Goal: Check status: Check status

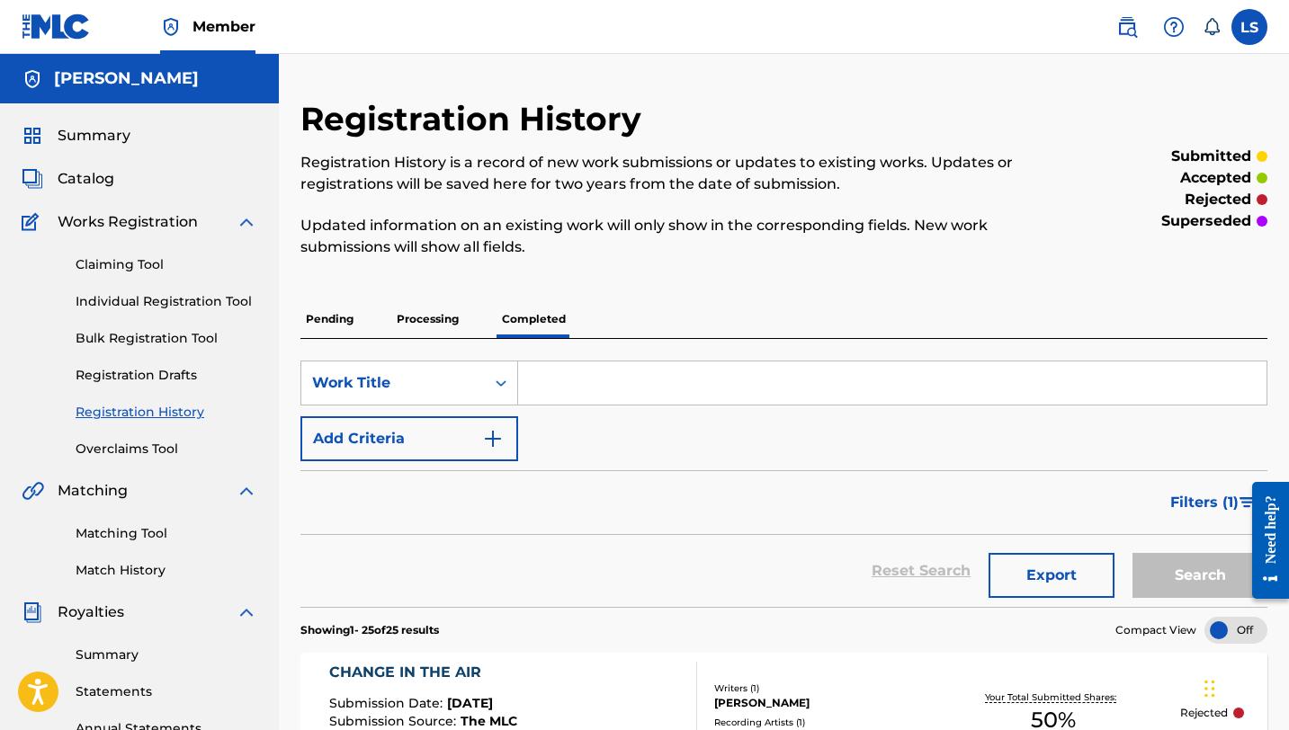
click at [434, 317] on p "Processing" at bounding box center [427, 319] width 73 height 38
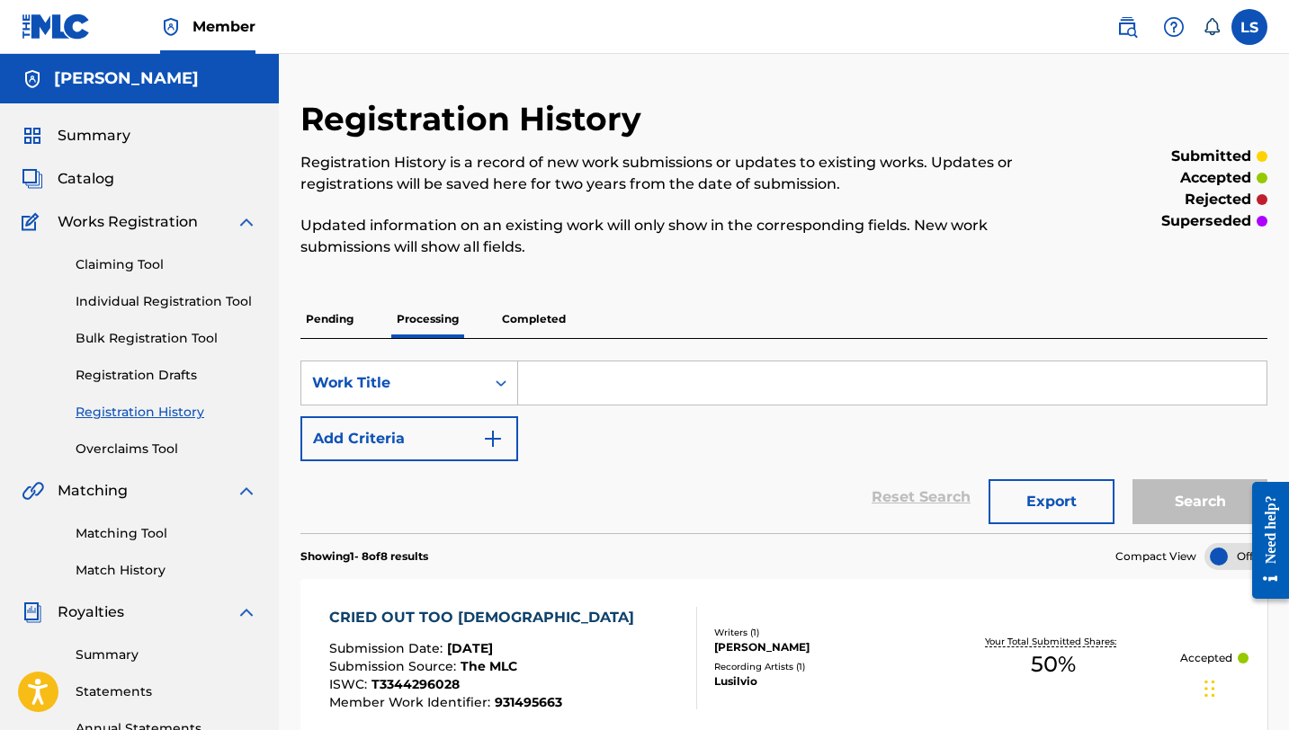
click at [337, 330] on p "Pending" at bounding box center [329, 319] width 58 height 38
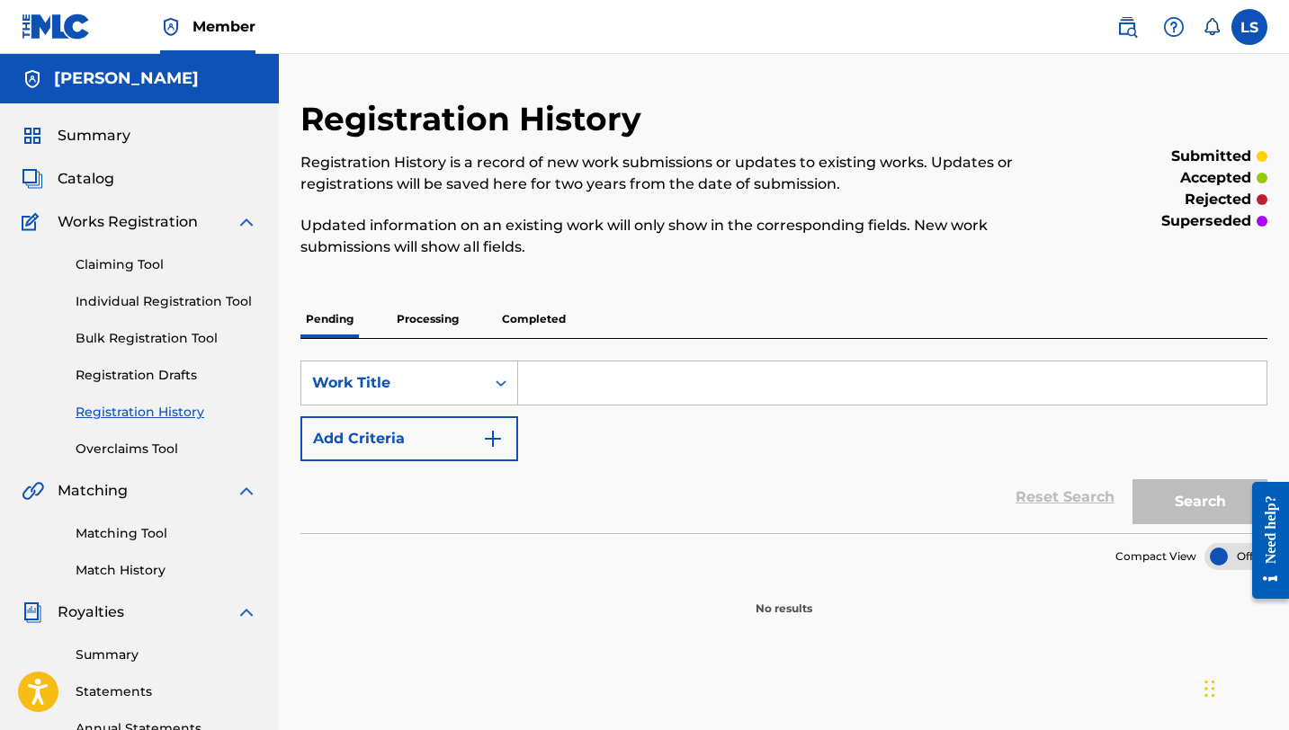
click at [422, 317] on p "Processing" at bounding box center [427, 319] width 73 height 38
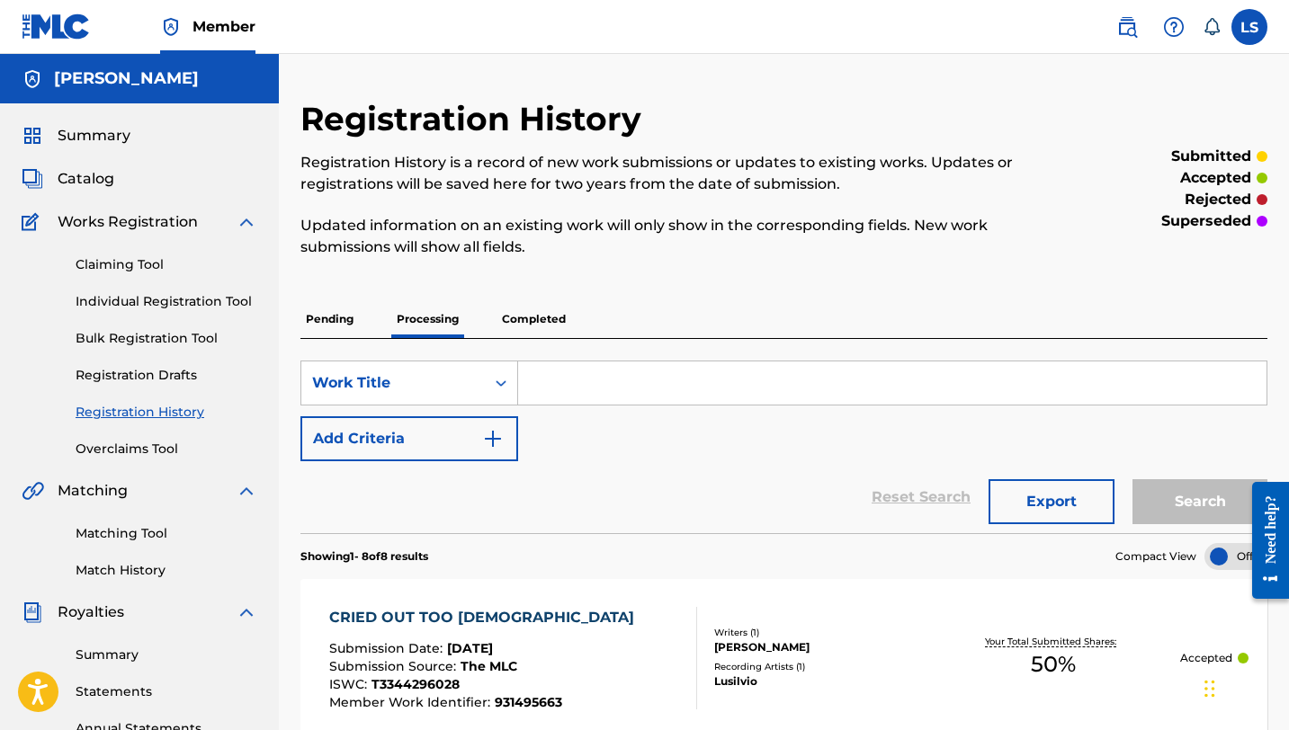
click at [503, 321] on p "Completed" at bounding box center [533, 319] width 75 height 38
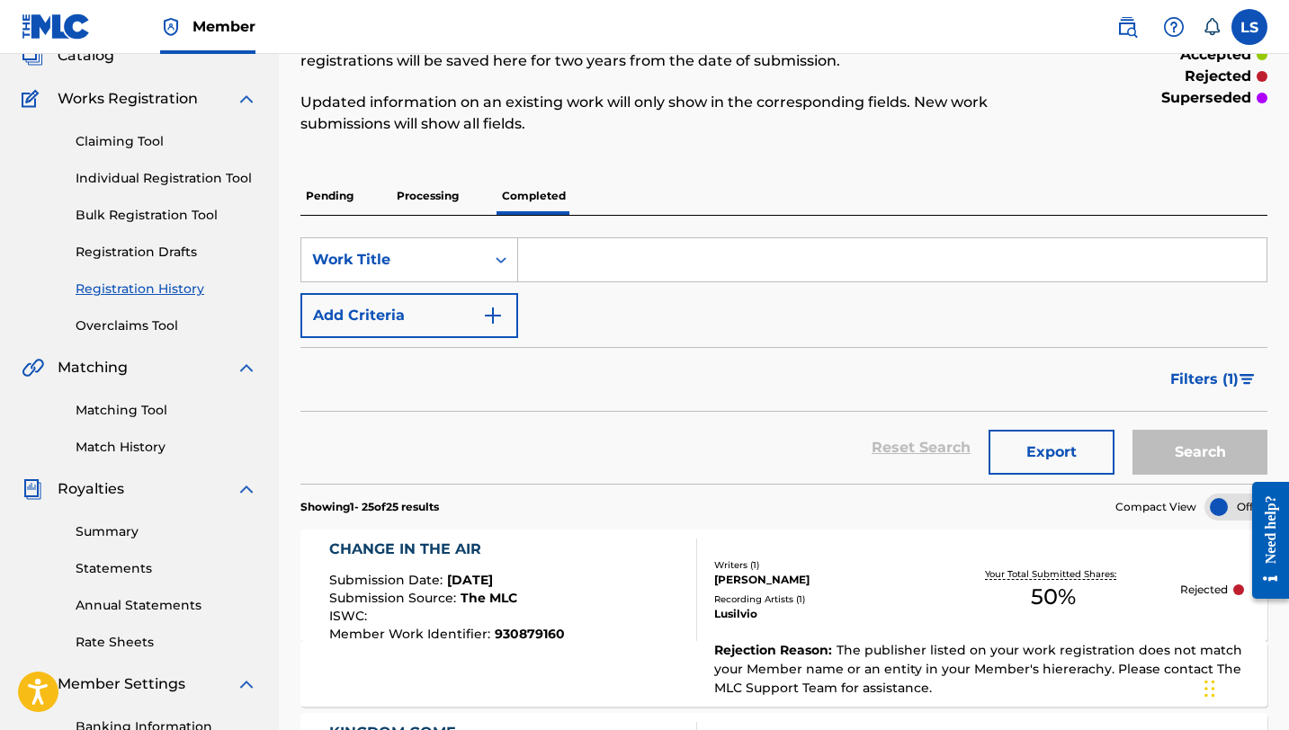
scroll to position [174, 0]
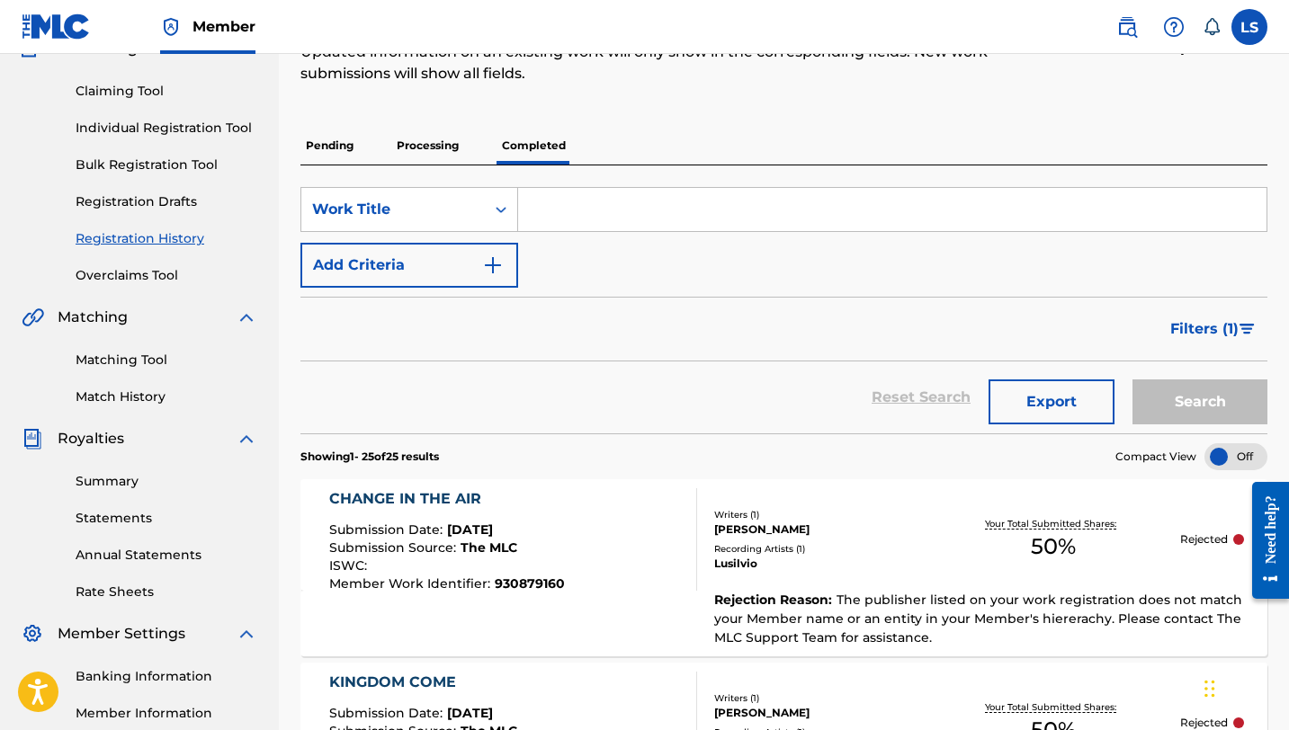
click at [576, 210] on input "Search Form" at bounding box center [892, 209] width 748 height 43
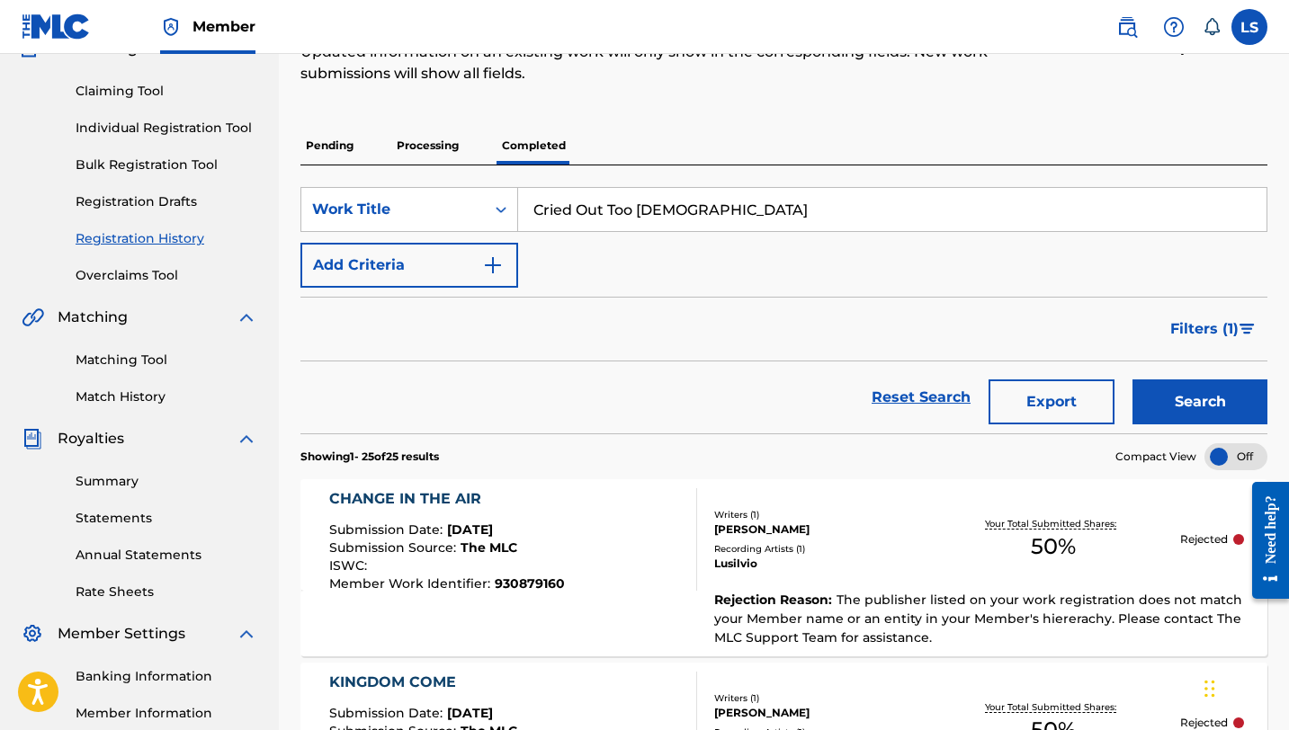
type input "Cried Out Too God"
drag, startPoint x: 1183, startPoint y: 415, endPoint x: 1166, endPoint y: 412, distance: 17.5
click at [1181, 415] on button "Search" at bounding box center [1199, 402] width 135 height 45
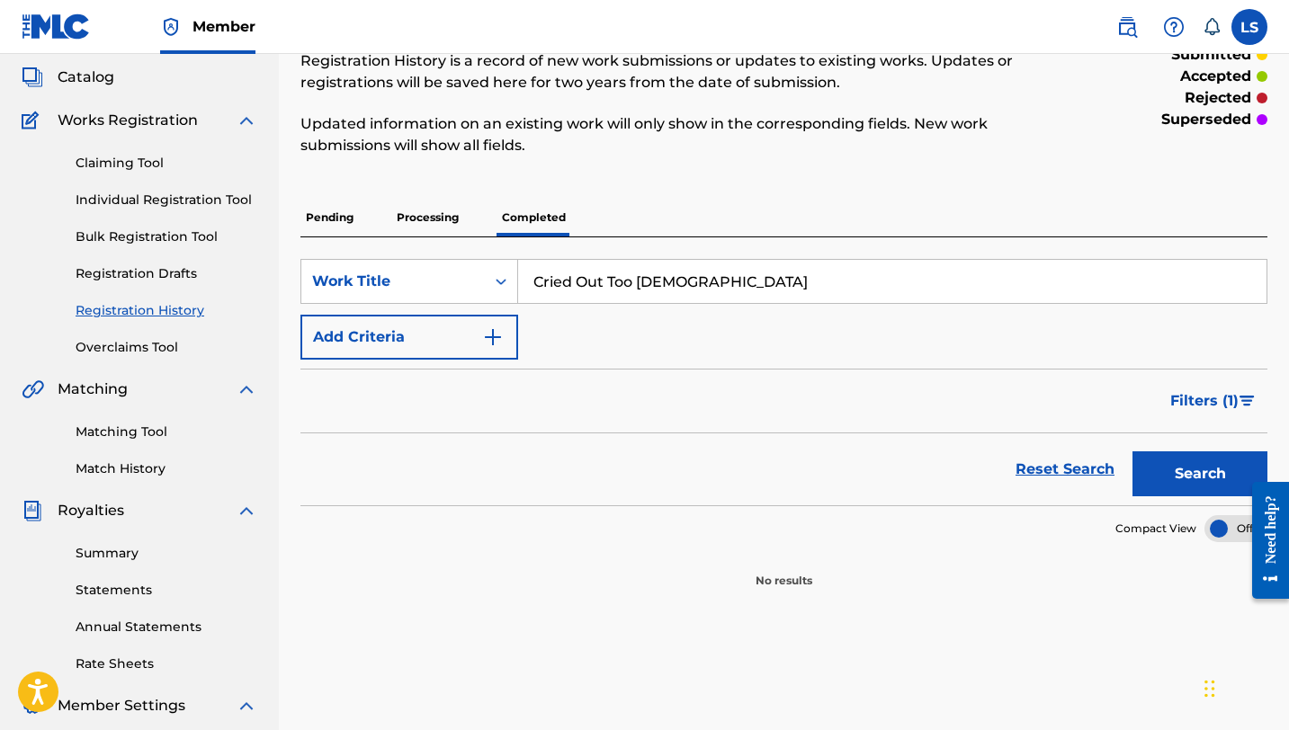
scroll to position [0, 0]
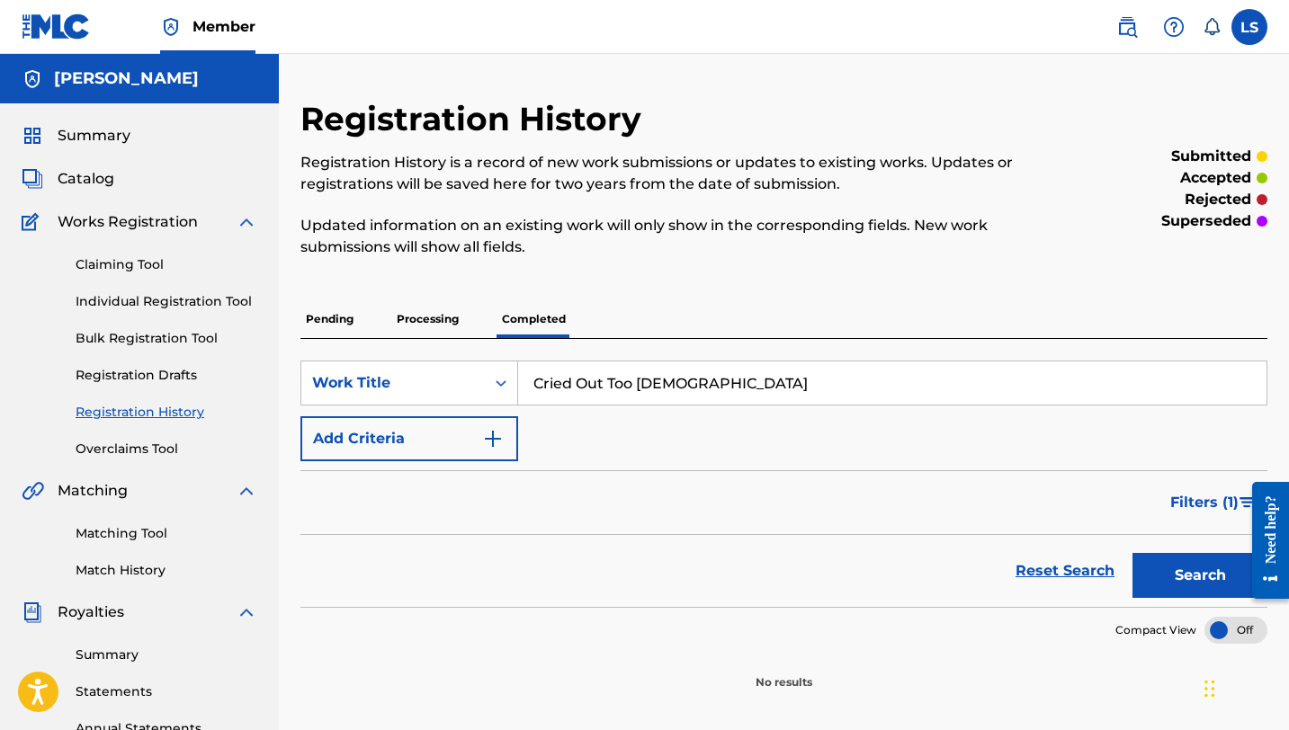
click at [537, 319] on p "Completed" at bounding box center [533, 319] width 75 height 38
click at [397, 321] on p "Processing" at bounding box center [427, 319] width 73 height 38
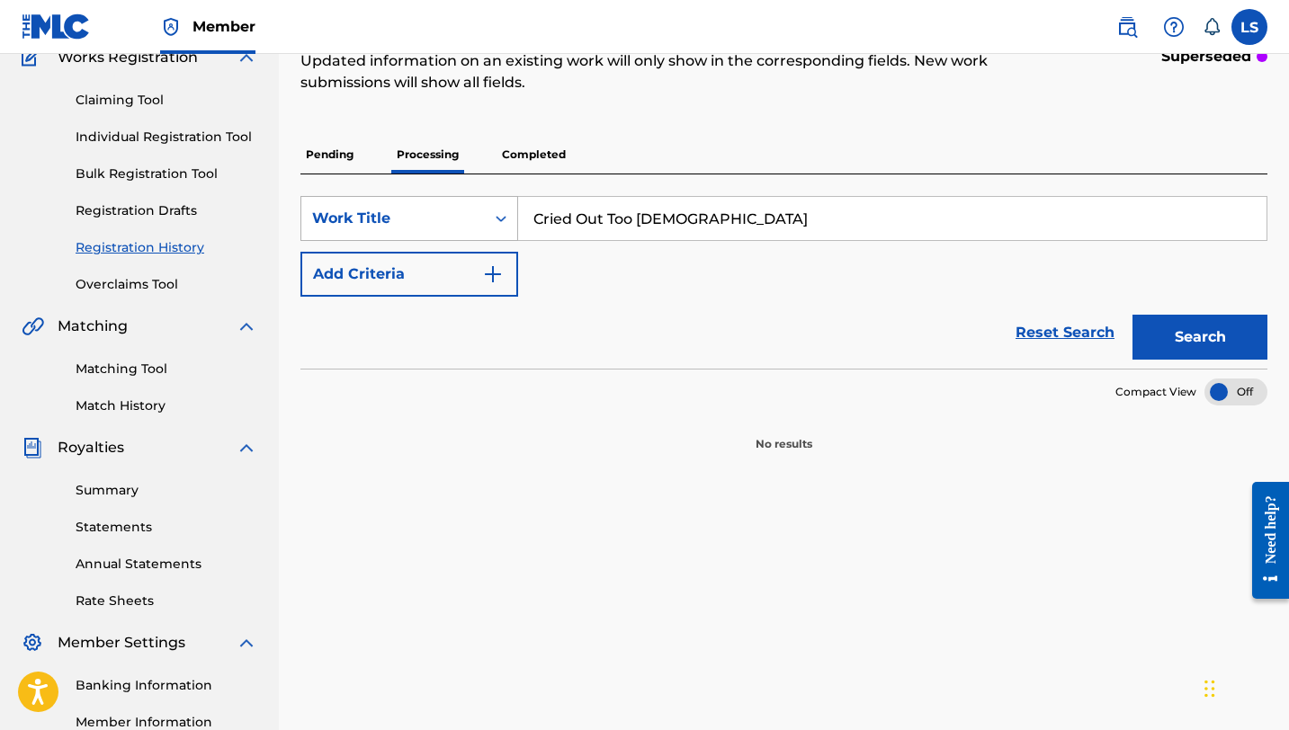
scroll to position [165, 0]
click at [509, 165] on p "Completed" at bounding box center [533, 154] width 75 height 38
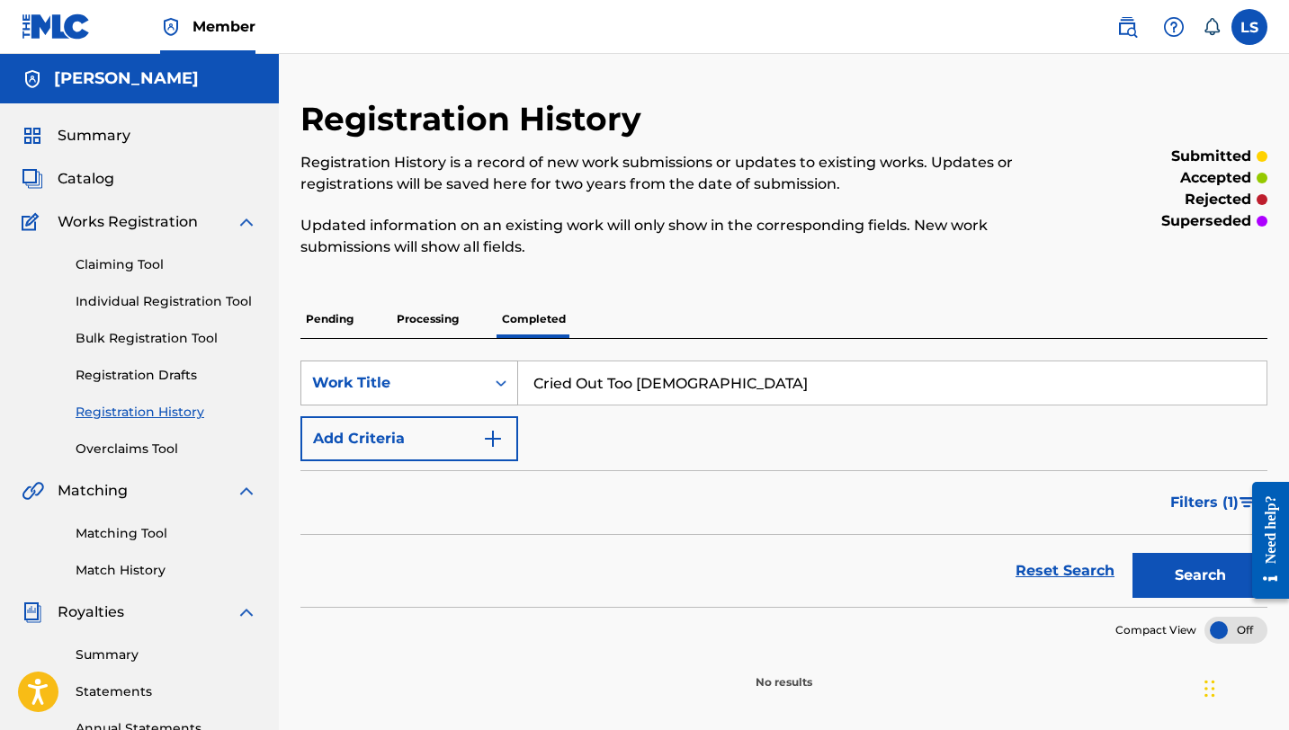
drag, startPoint x: 734, startPoint y: 381, endPoint x: 400, endPoint y: 361, distance: 334.3
click at [400, 361] on div "SearchWithCriteria55a9142b-3de4-434f-8e0b-6fc346f60a48 Work Title Cried Out Too…" at bounding box center [783, 383] width 967 height 45
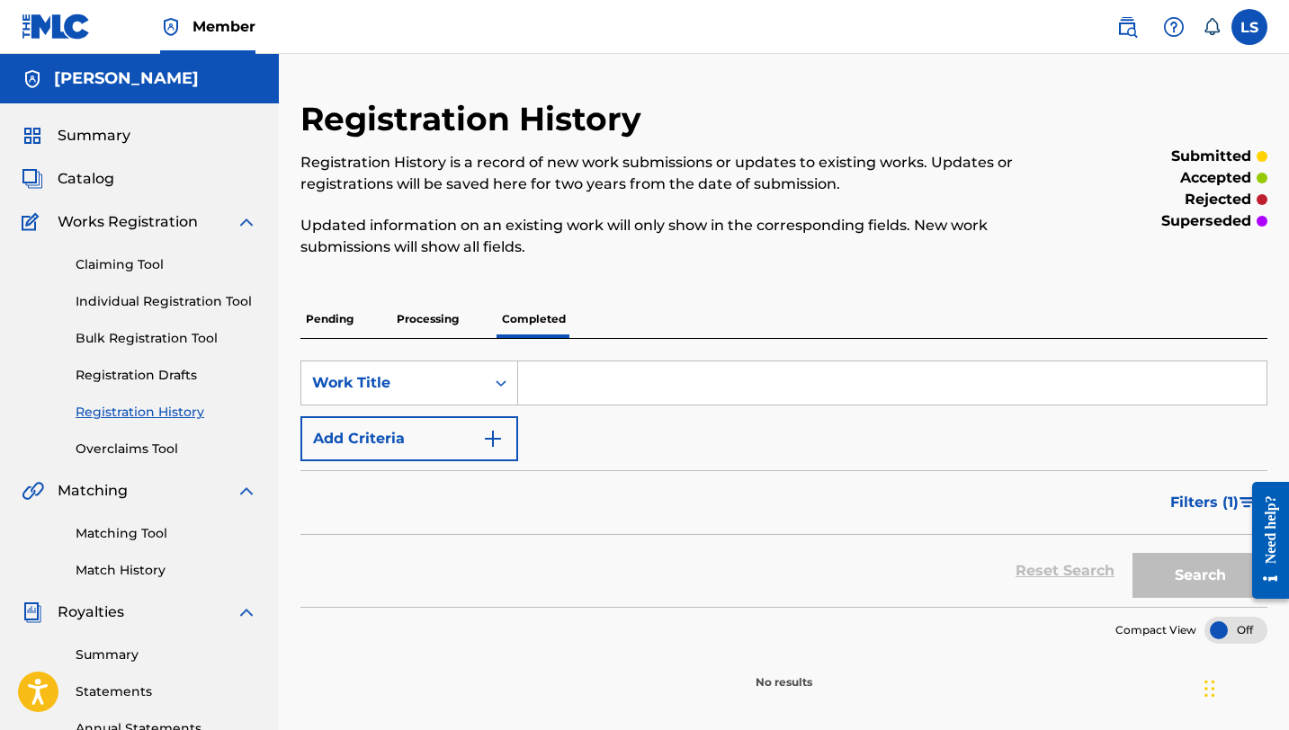
click at [415, 319] on p "Processing" at bounding box center [427, 319] width 73 height 38
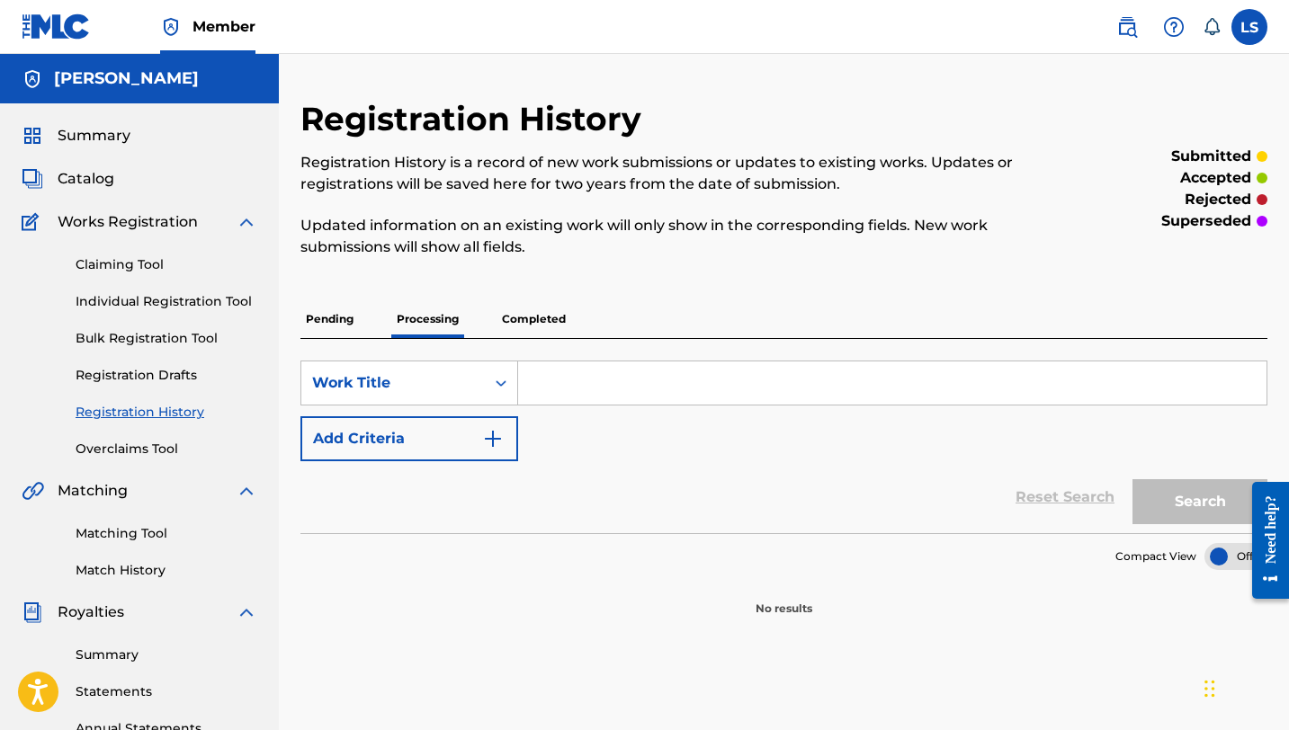
click at [511, 317] on p "Completed" at bounding box center [533, 319] width 75 height 38
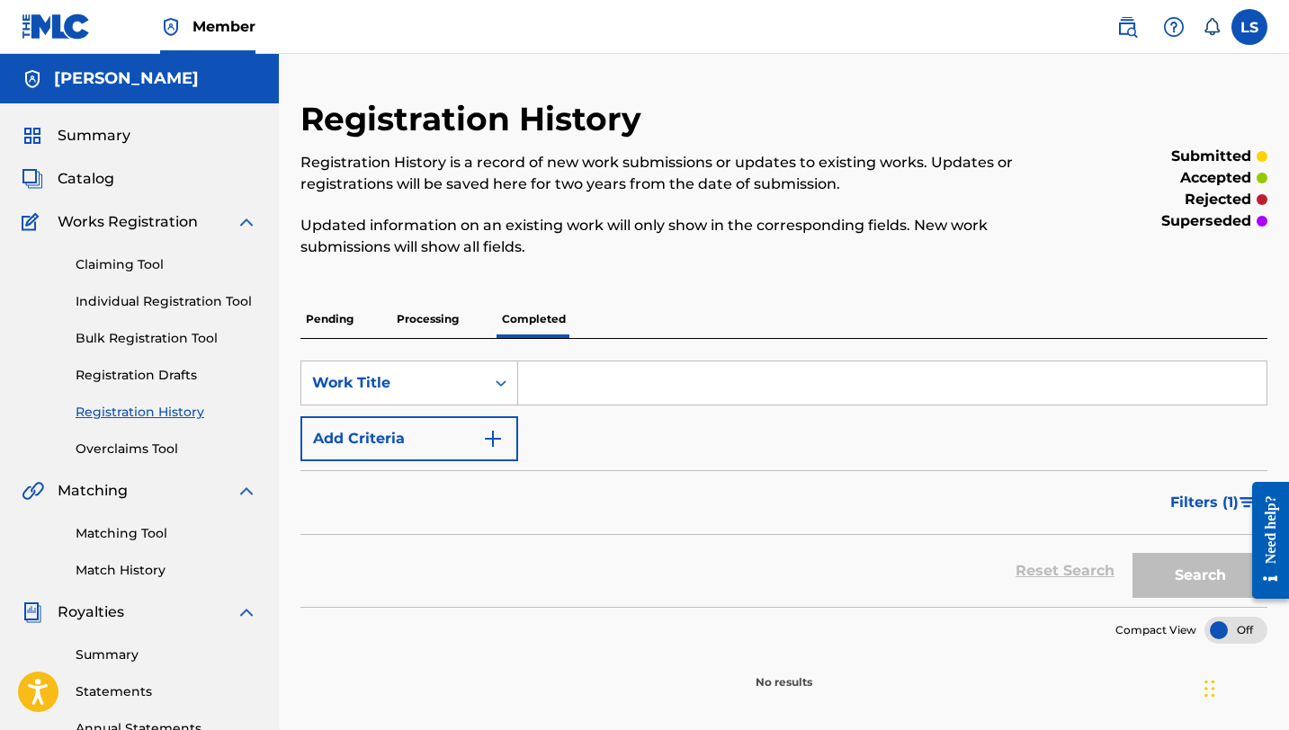
click at [342, 321] on p "Pending" at bounding box center [329, 319] width 58 height 38
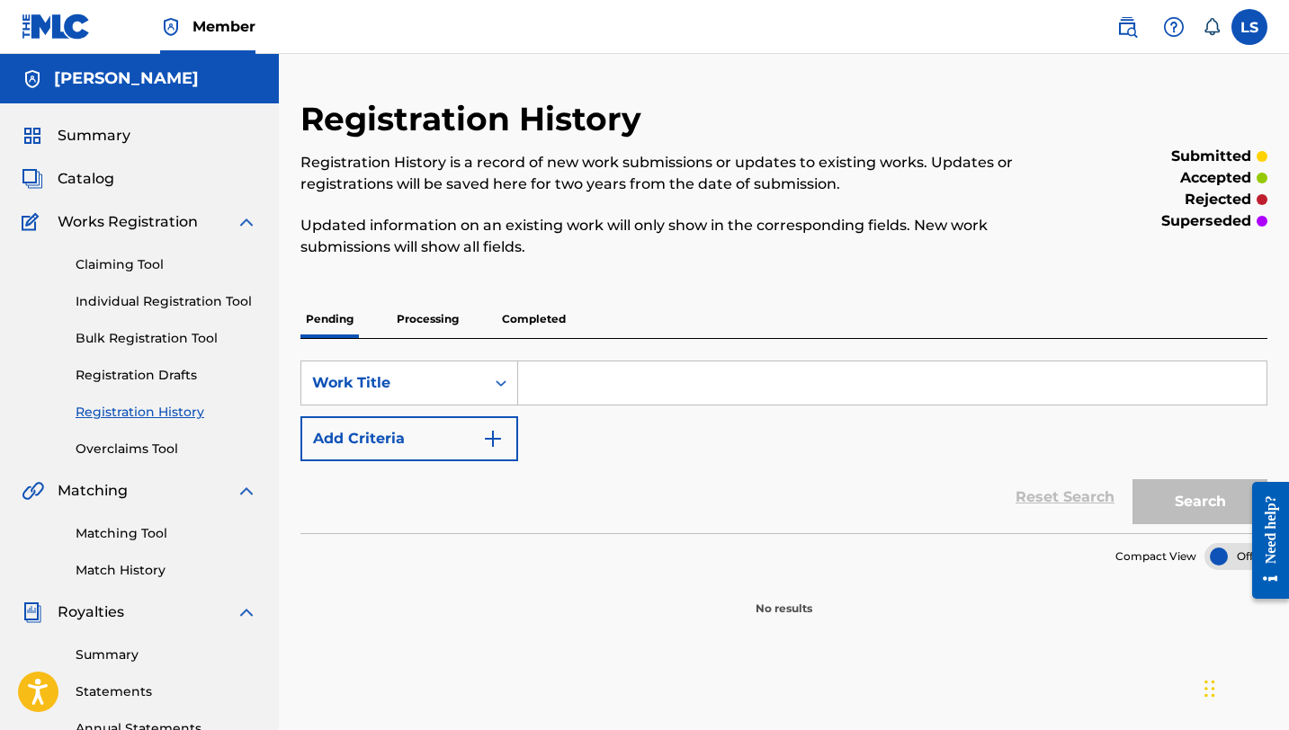
click at [144, 413] on link "Registration History" at bounding box center [167, 412] width 182 height 19
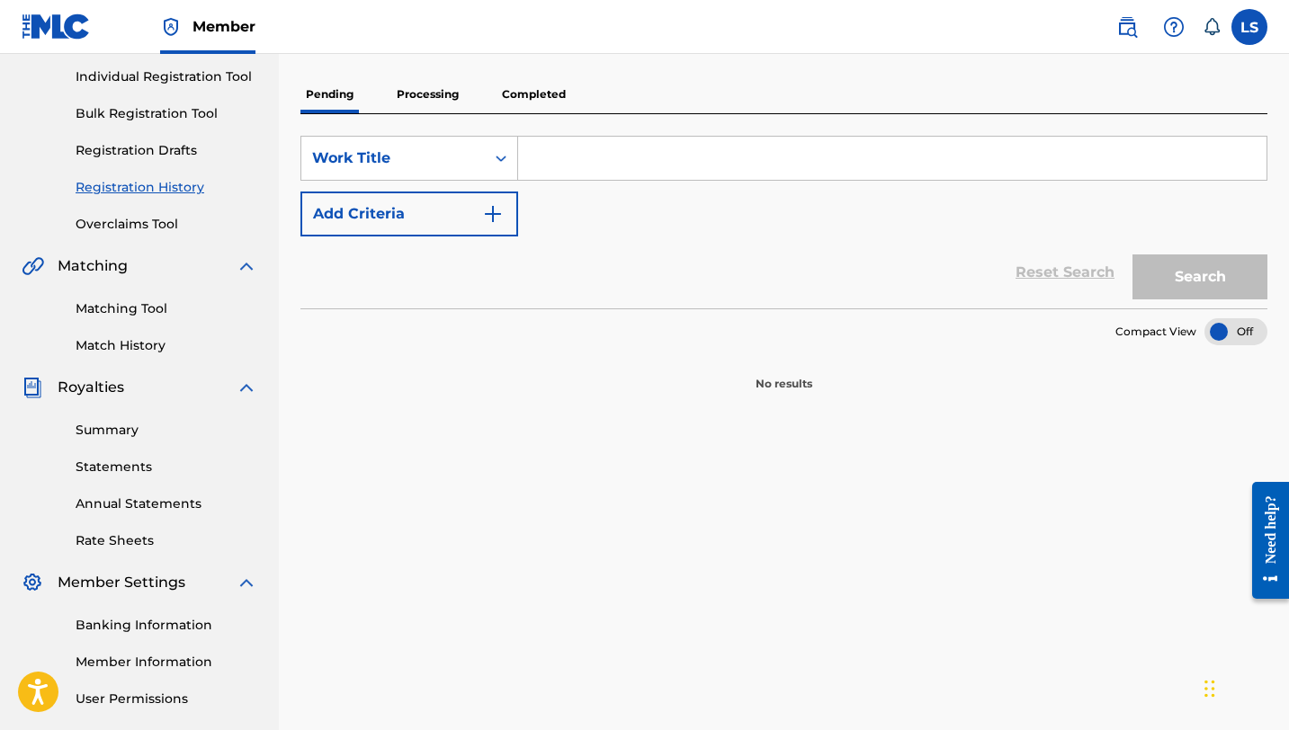
click at [122, 215] on link "Overclaims Tool" at bounding box center [167, 224] width 182 height 19
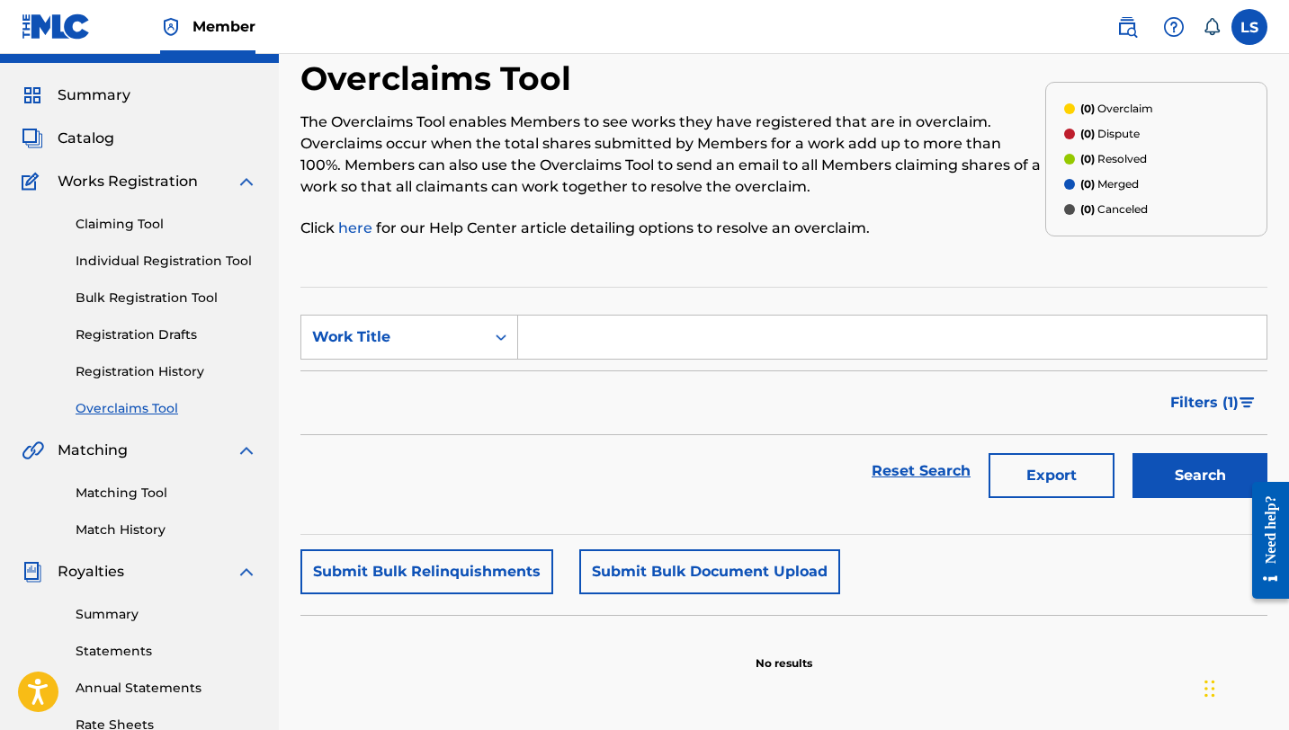
scroll to position [38, 0]
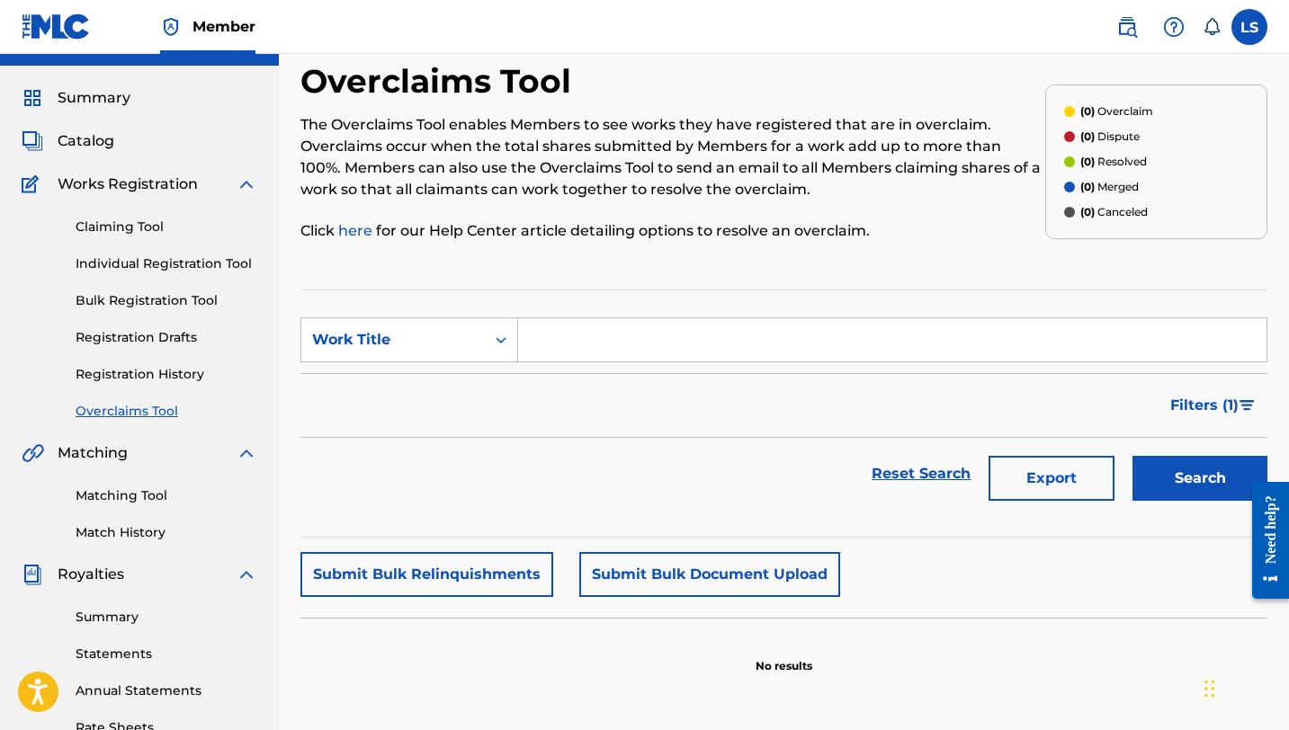
click at [124, 221] on link "Claiming Tool" at bounding box center [167, 227] width 182 height 19
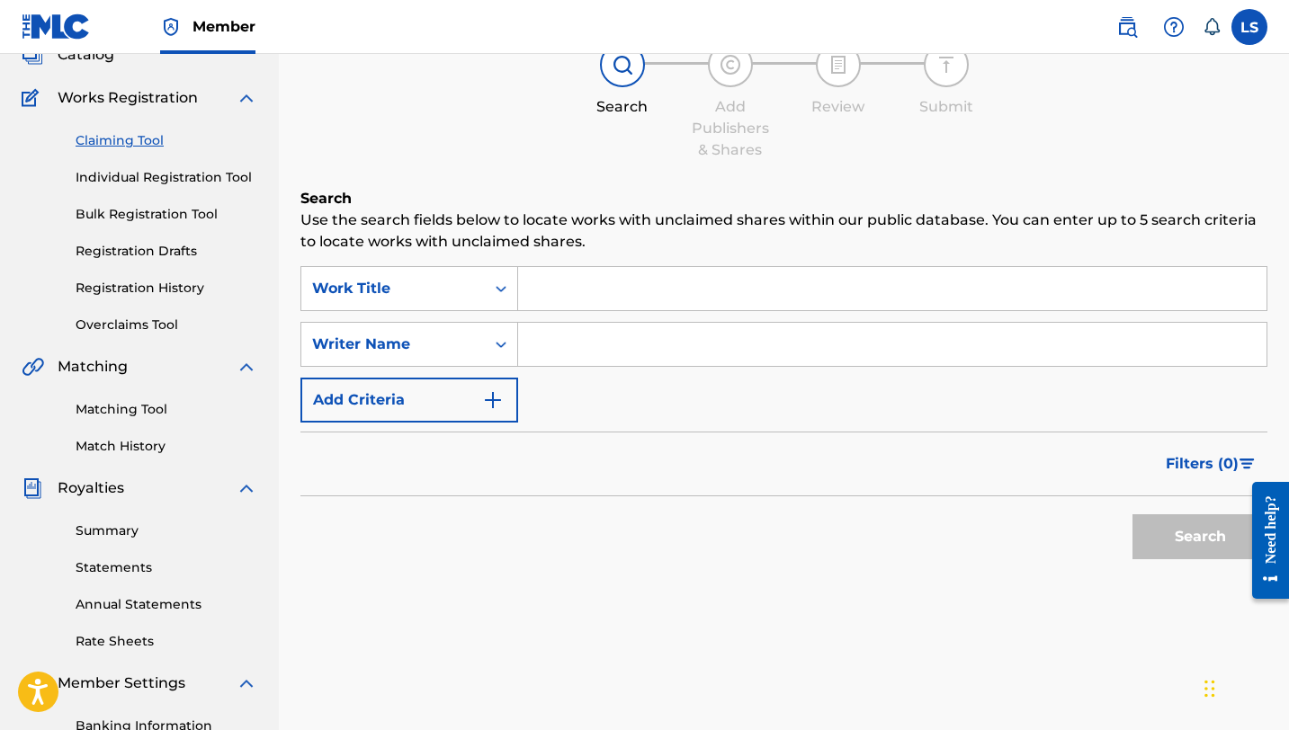
scroll to position [122, 0]
click at [130, 186] on link "Individual Registration Tool" at bounding box center [167, 179] width 182 height 19
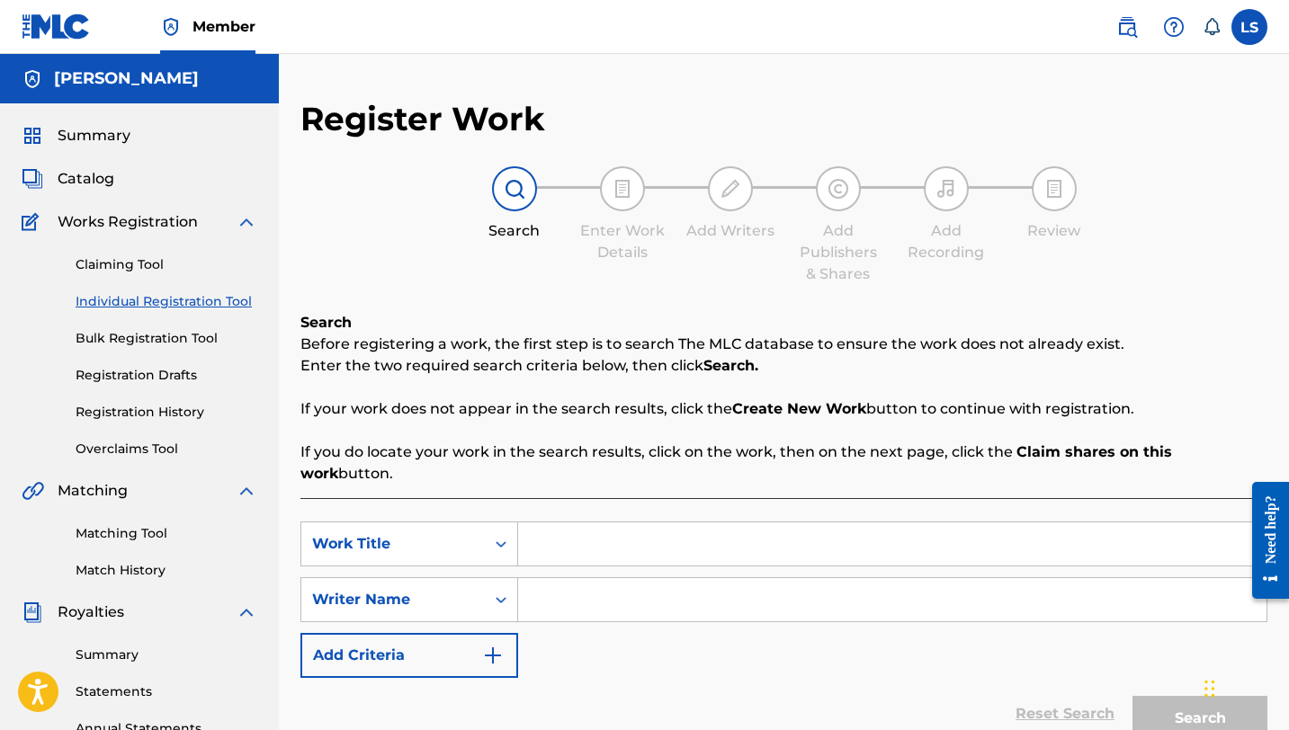
click at [133, 328] on div "Claiming Tool Individual Registration Tool Bulk Registration Tool Registration …" at bounding box center [140, 346] width 236 height 226
drag, startPoint x: 151, startPoint y: 338, endPoint x: 154, endPoint y: 361, distance: 22.6
click at [151, 338] on link "Bulk Registration Tool" at bounding box center [167, 338] width 182 height 19
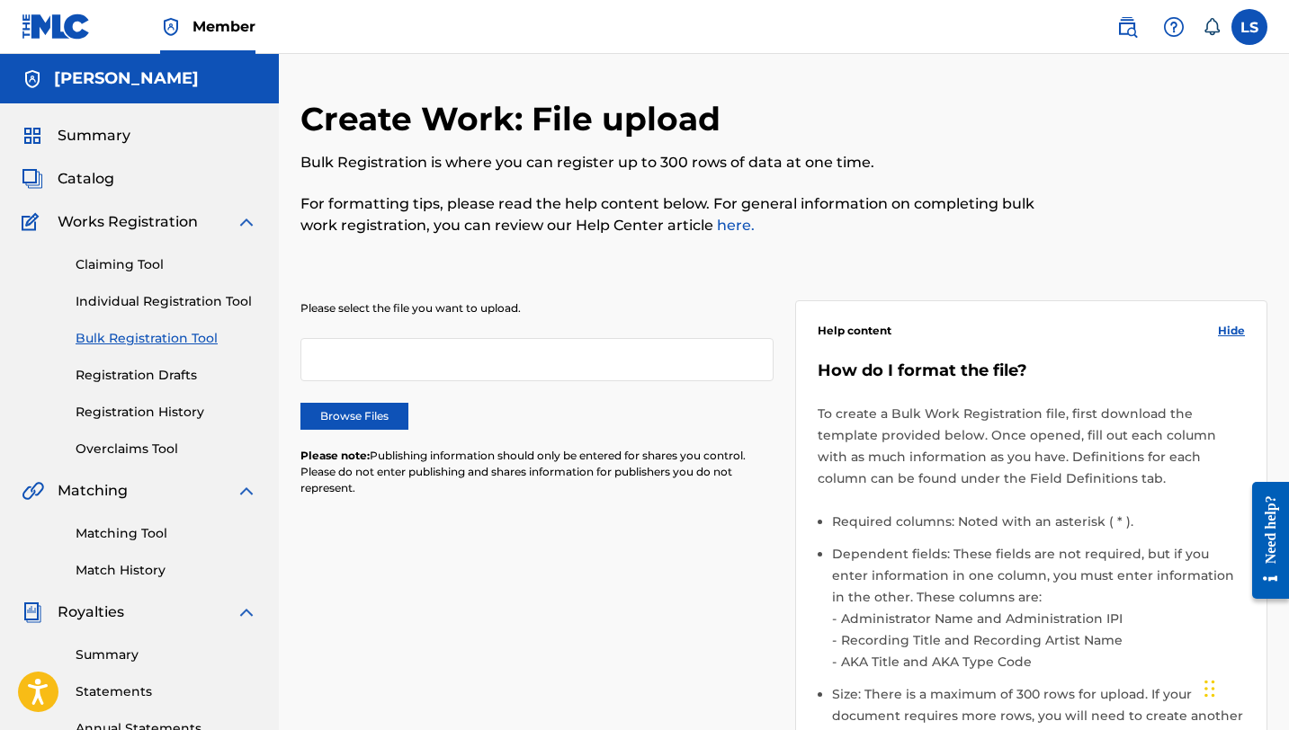
click at [159, 378] on link "Registration Drafts" at bounding box center [167, 375] width 182 height 19
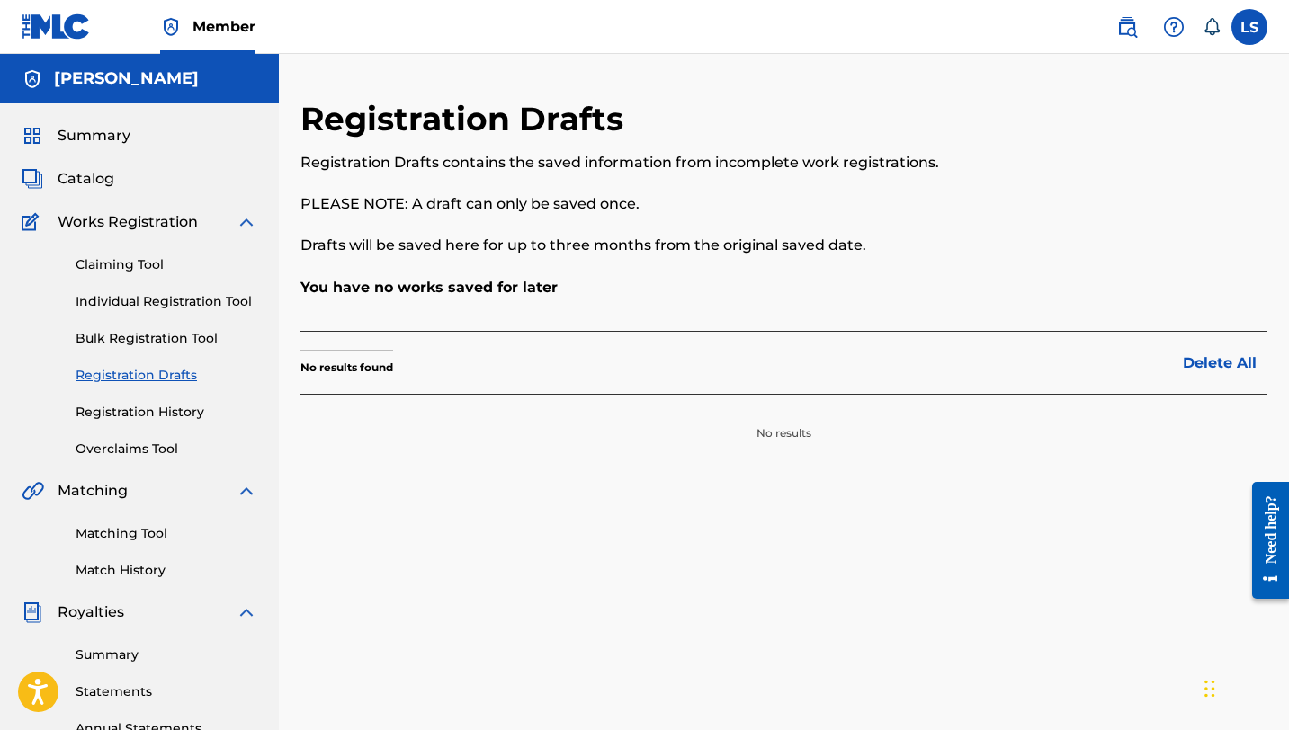
click at [161, 415] on link "Registration History" at bounding box center [167, 412] width 182 height 19
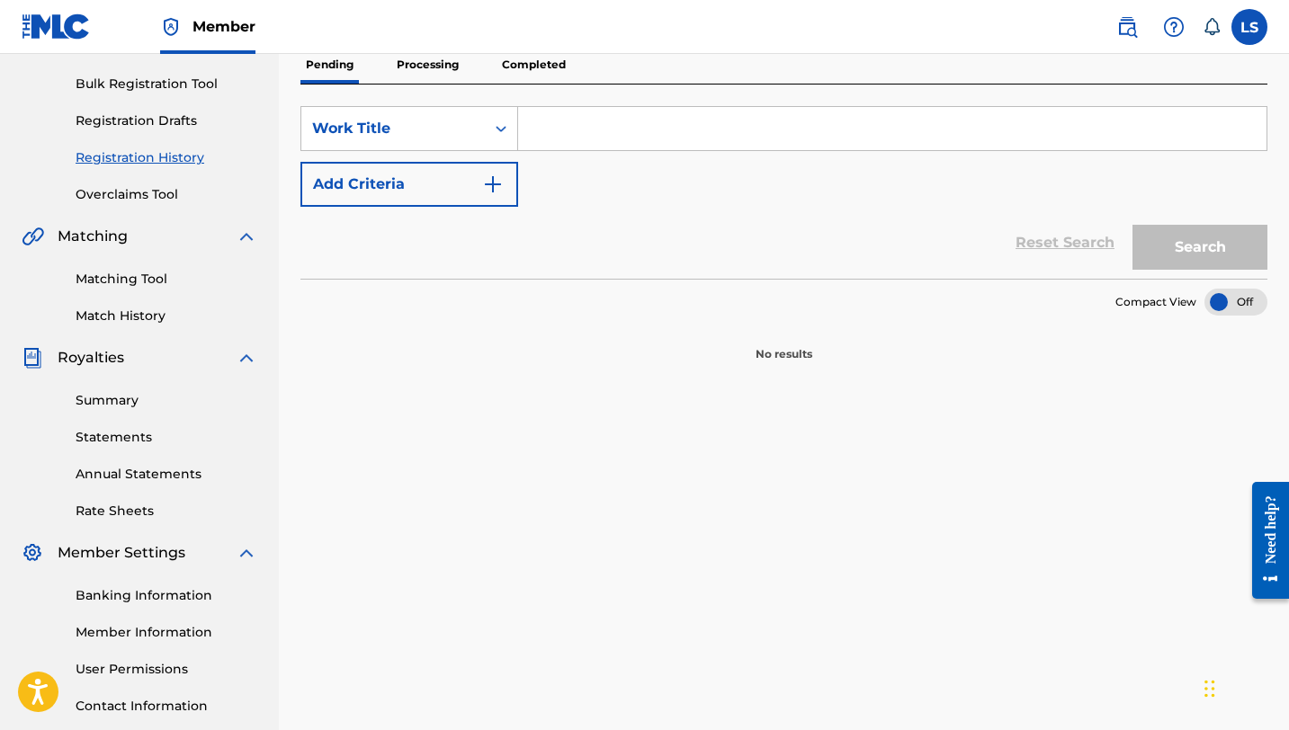
scroll to position [247, 0]
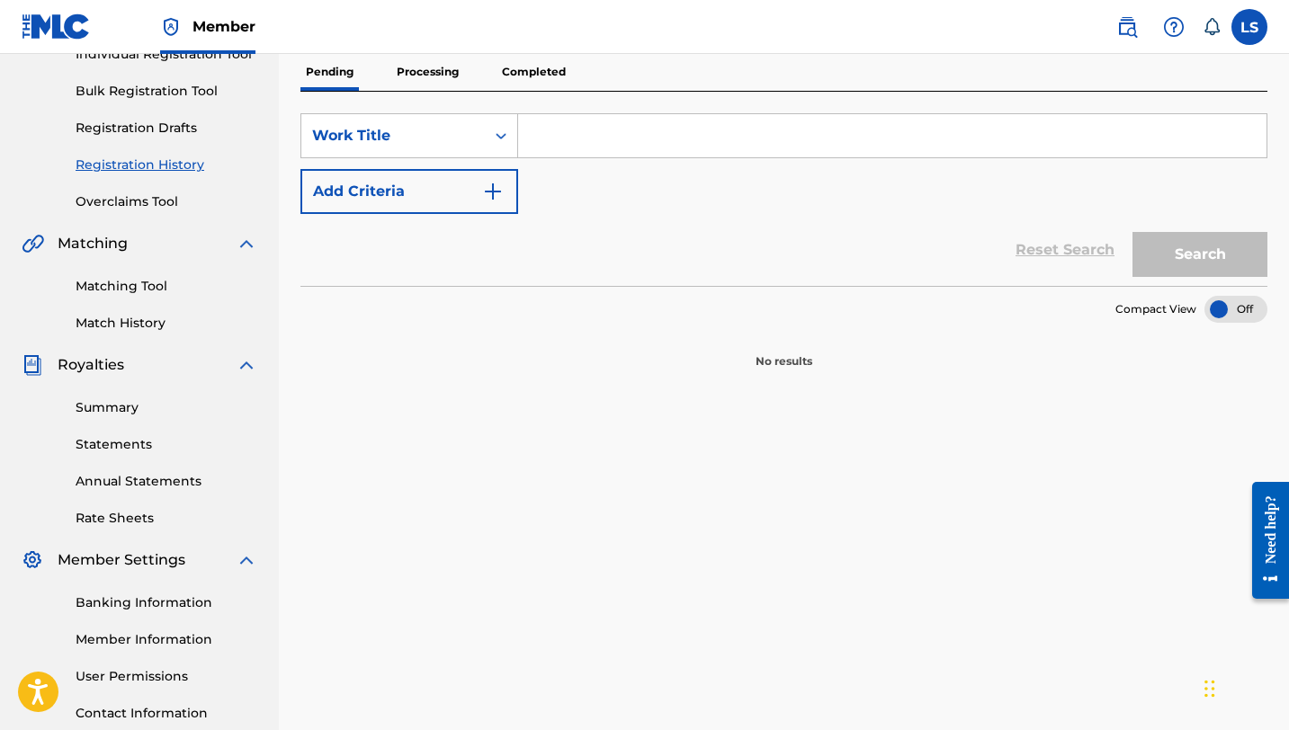
click at [408, 71] on p "Processing" at bounding box center [427, 72] width 73 height 38
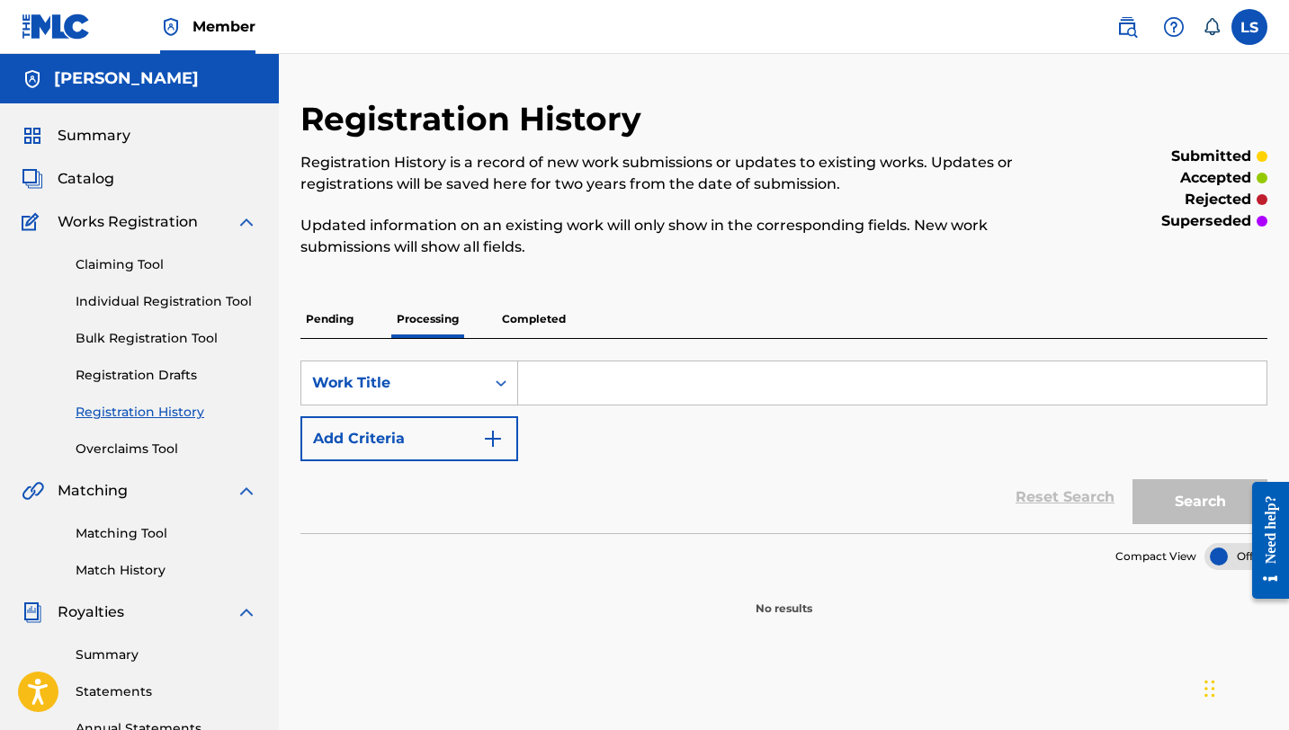
click at [508, 317] on p "Completed" at bounding box center [533, 319] width 75 height 38
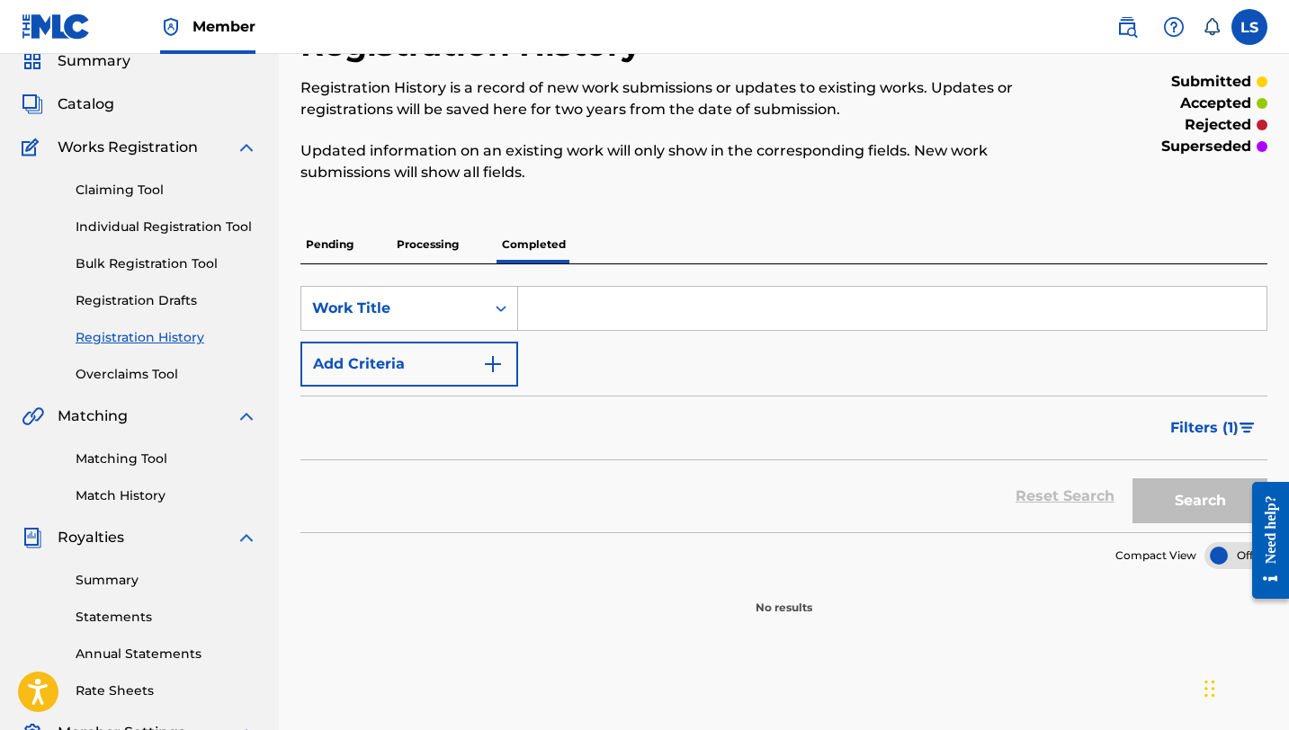
scroll to position [139, 0]
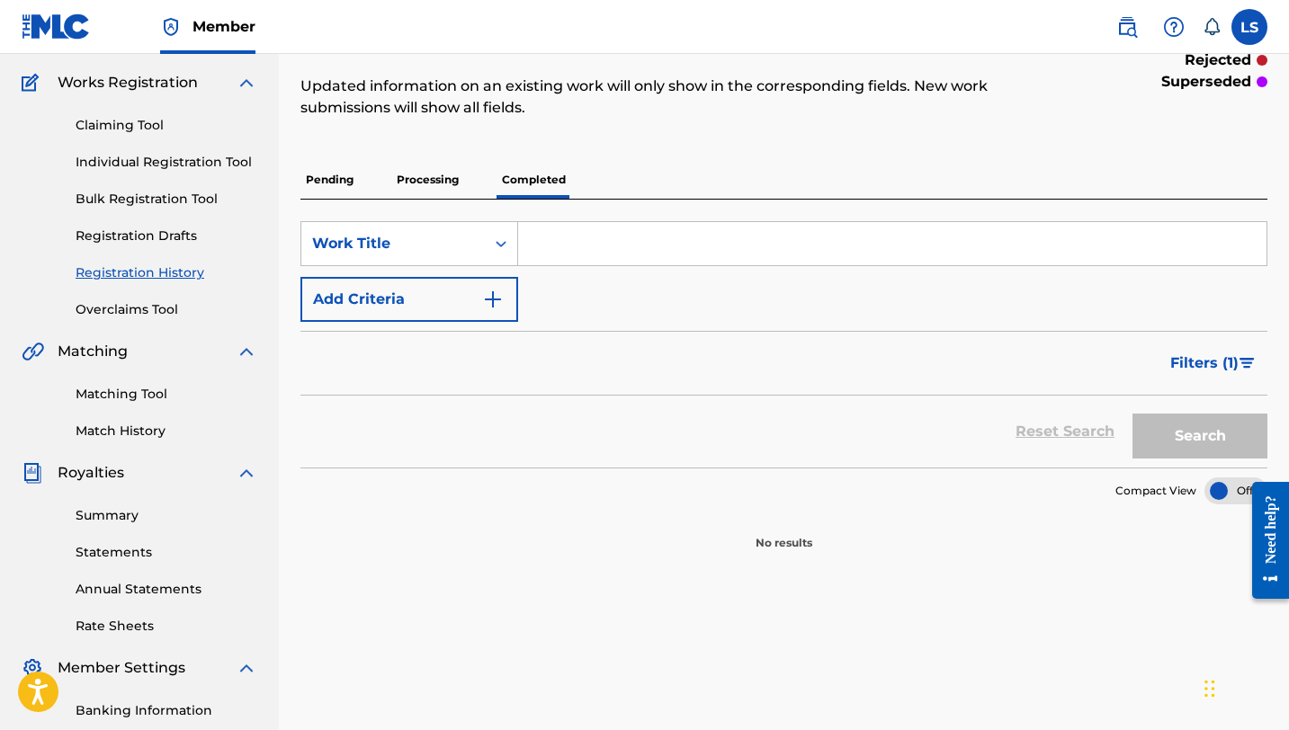
click at [1216, 492] on div at bounding box center [1235, 491] width 63 height 27
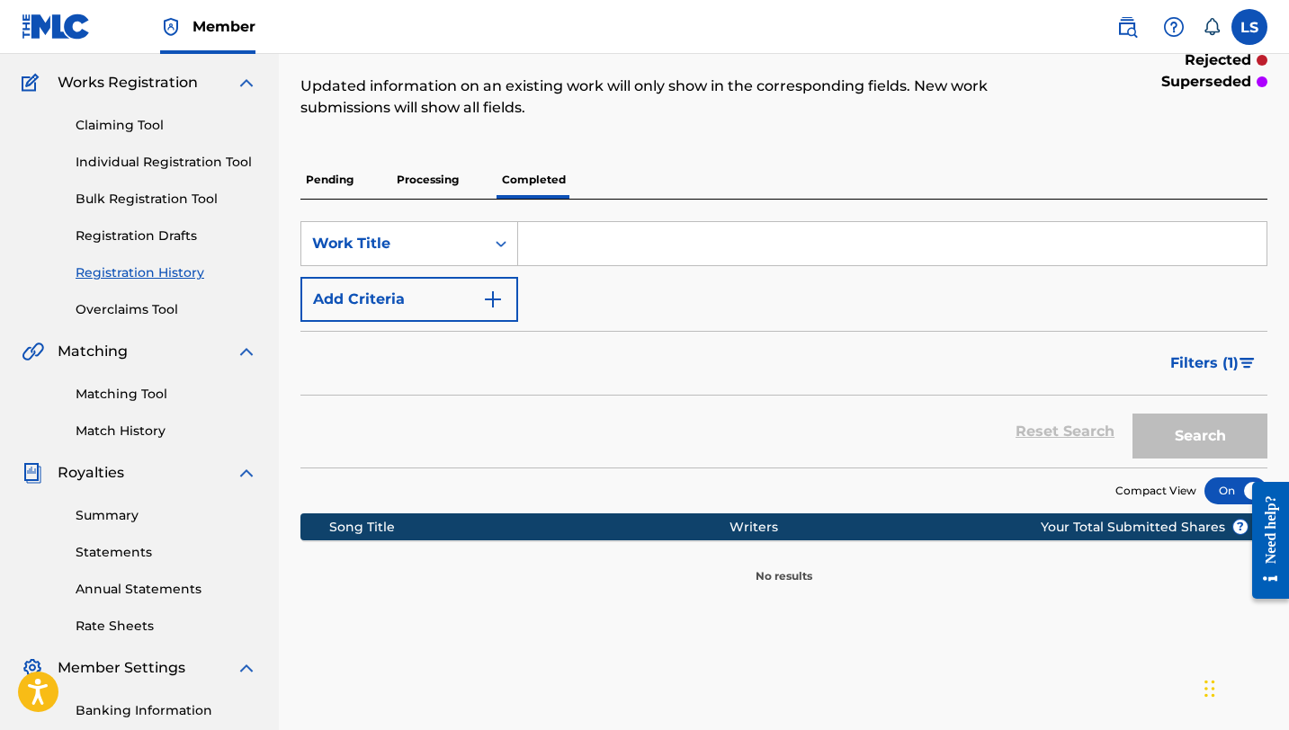
click at [1243, 487] on div at bounding box center [1263, 540] width 50 height 145
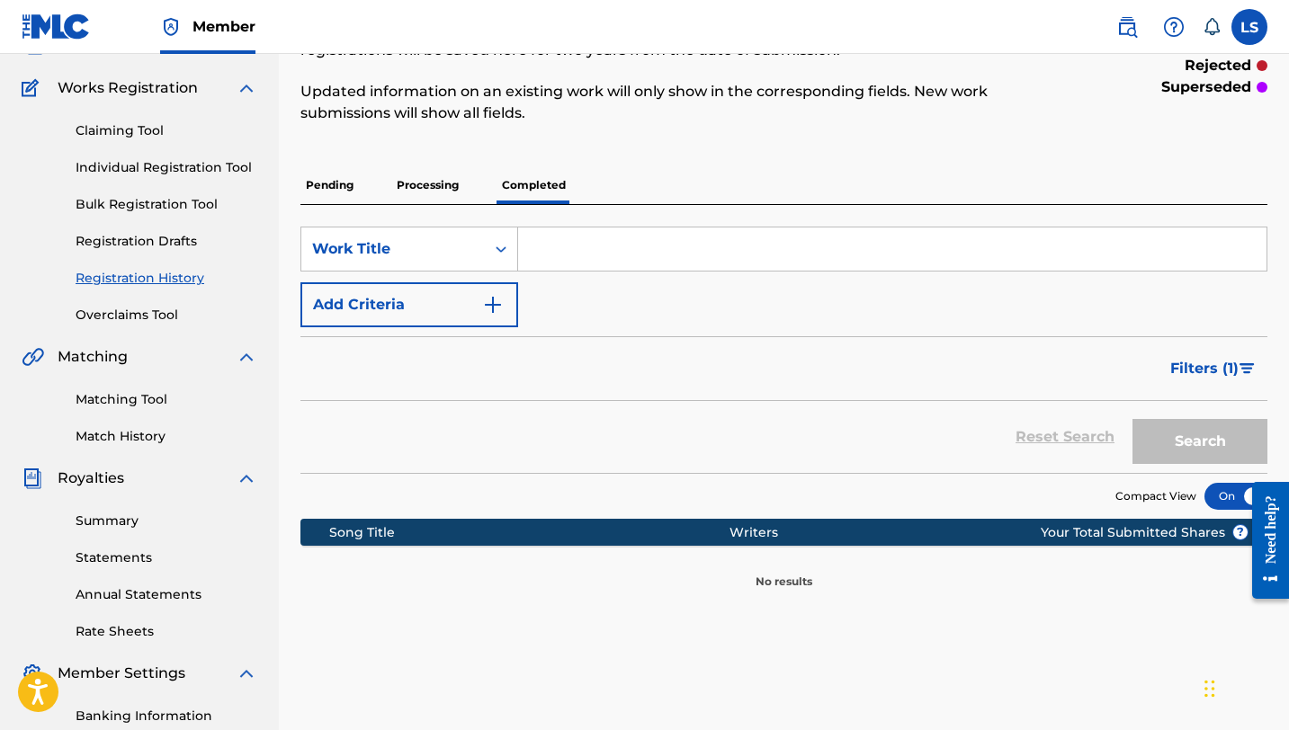
click at [1248, 495] on div at bounding box center [1263, 540] width 50 height 145
click at [1246, 498] on div at bounding box center [1263, 540] width 50 height 145
click at [1247, 497] on div at bounding box center [1263, 540] width 50 height 145
drag, startPoint x: 1249, startPoint y: 494, endPoint x: 1239, endPoint y: 478, distance: 19.0
click at [1248, 494] on div at bounding box center [1263, 540] width 50 height 145
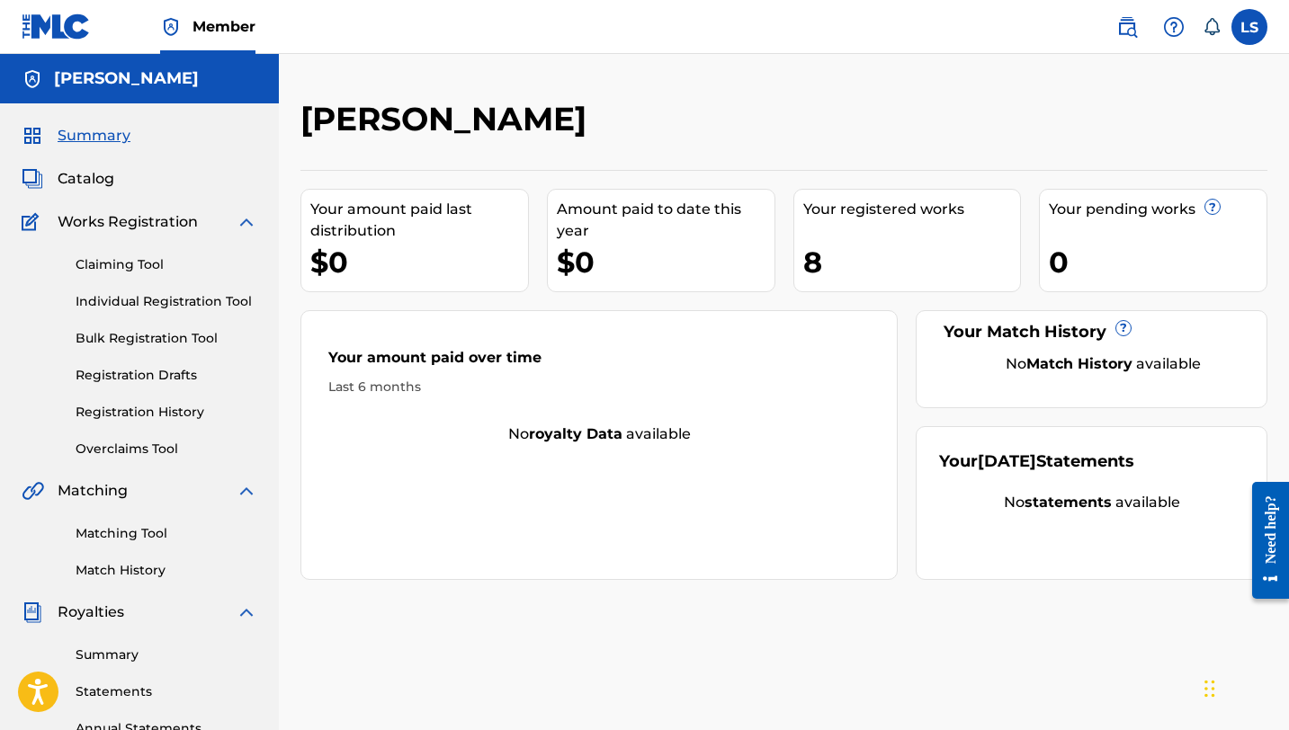
click at [818, 258] on div "8" at bounding box center [912, 262] width 218 height 40
click at [841, 202] on div "Your registered works" at bounding box center [912, 210] width 218 height 22
click at [151, 415] on link "Registration History" at bounding box center [167, 412] width 182 height 19
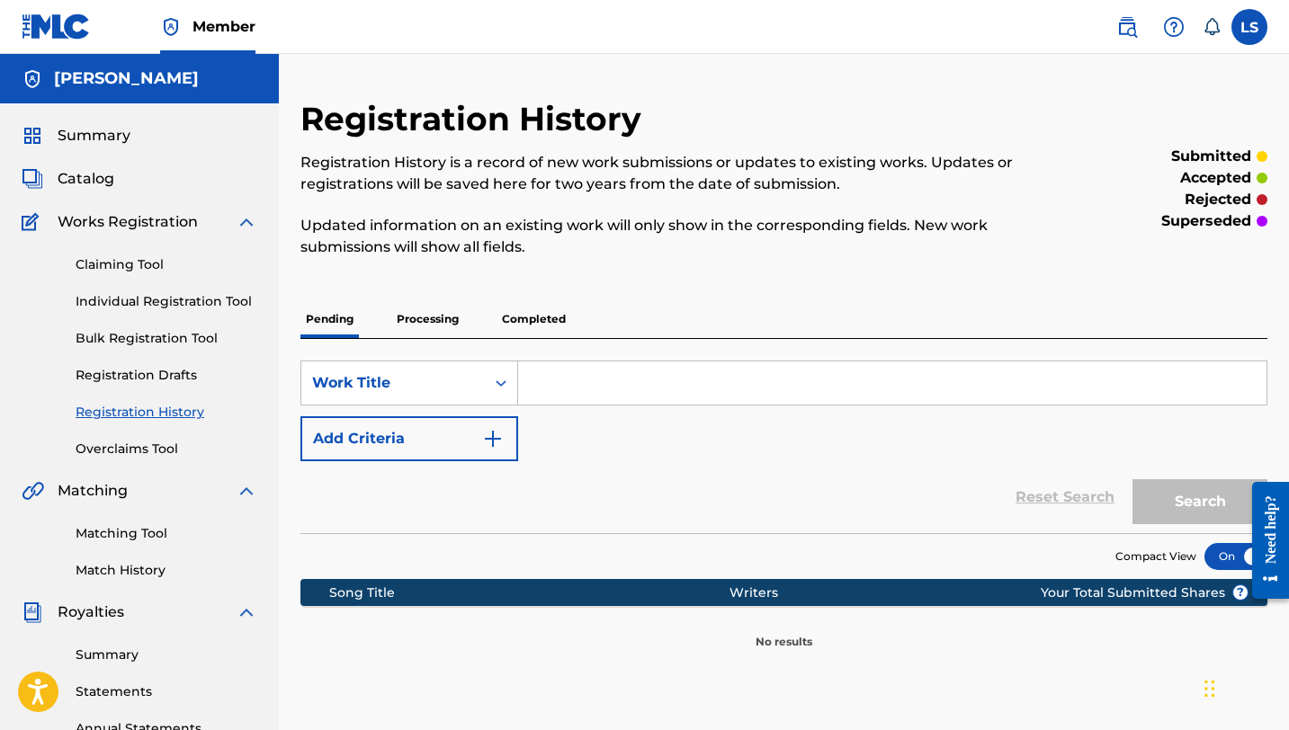
click at [513, 321] on p "Completed" at bounding box center [533, 319] width 75 height 38
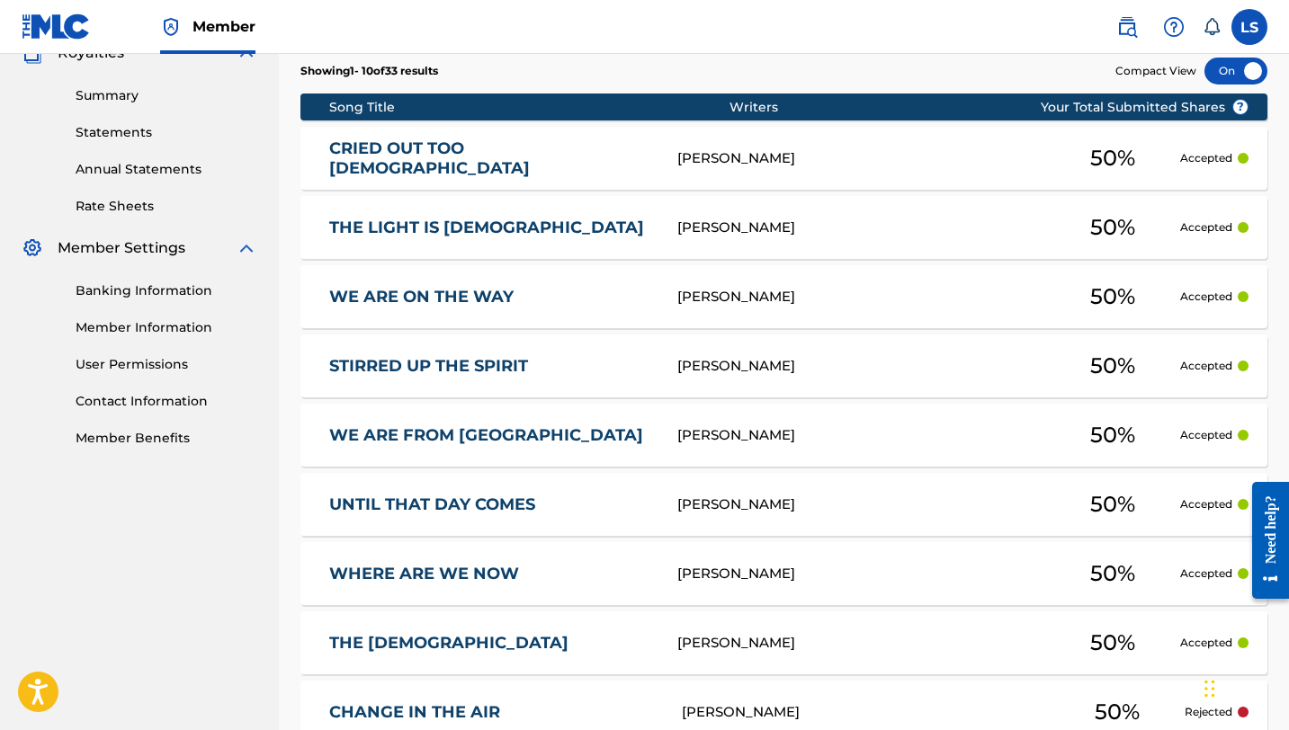
scroll to position [850, 0]
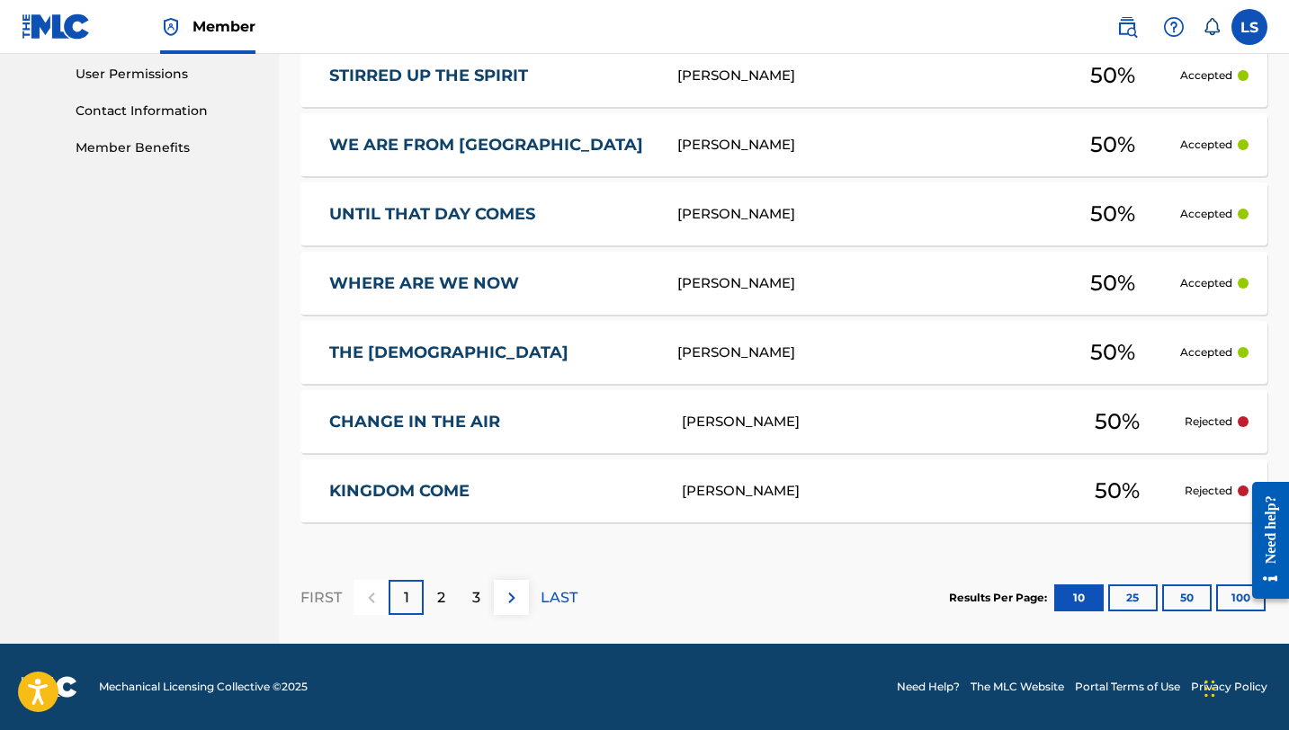
click at [1230, 595] on button "100" at bounding box center [1240, 598] width 49 height 27
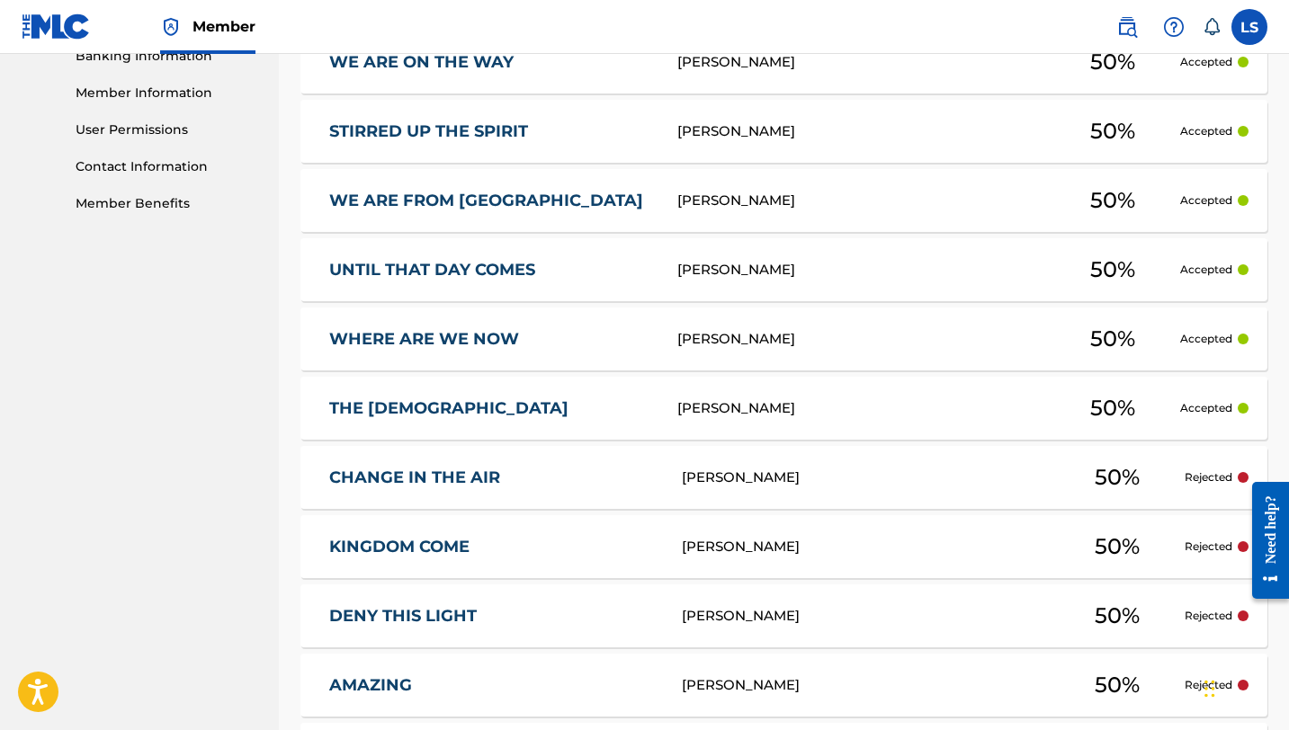
scroll to position [791, 0]
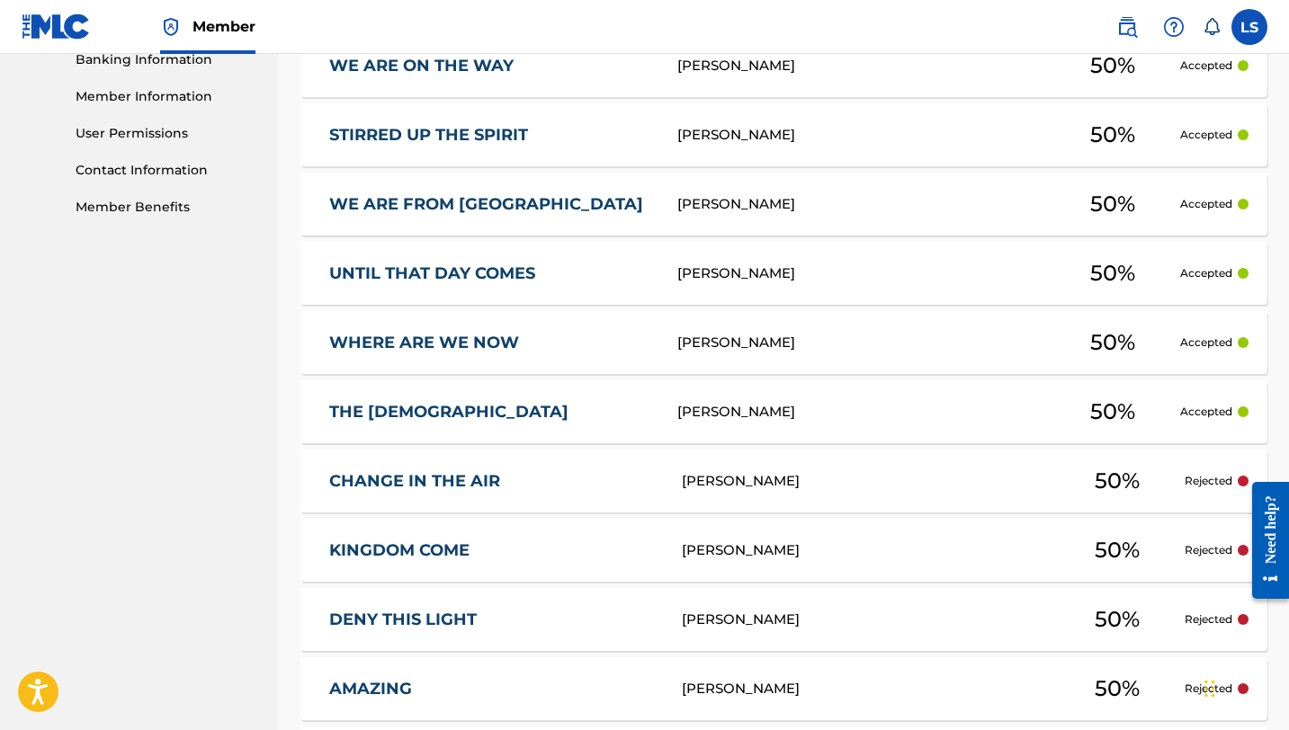
click at [703, 425] on div "THE CHRIST Lusilvio Silva 50 % Accepted" at bounding box center [783, 411] width 967 height 63
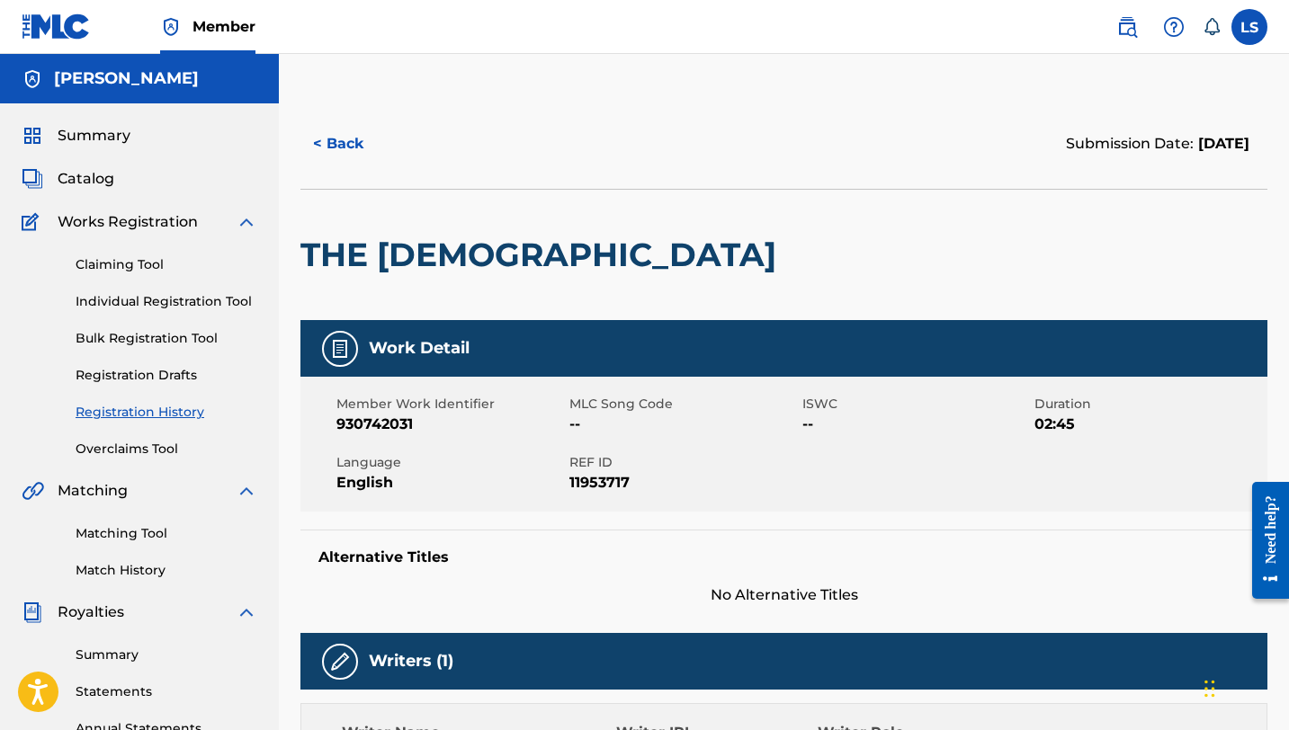
click at [358, 134] on button "< Back" at bounding box center [354, 143] width 108 height 45
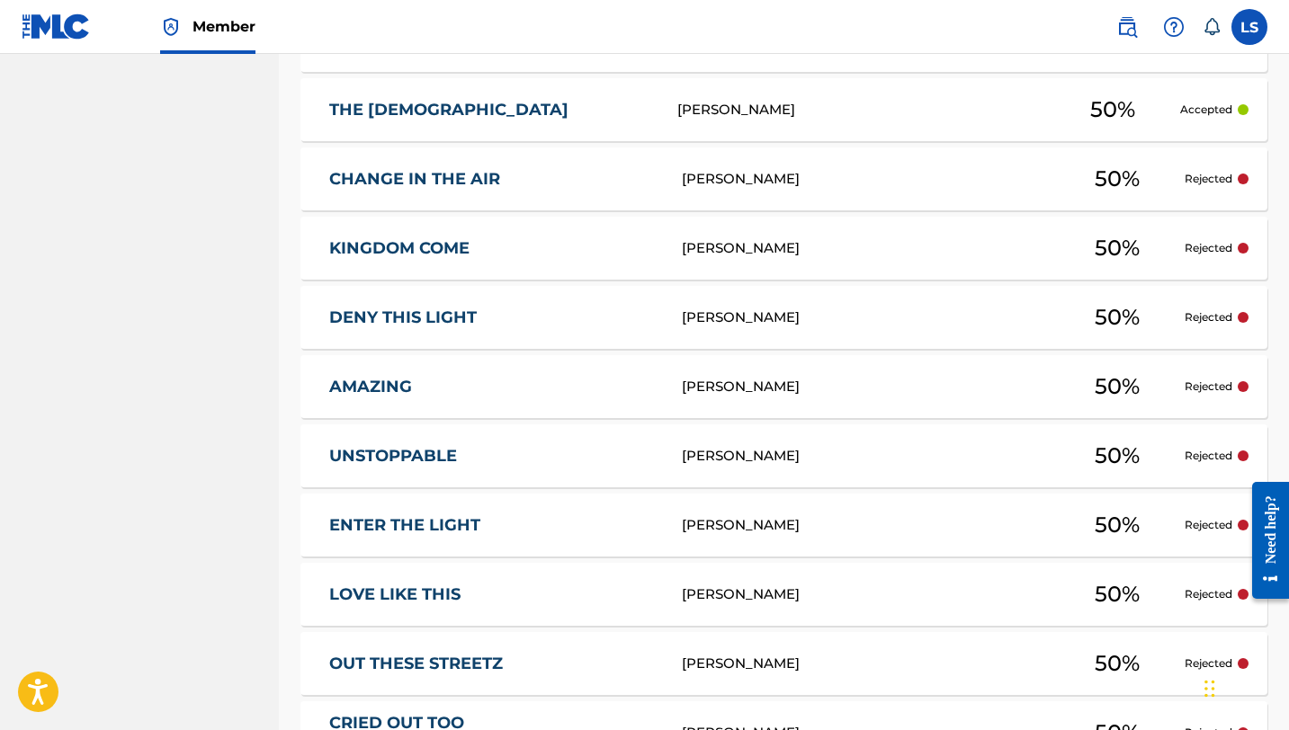
scroll to position [1094, 0]
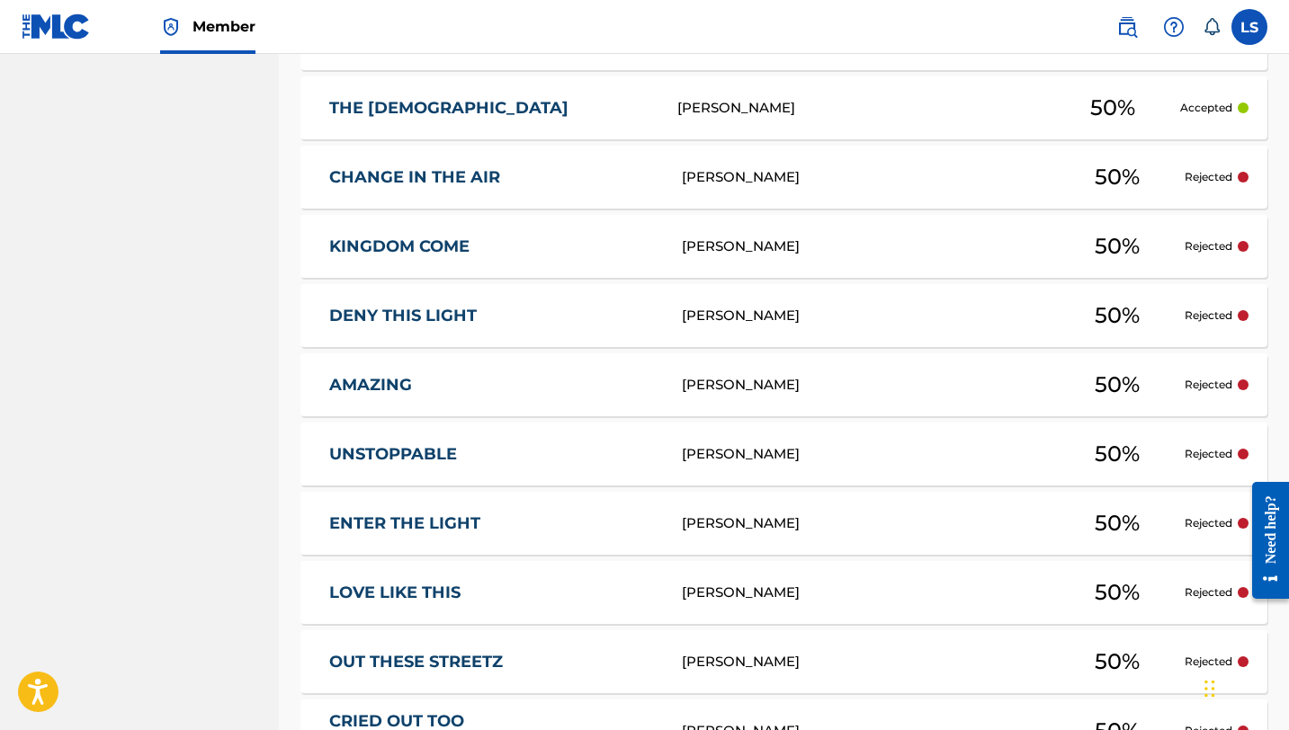
click at [675, 191] on div "CHANGE IN THE AIR Lusilvio Silva 50 % Rejected" at bounding box center [783, 177] width 967 height 63
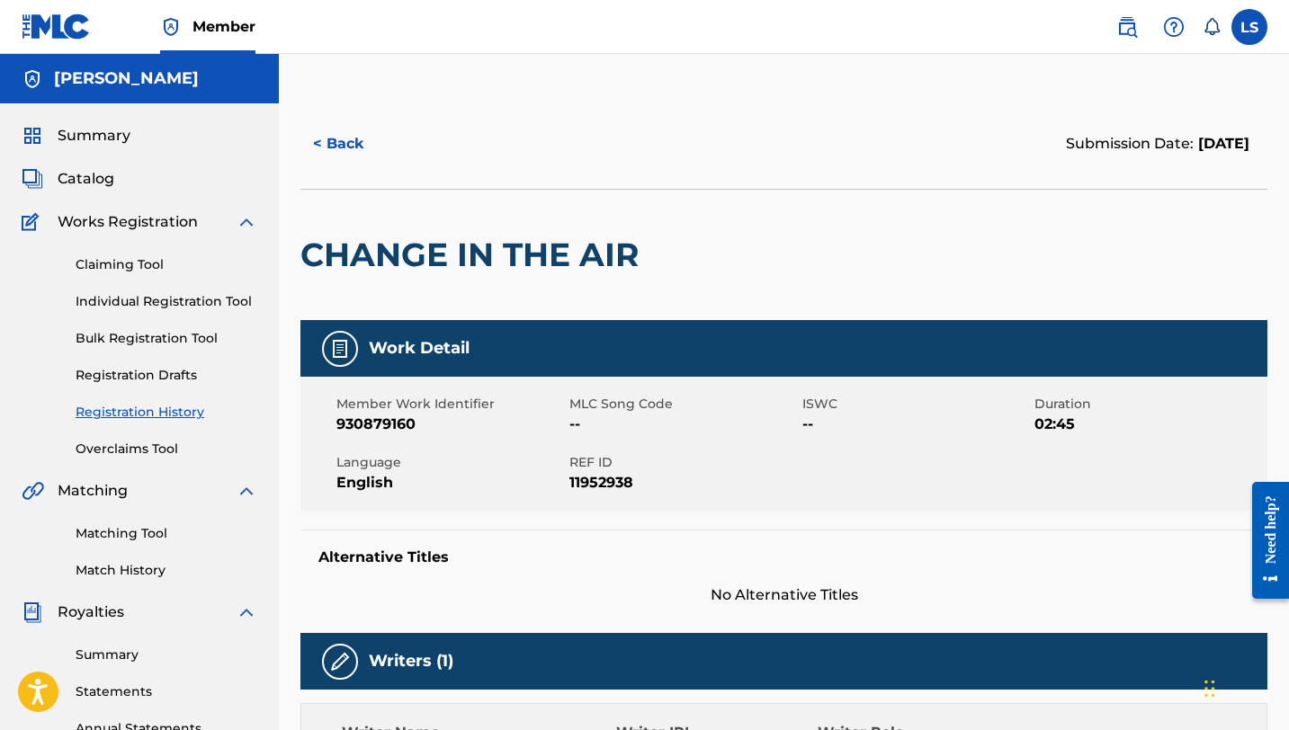
click at [331, 145] on button "< Back" at bounding box center [354, 143] width 108 height 45
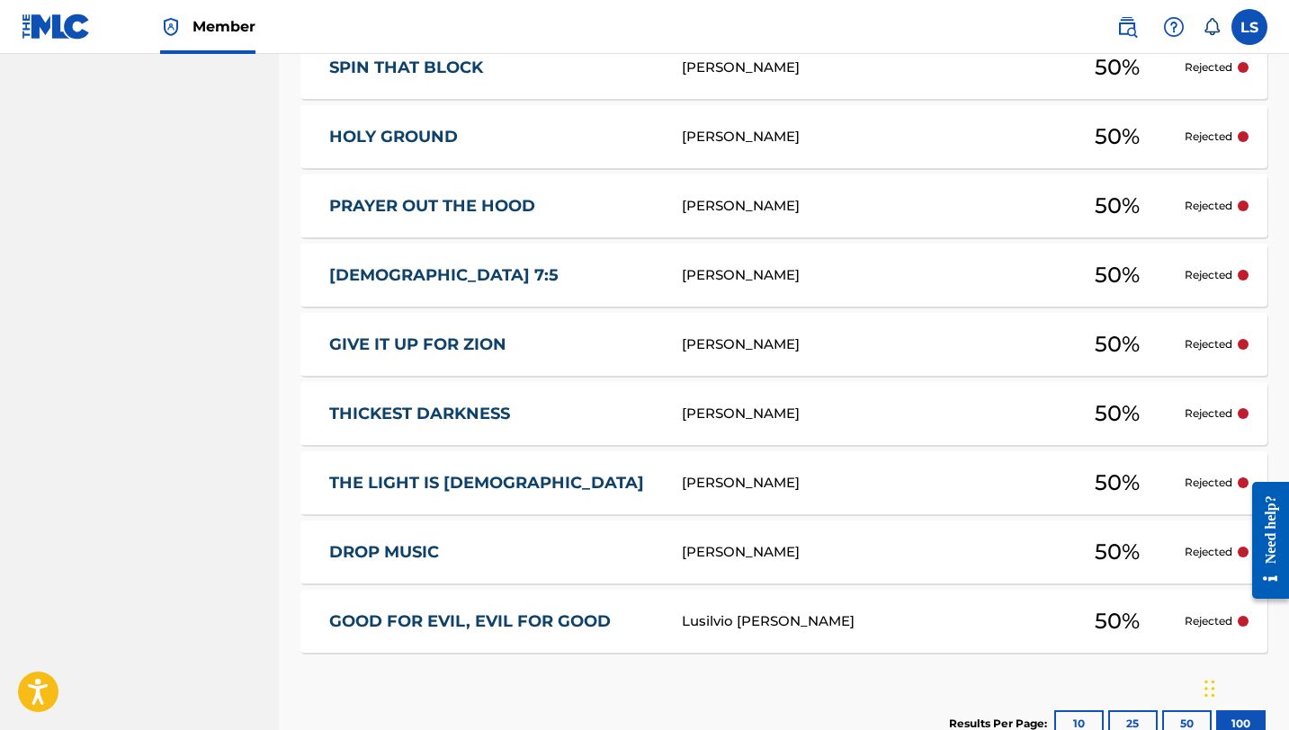
scroll to position [2434, 0]
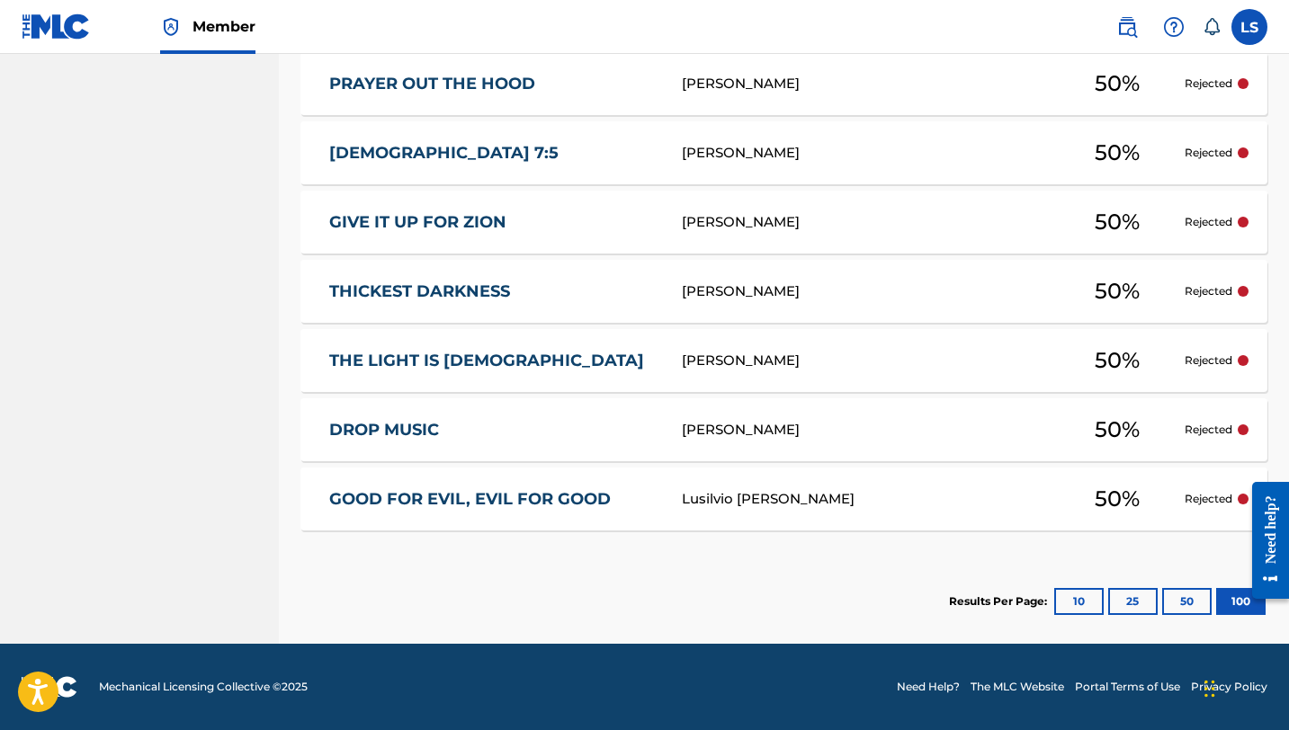
click at [431, 502] on link "GOOD FOR EVIL, EVIL FOR GOOD" at bounding box center [493, 499] width 328 height 21
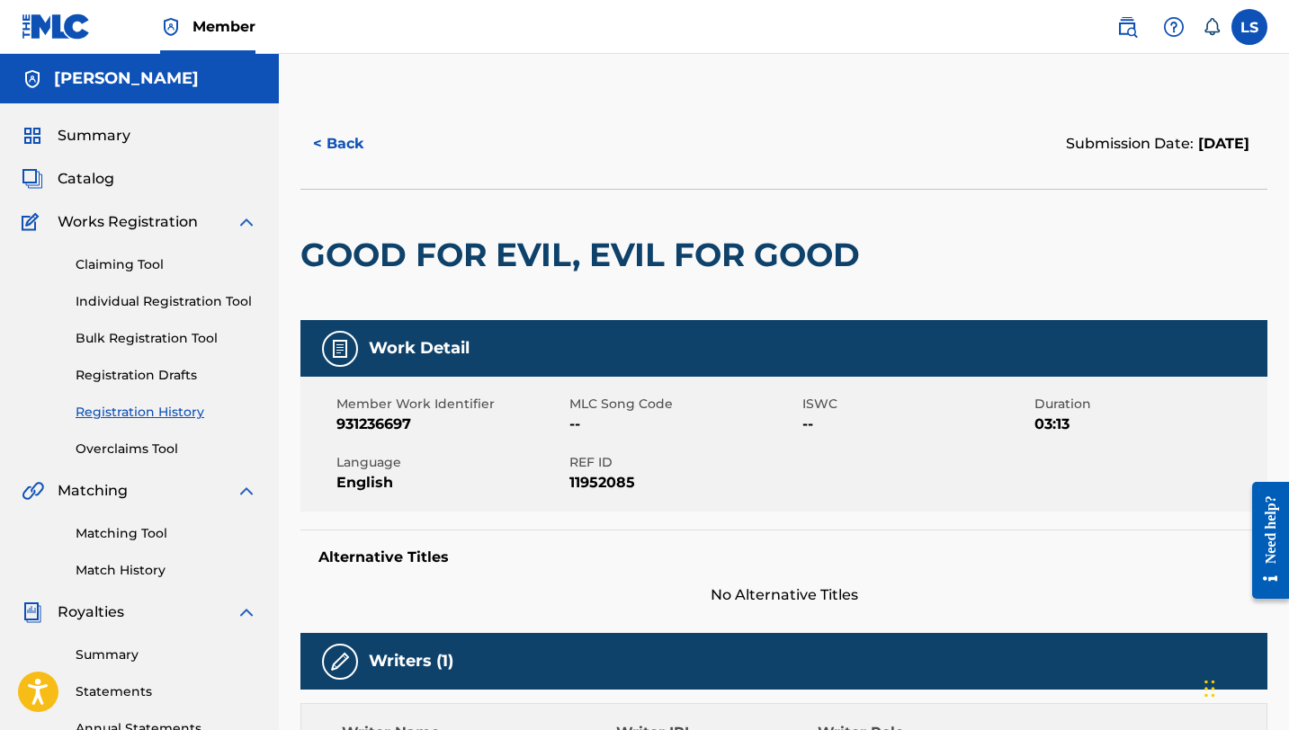
click at [344, 138] on button "< Back" at bounding box center [354, 143] width 108 height 45
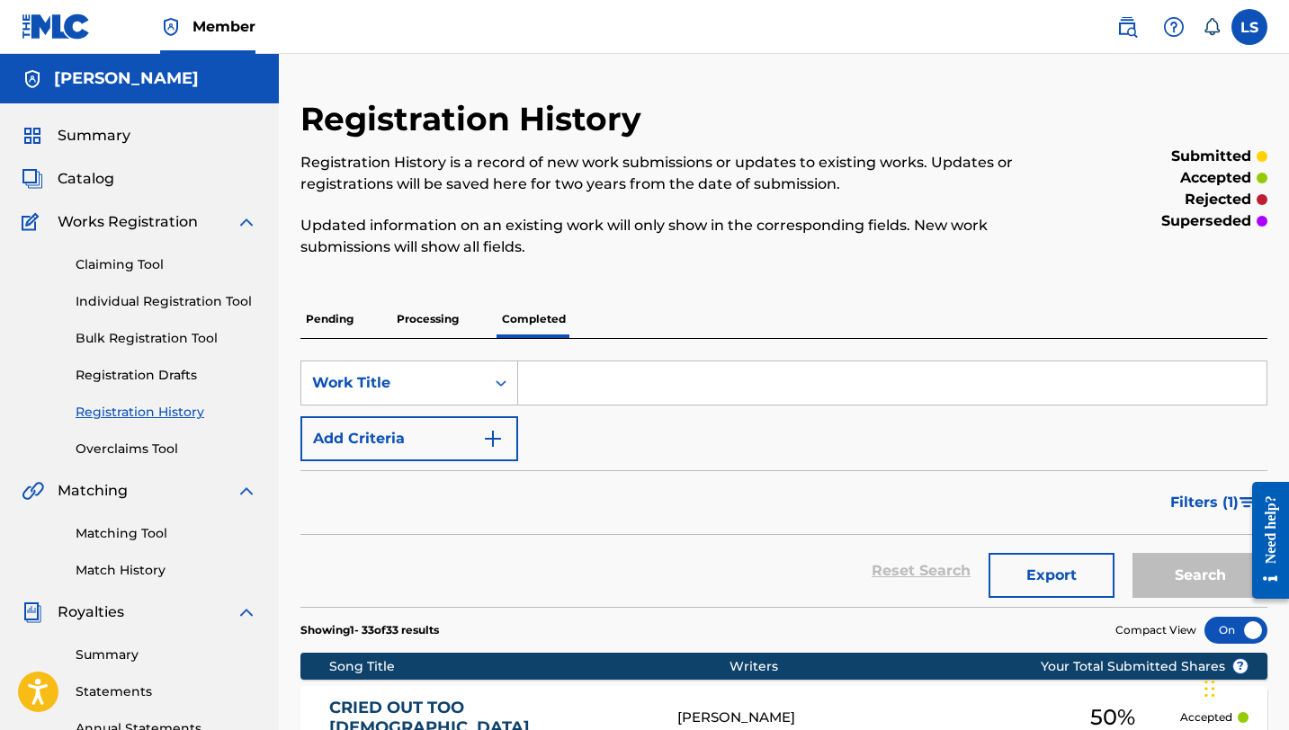
scroll to position [385, 0]
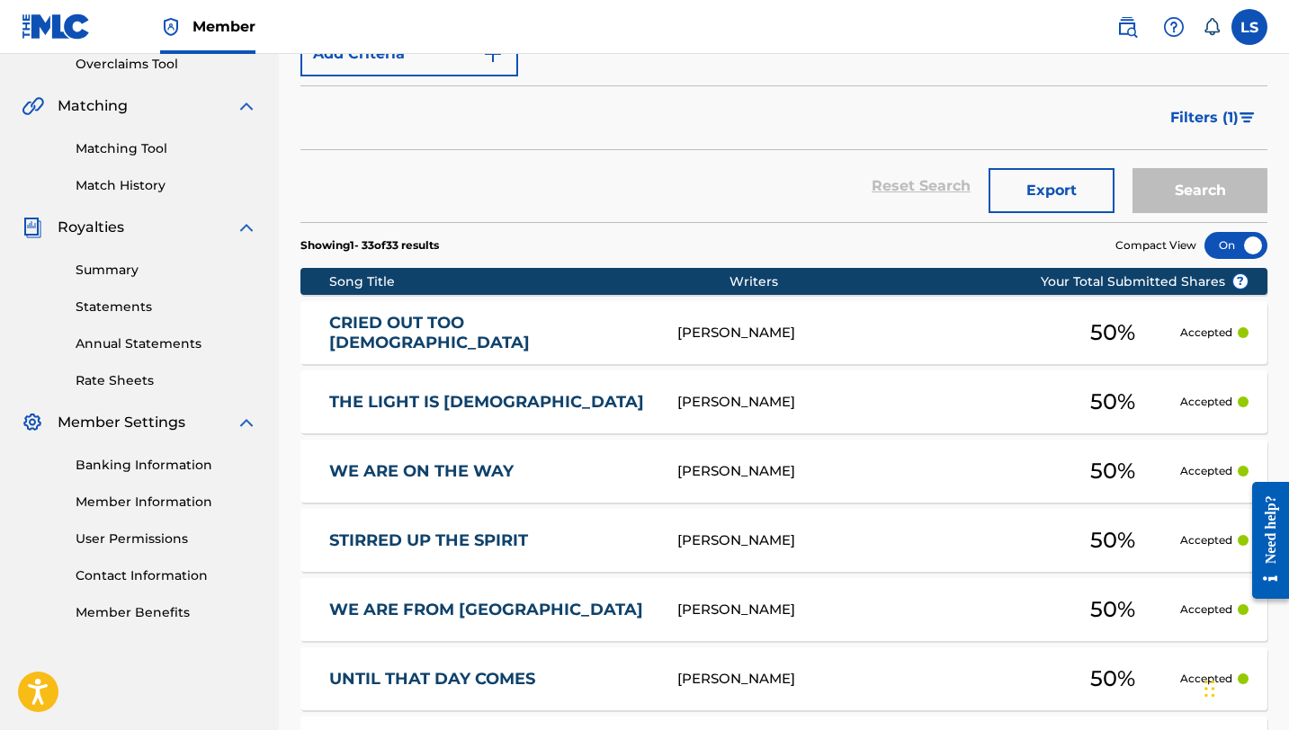
click at [727, 337] on div "LUSILVIO SILVA" at bounding box center [861, 333] width 368 height 21
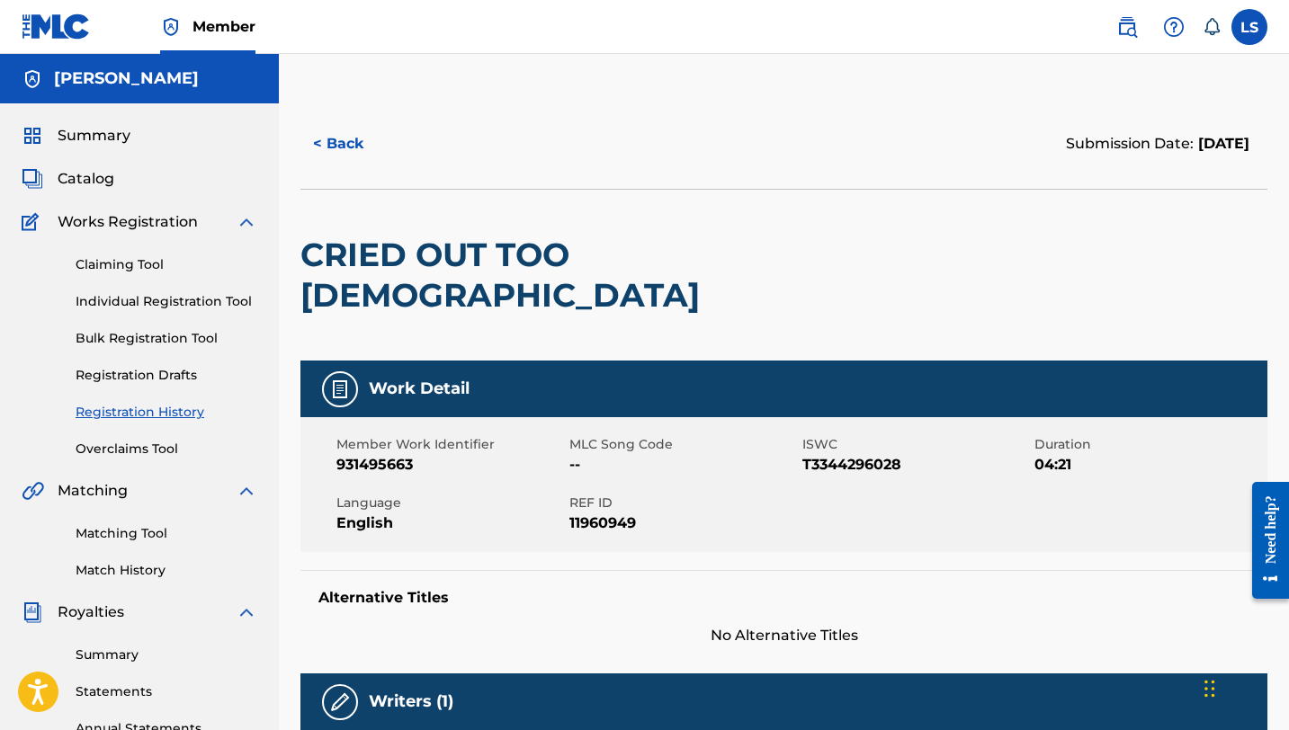
click at [334, 135] on button "< Back" at bounding box center [354, 143] width 108 height 45
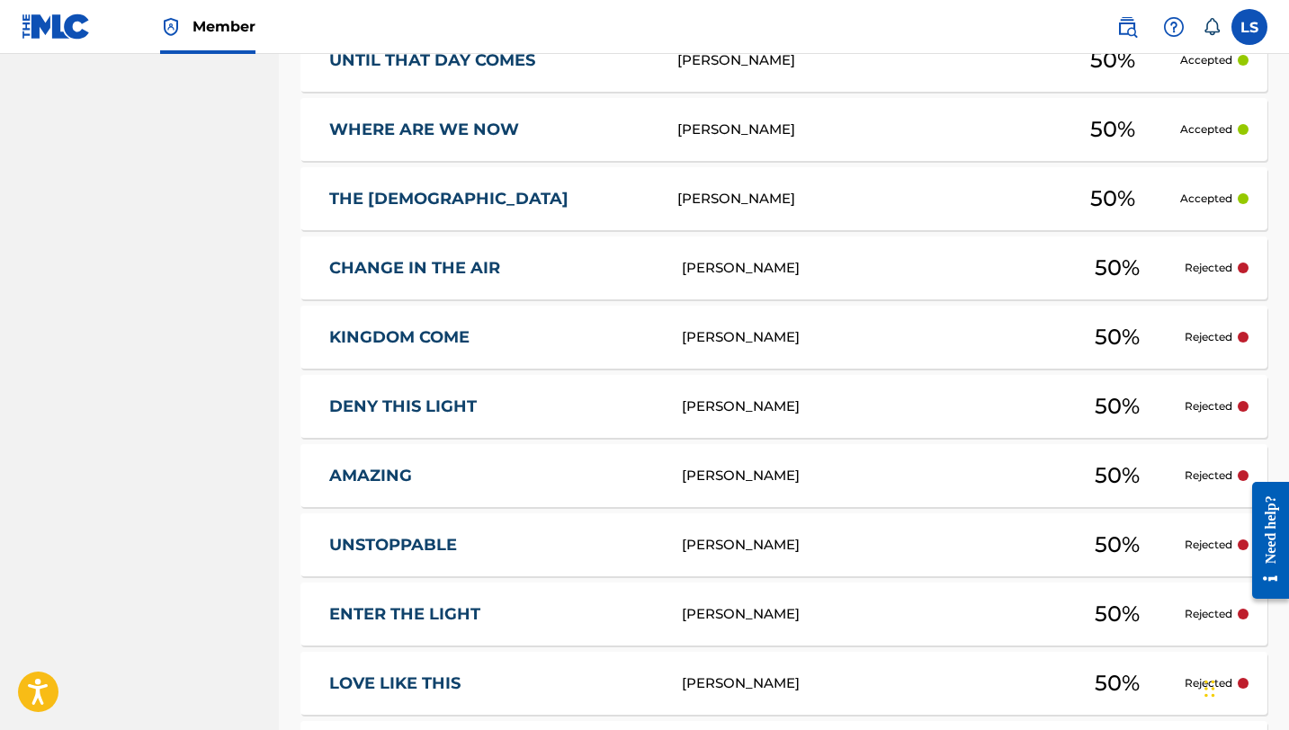
scroll to position [998, 0]
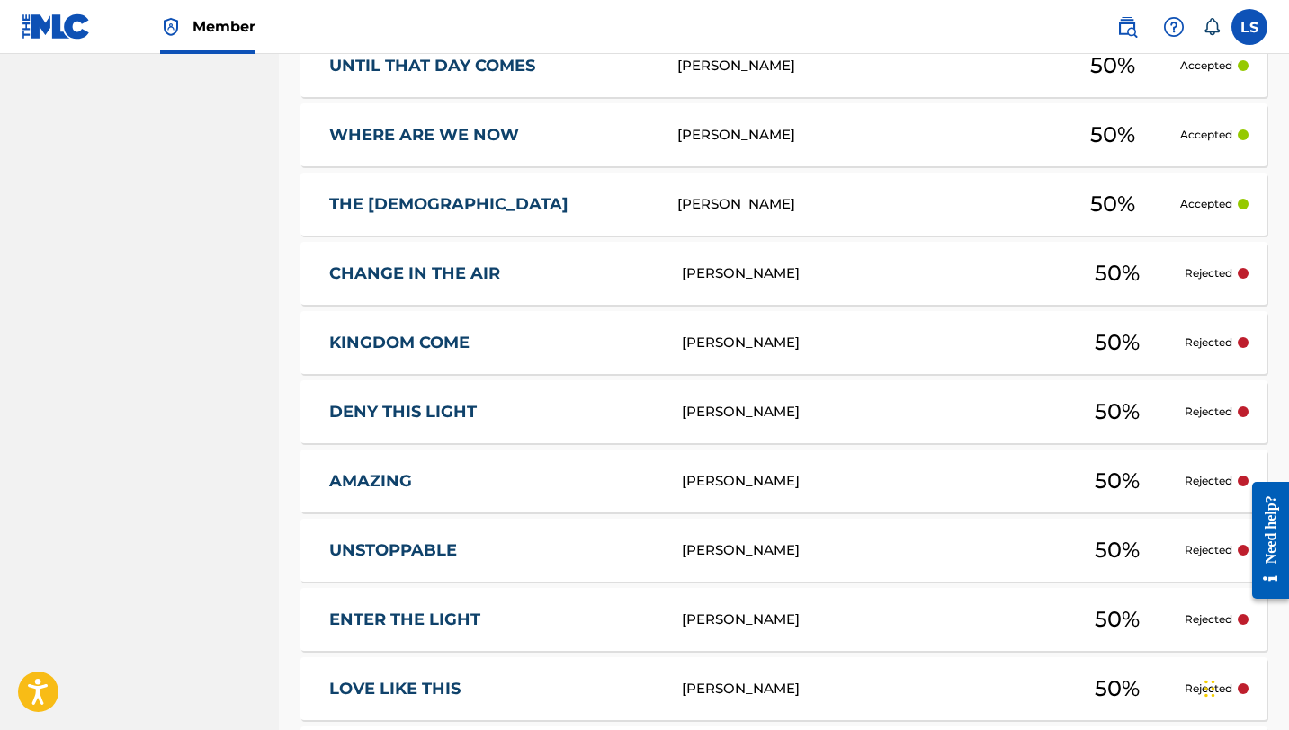
click at [714, 279] on div "[PERSON_NAME]" at bounding box center [866, 274] width 368 height 21
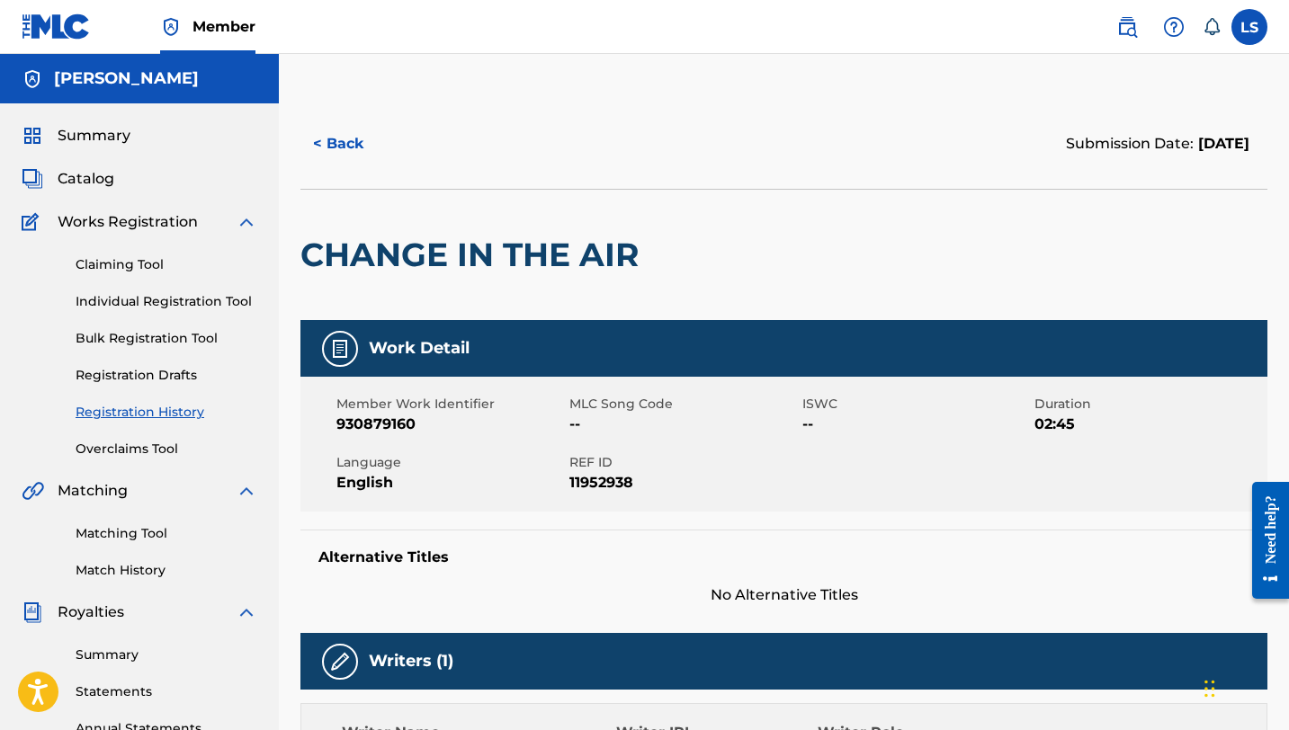
click at [327, 142] on button "< Back" at bounding box center [354, 143] width 108 height 45
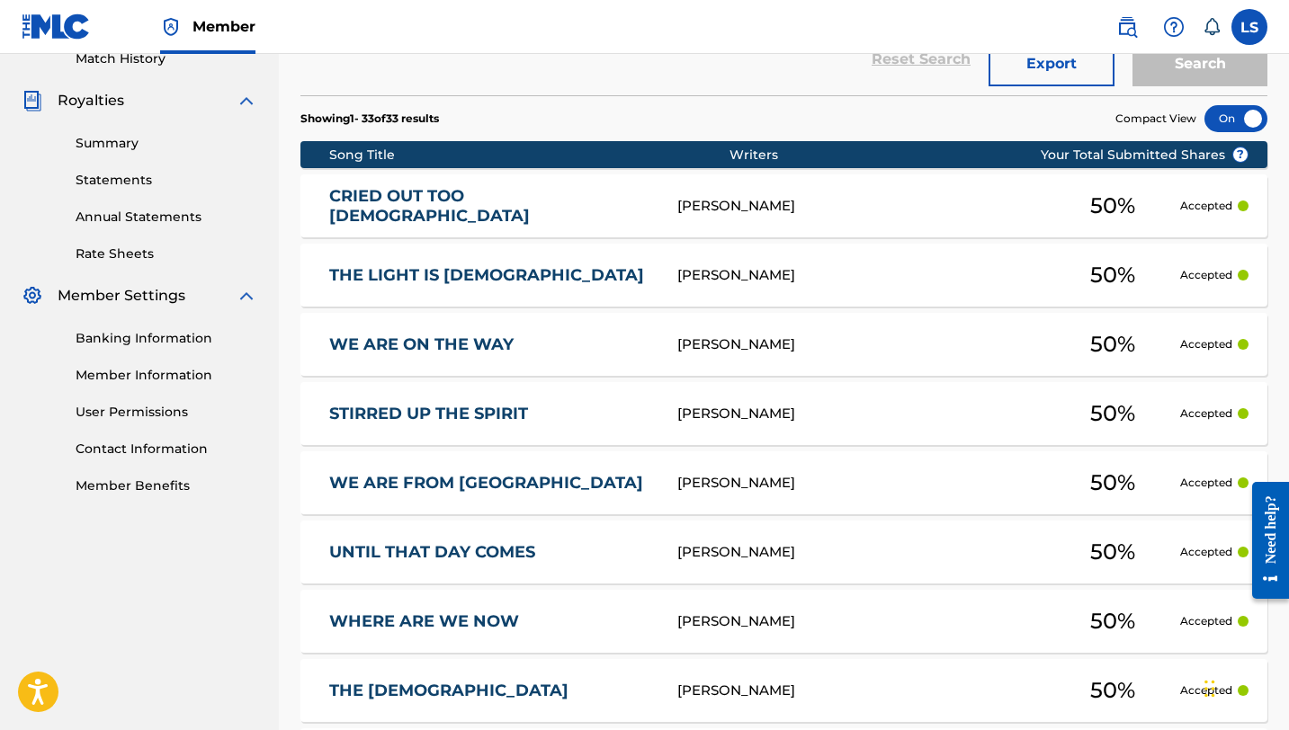
scroll to position [500, 0]
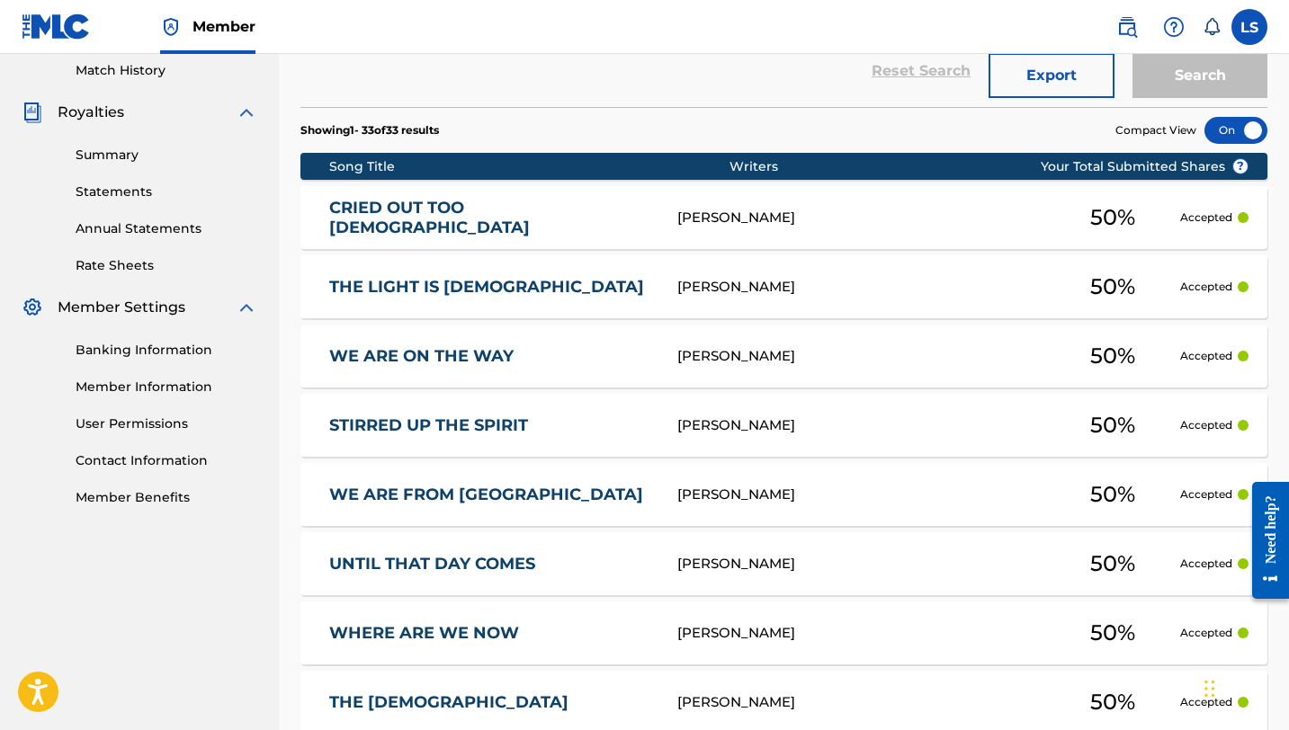
click at [751, 203] on div "CRIED OUT TOO GOD LUSILVIO SILVA 50 % Accepted" at bounding box center [783, 217] width 967 height 63
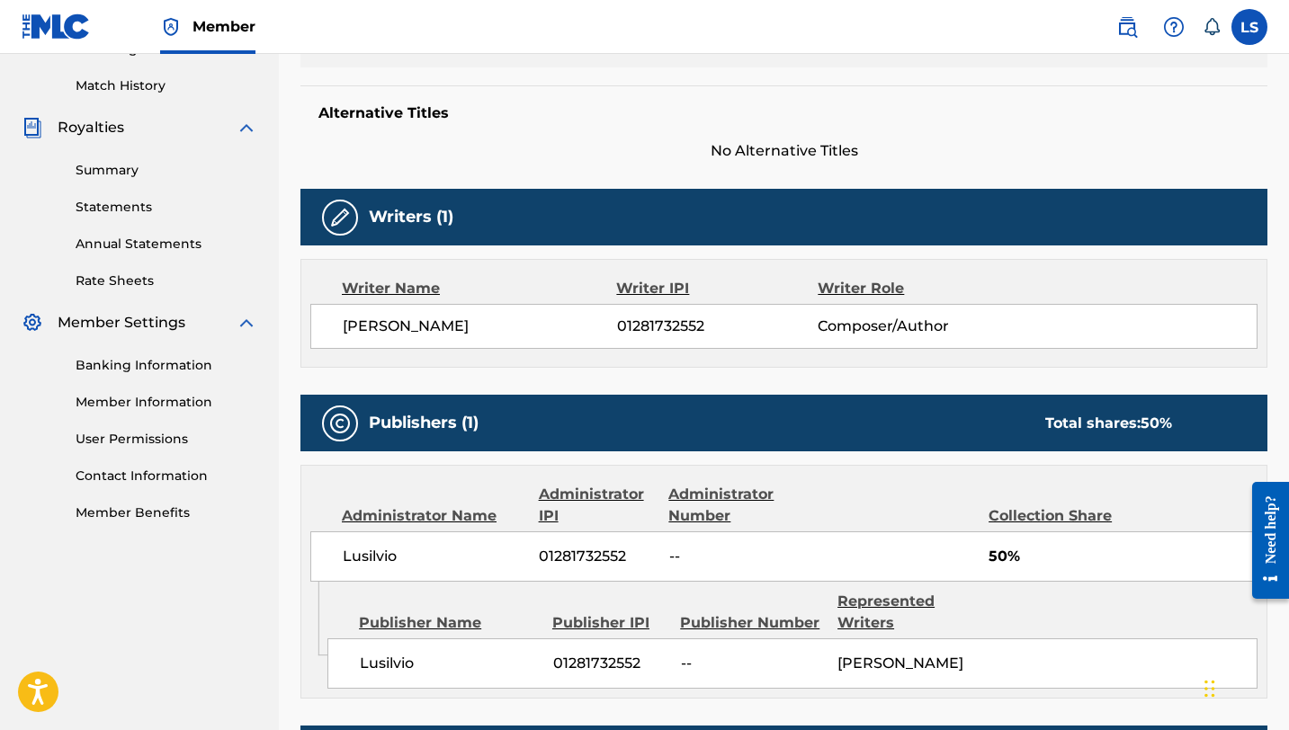
scroll to position [769, 0]
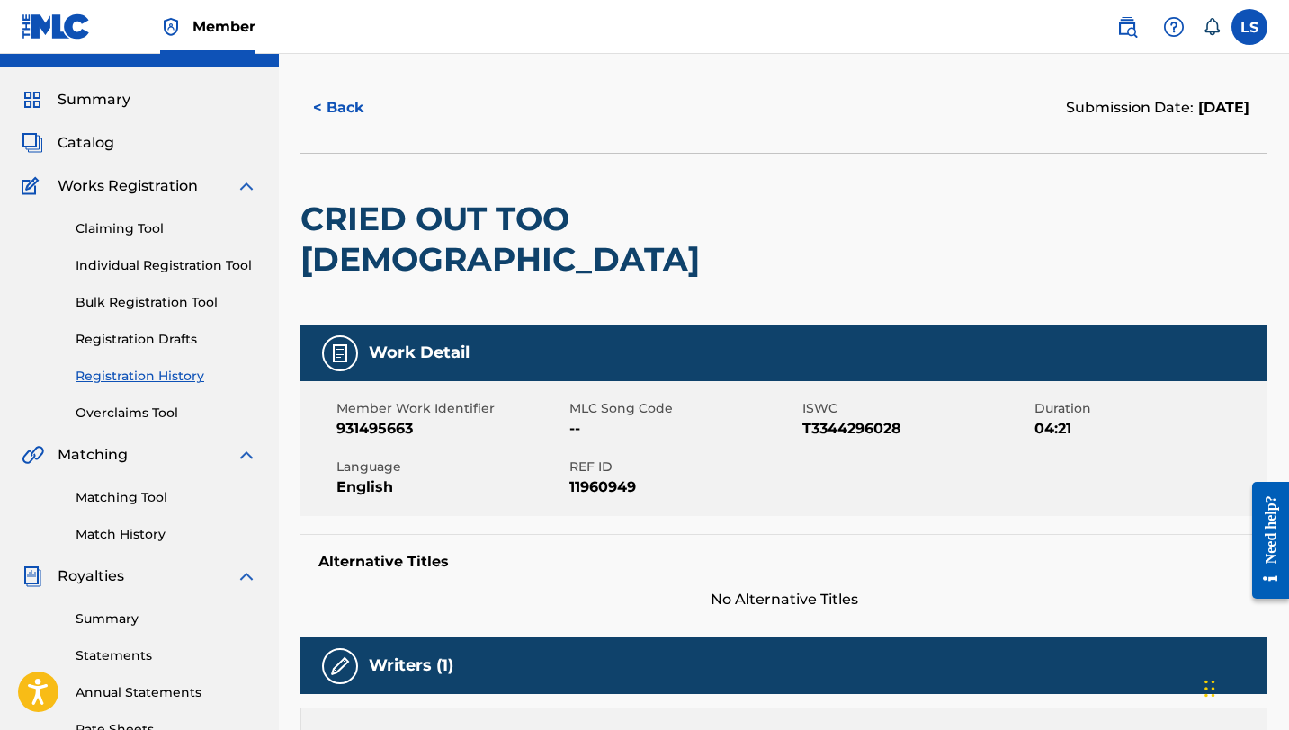
click at [347, 122] on button "< Back" at bounding box center [354, 107] width 108 height 45
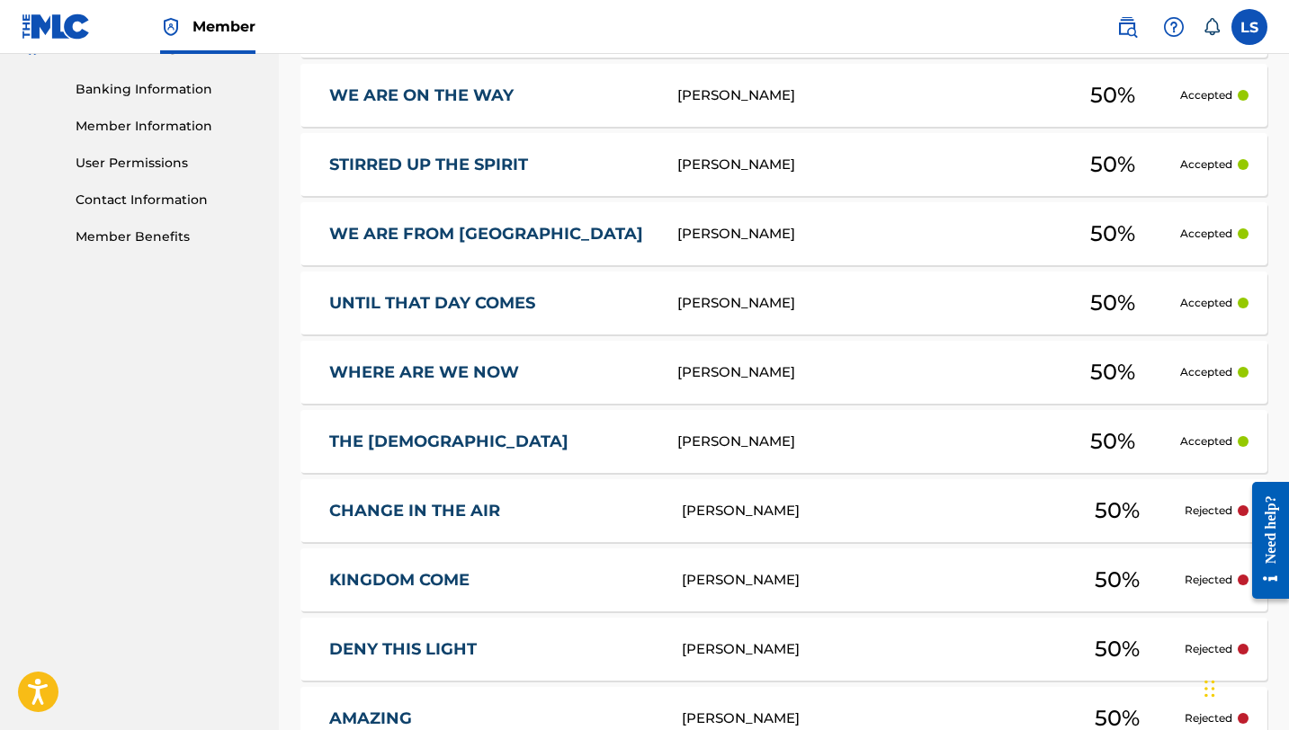
scroll to position [766, 0]
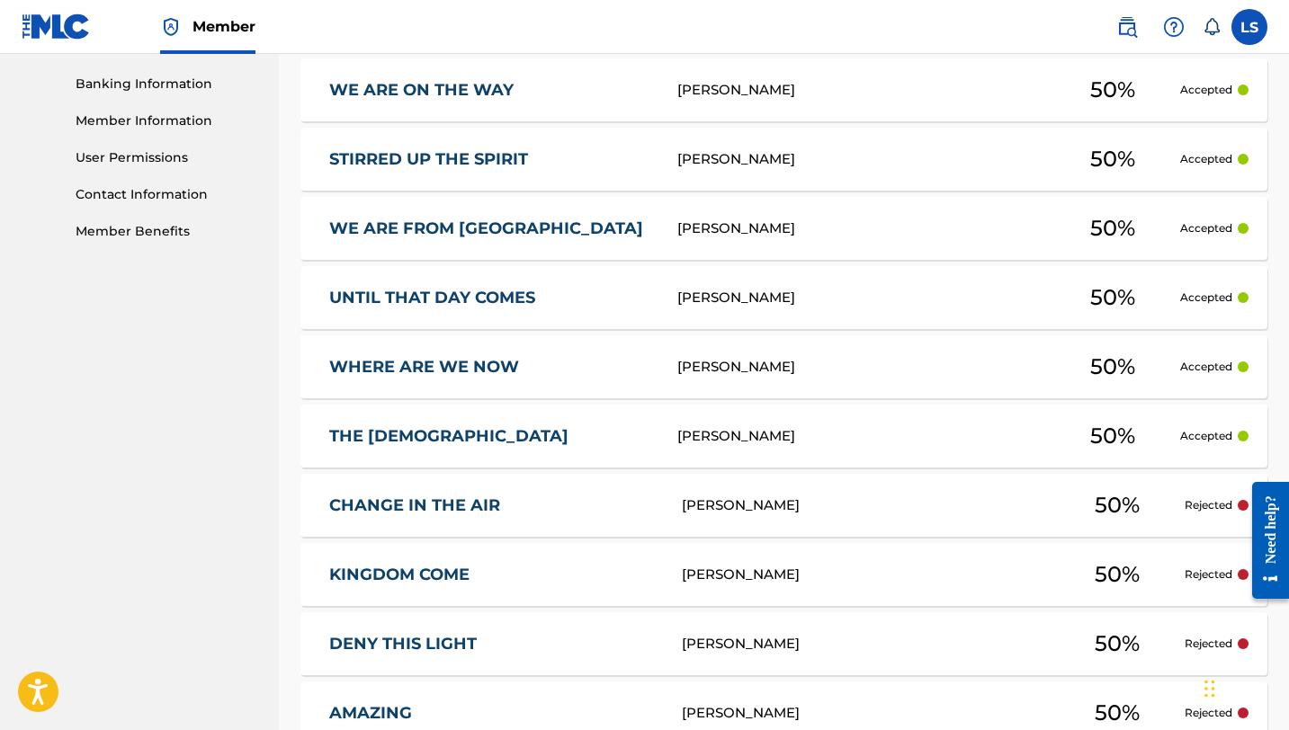
click at [723, 501] on div "[PERSON_NAME]" at bounding box center [866, 506] width 368 height 21
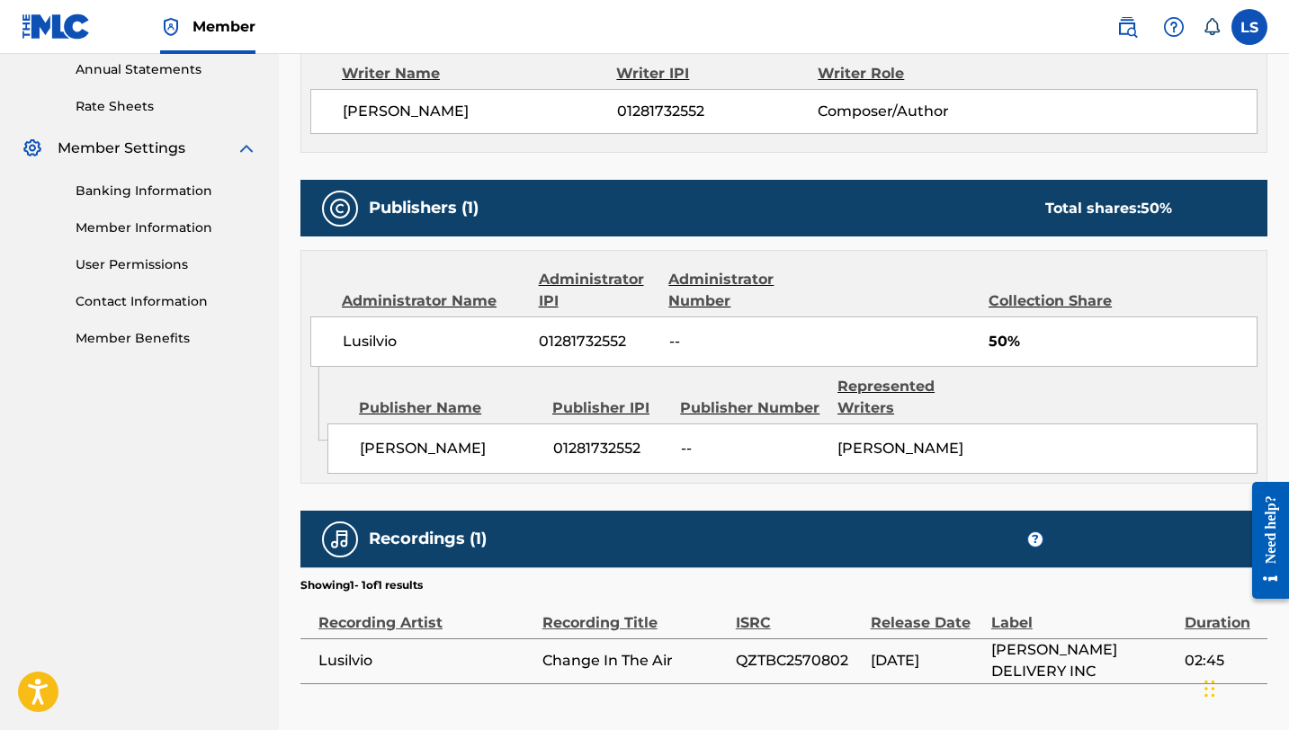
scroll to position [769, 0]
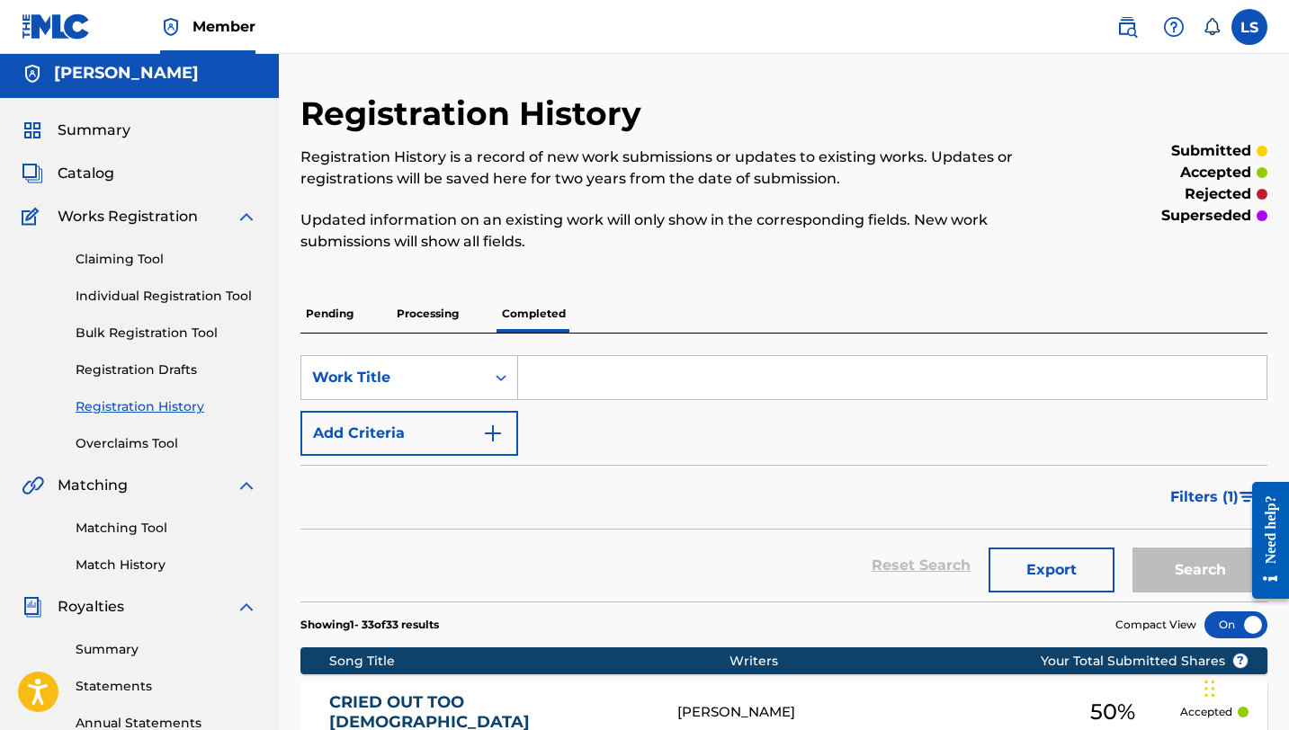
scroll to position [147, 0]
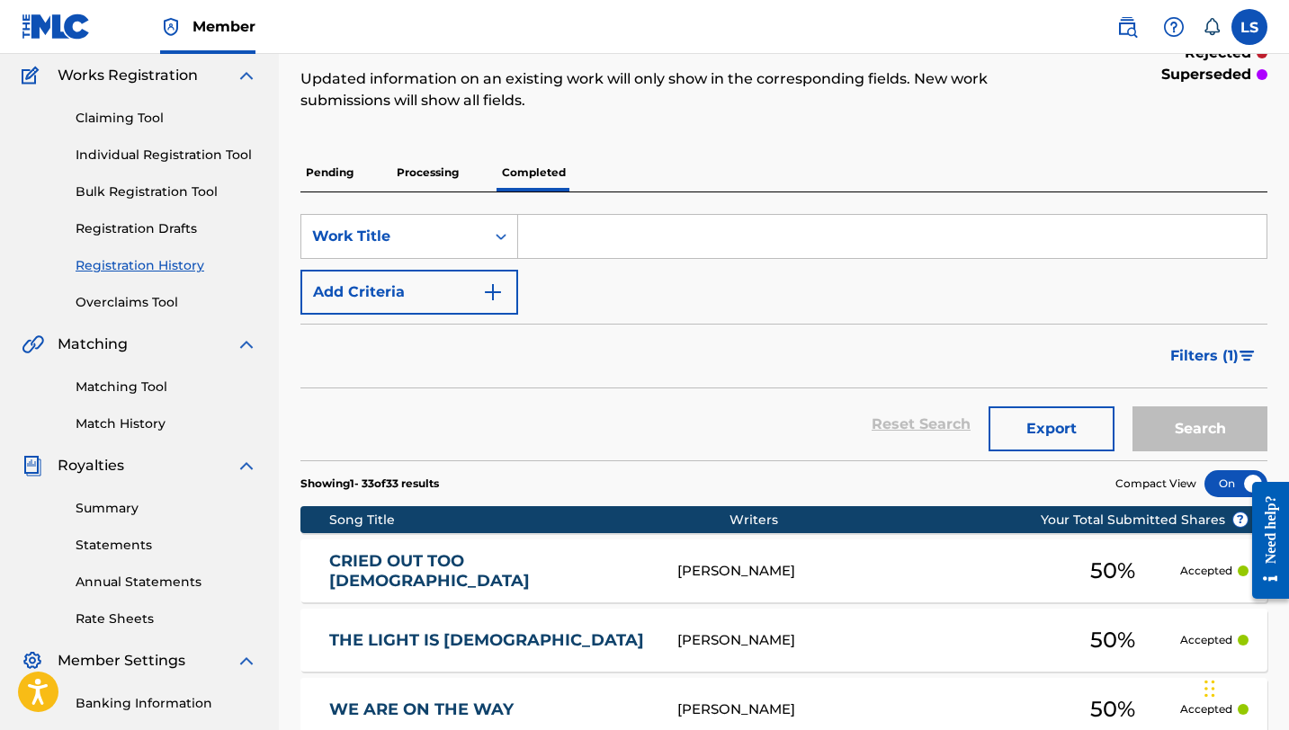
click at [777, 644] on div "[PERSON_NAME]" at bounding box center [861, 640] width 368 height 21
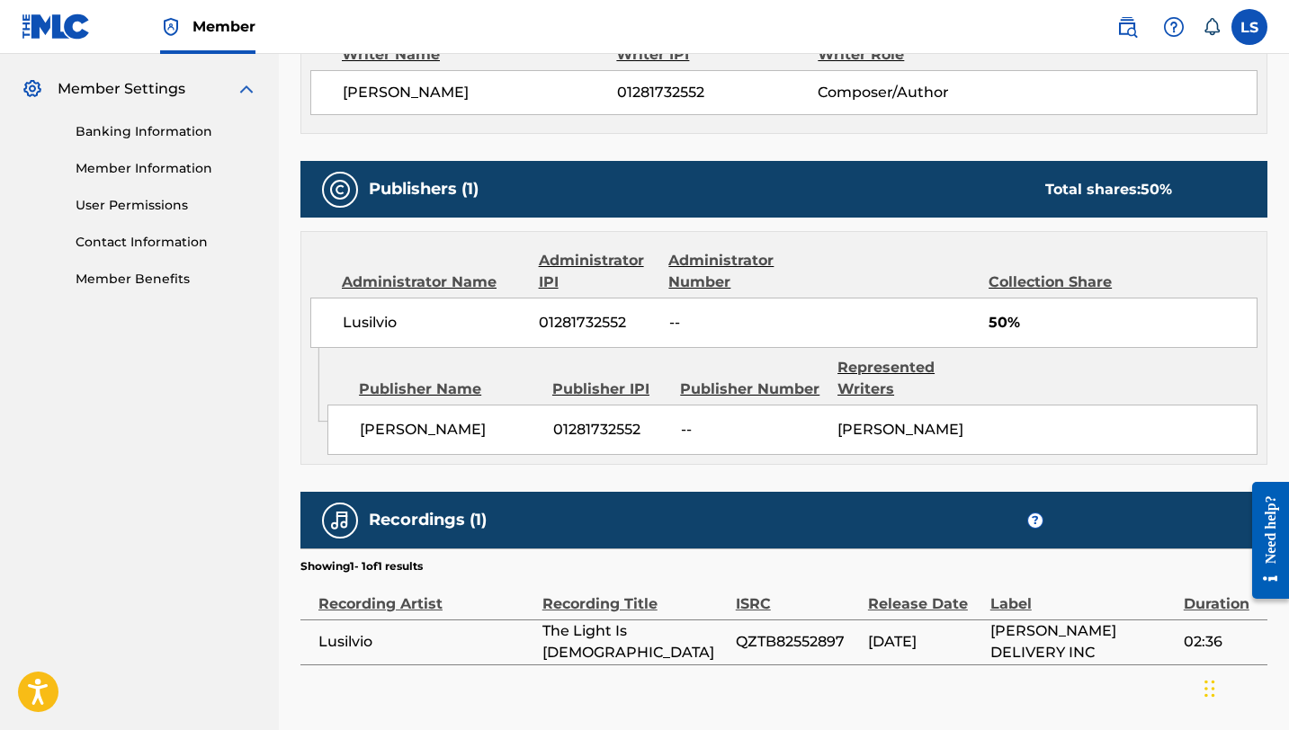
scroll to position [769, 0]
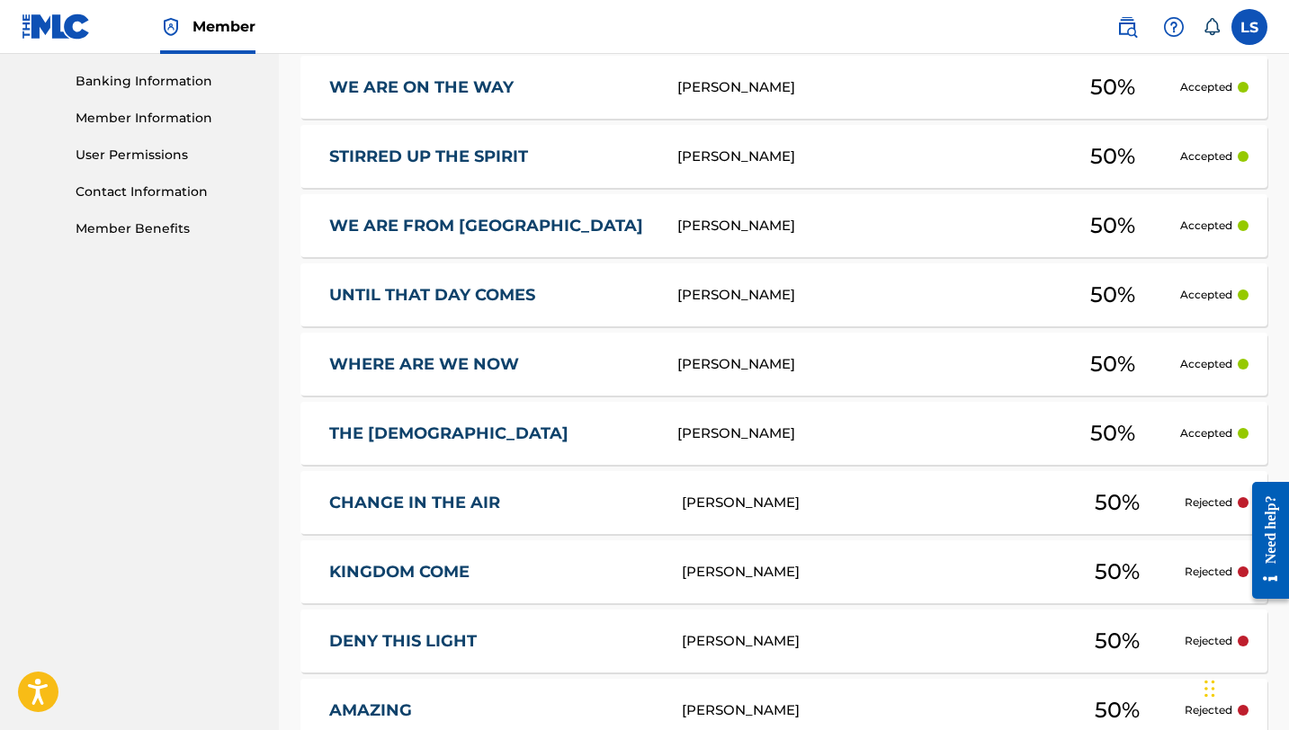
scroll to position [147, 0]
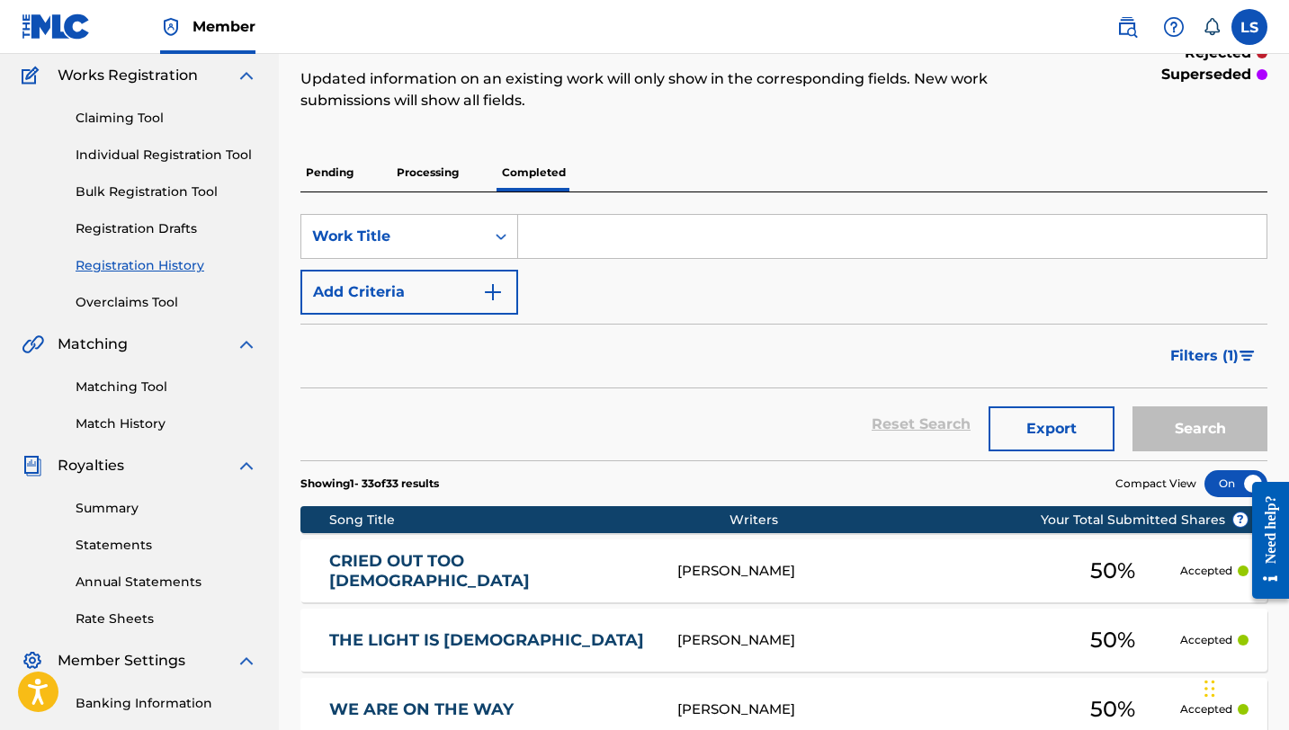
click at [323, 168] on p "Pending" at bounding box center [329, 173] width 58 height 38
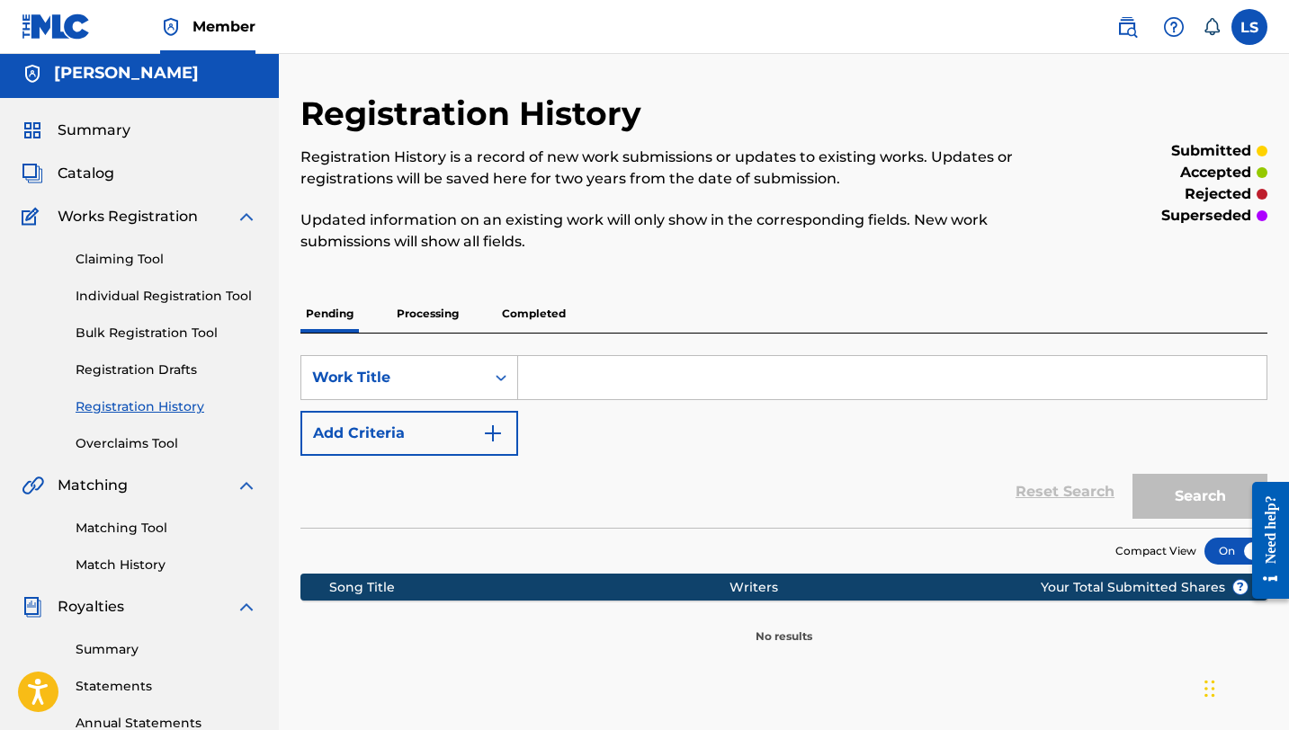
scroll to position [1, 0]
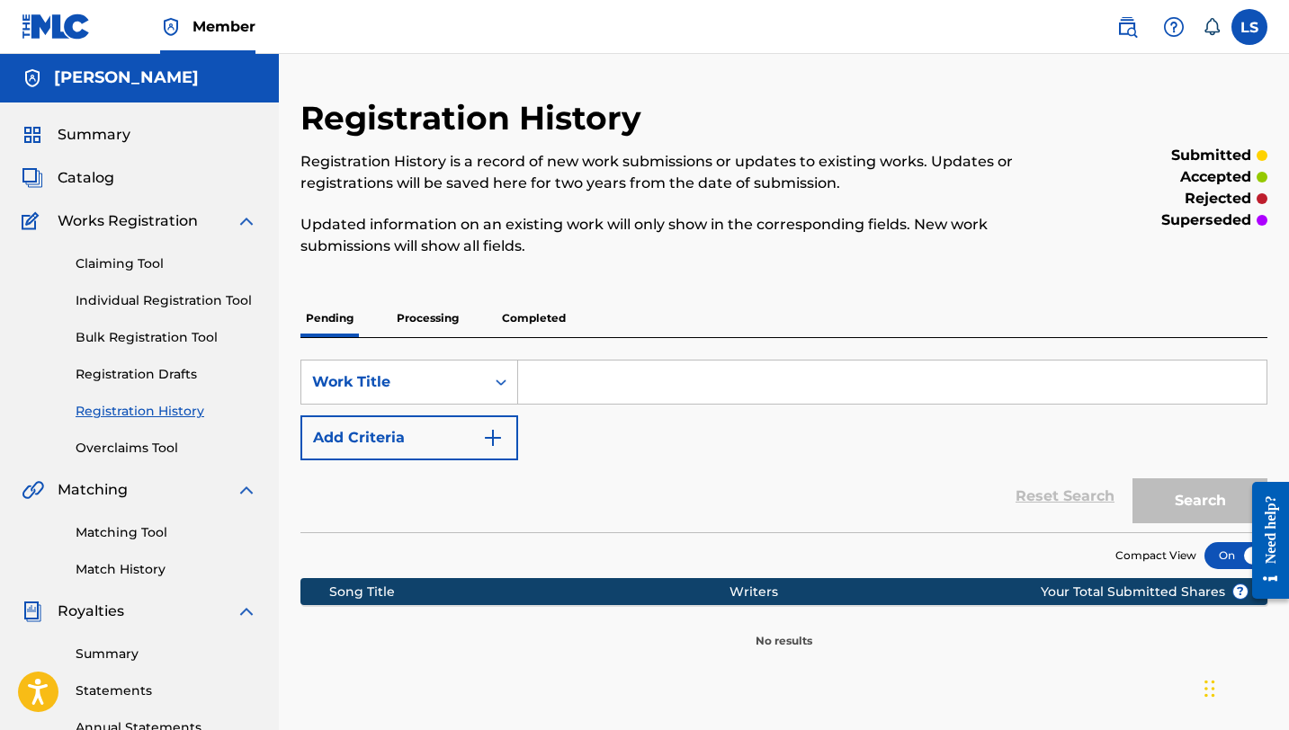
click at [92, 188] on span "Catalog" at bounding box center [86, 178] width 57 height 22
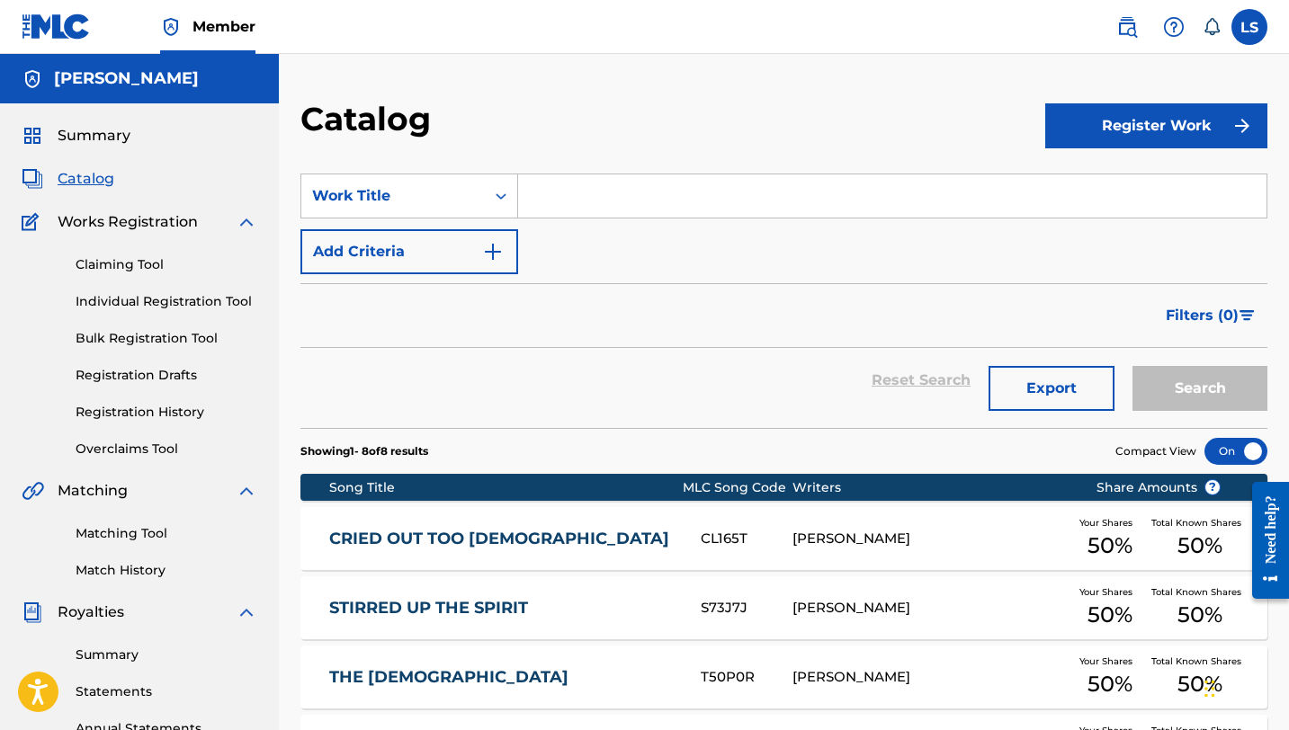
scroll to position [4, 0]
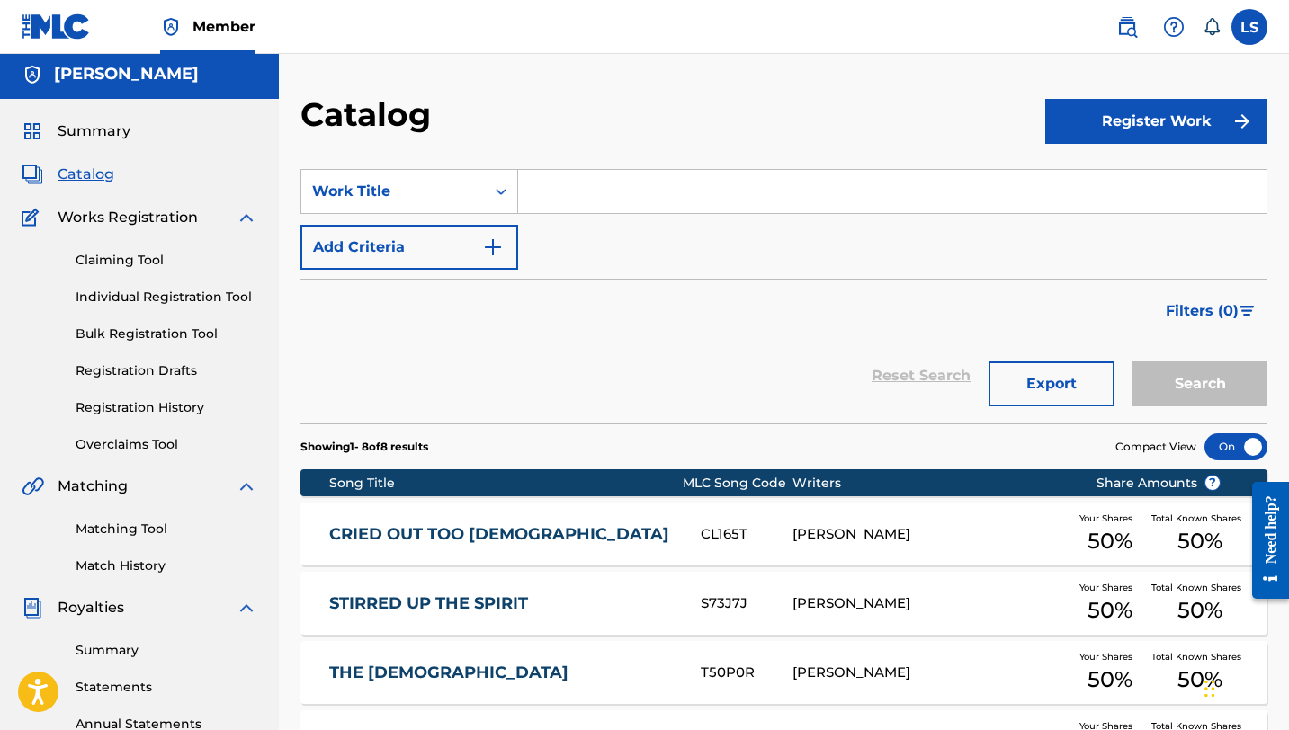
click at [97, 159] on div "Summary Catalog Works Registration Claiming Tool Individual Registration Tool B…" at bounding box center [139, 561] width 279 height 925
click at [103, 146] on div "Summary Catalog Works Registration Claiming Tool Individual Registration Tool B…" at bounding box center [139, 561] width 279 height 925
click at [110, 130] on span "Summary" at bounding box center [94, 132] width 73 height 22
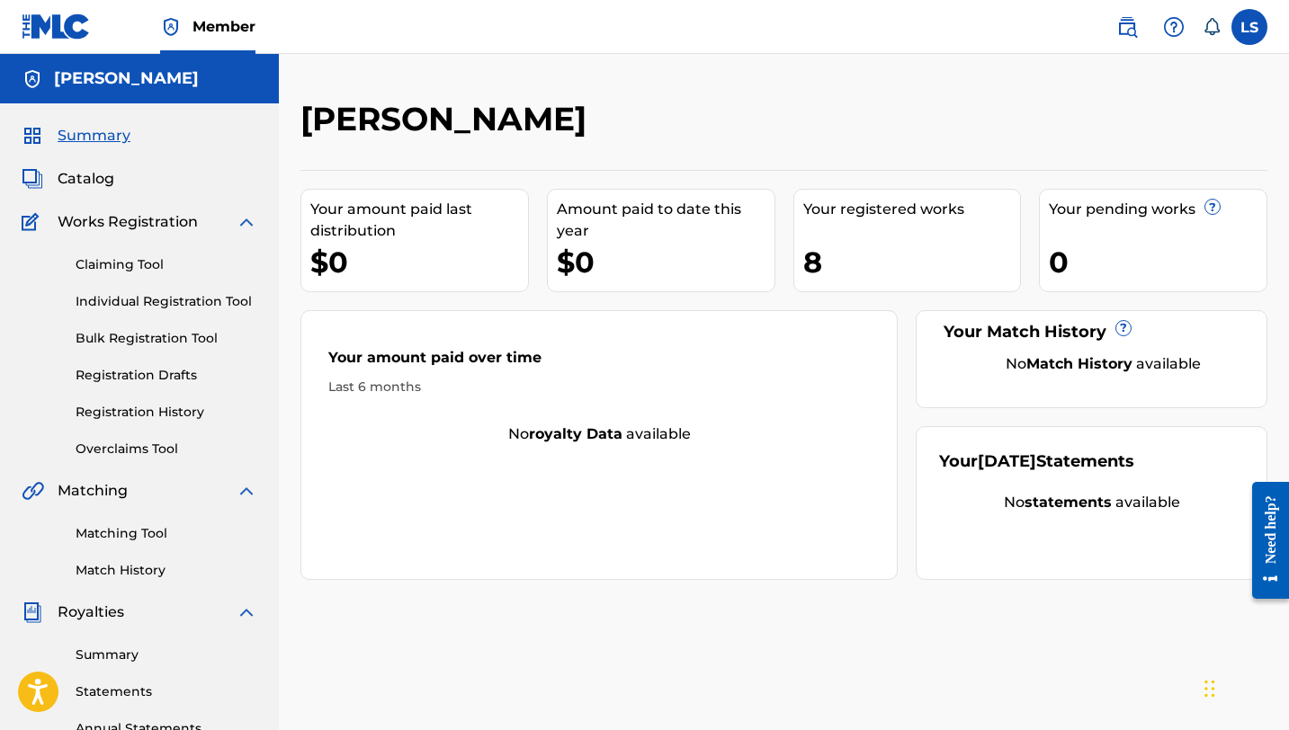
click at [850, 250] on div "8" at bounding box center [912, 262] width 218 height 40
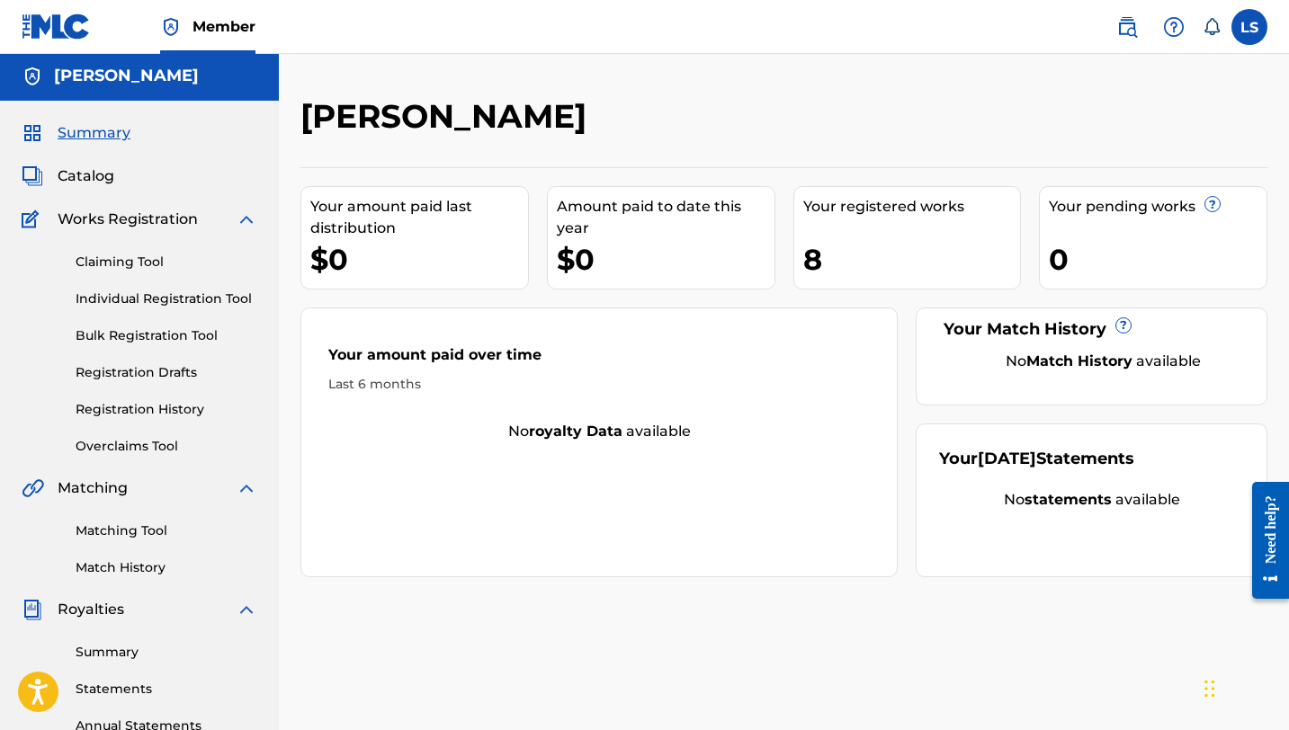
scroll to position [12, 0]
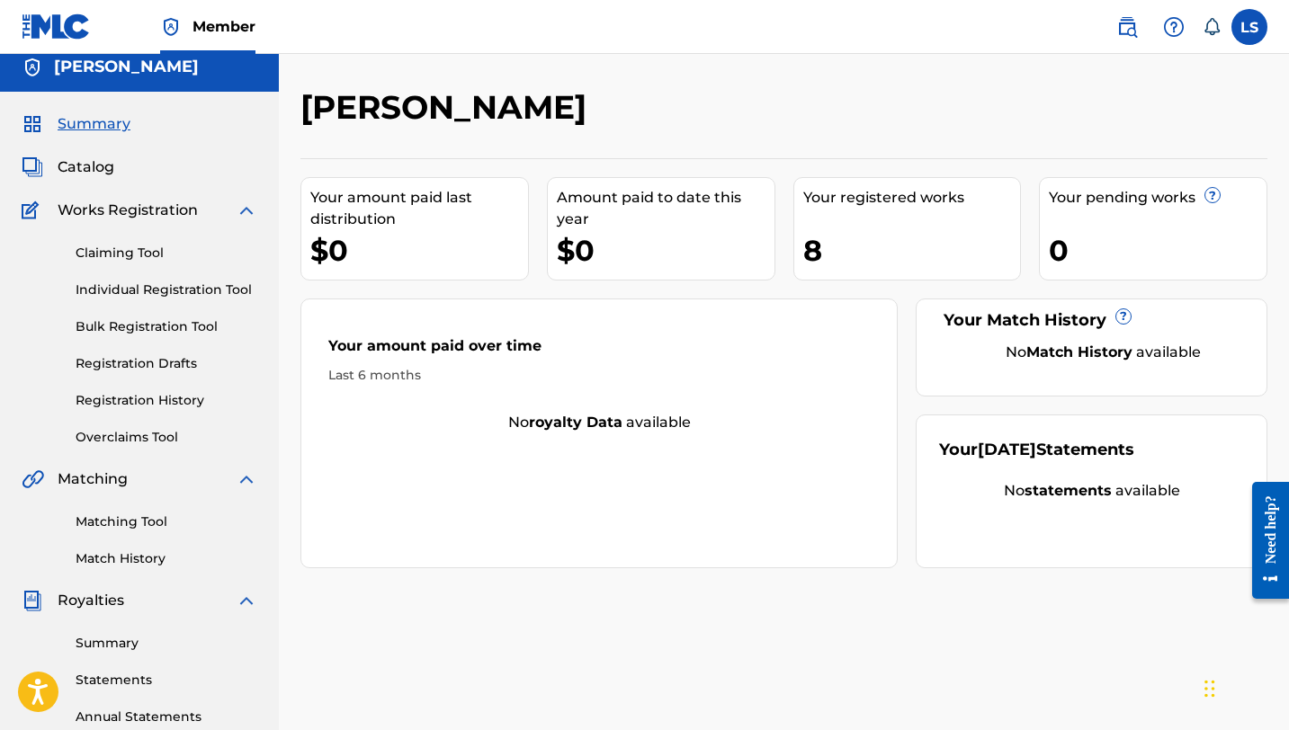
click at [123, 414] on div "Claiming Tool Individual Registration Tool Bulk Registration Tool Registration …" at bounding box center [140, 334] width 236 height 226
click at [127, 405] on link "Registration History" at bounding box center [167, 400] width 182 height 19
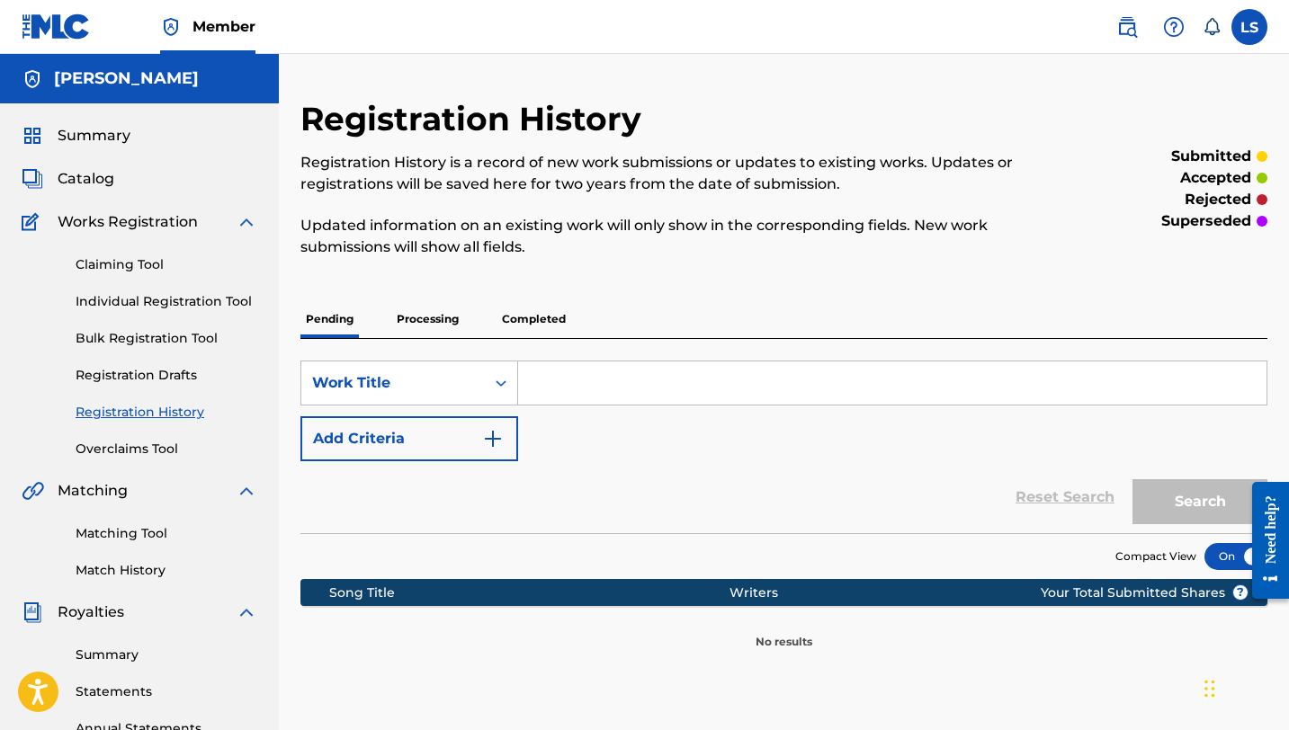
click at [434, 314] on p "Processing" at bounding box center [427, 319] width 73 height 38
click at [541, 313] on p "Completed" at bounding box center [533, 319] width 75 height 38
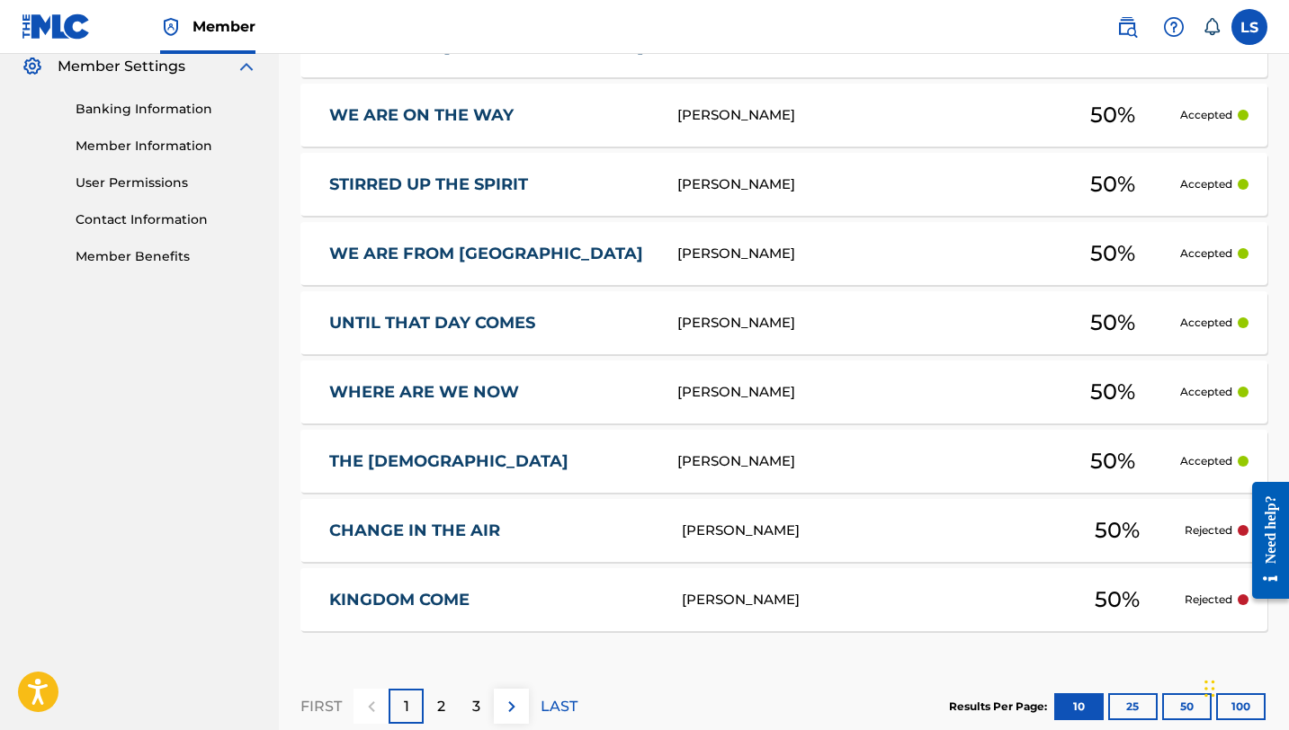
scroll to position [850, 0]
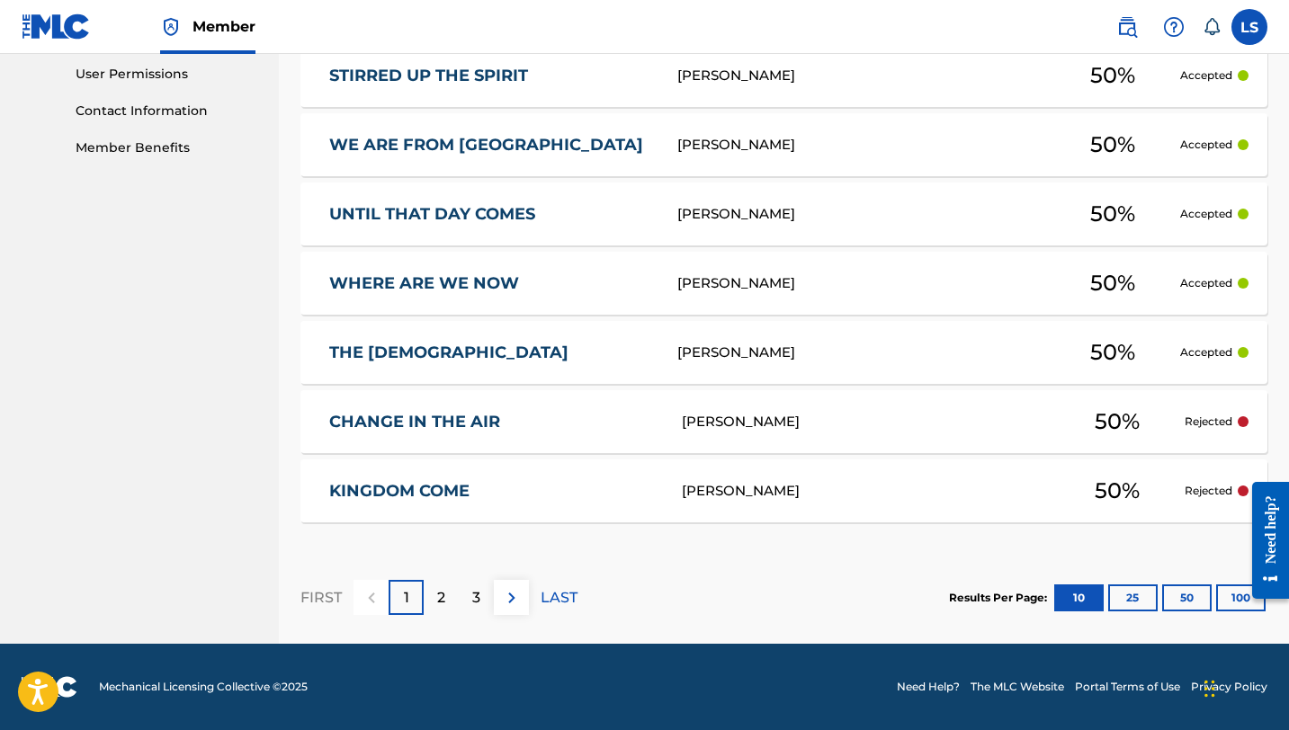
click at [429, 283] on link "WHERE ARE WE NOW" at bounding box center [491, 283] width 324 height 21
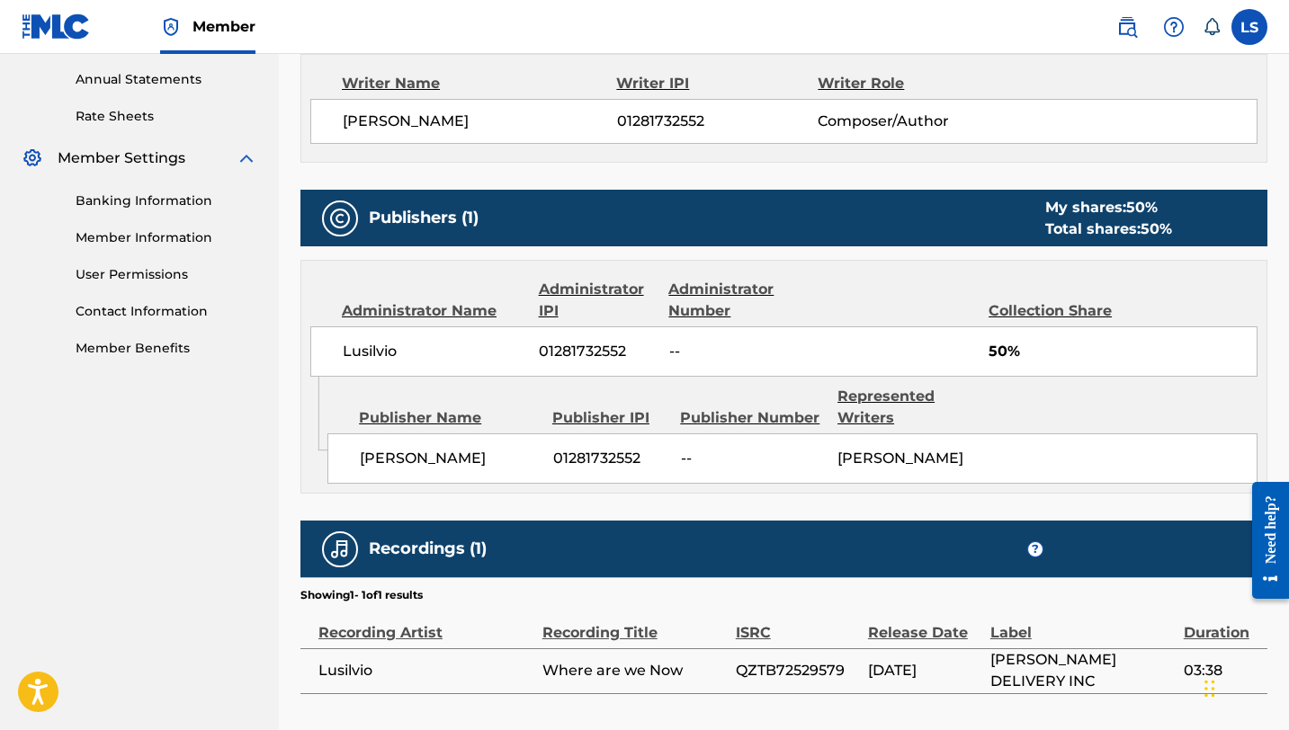
scroll to position [769, 0]
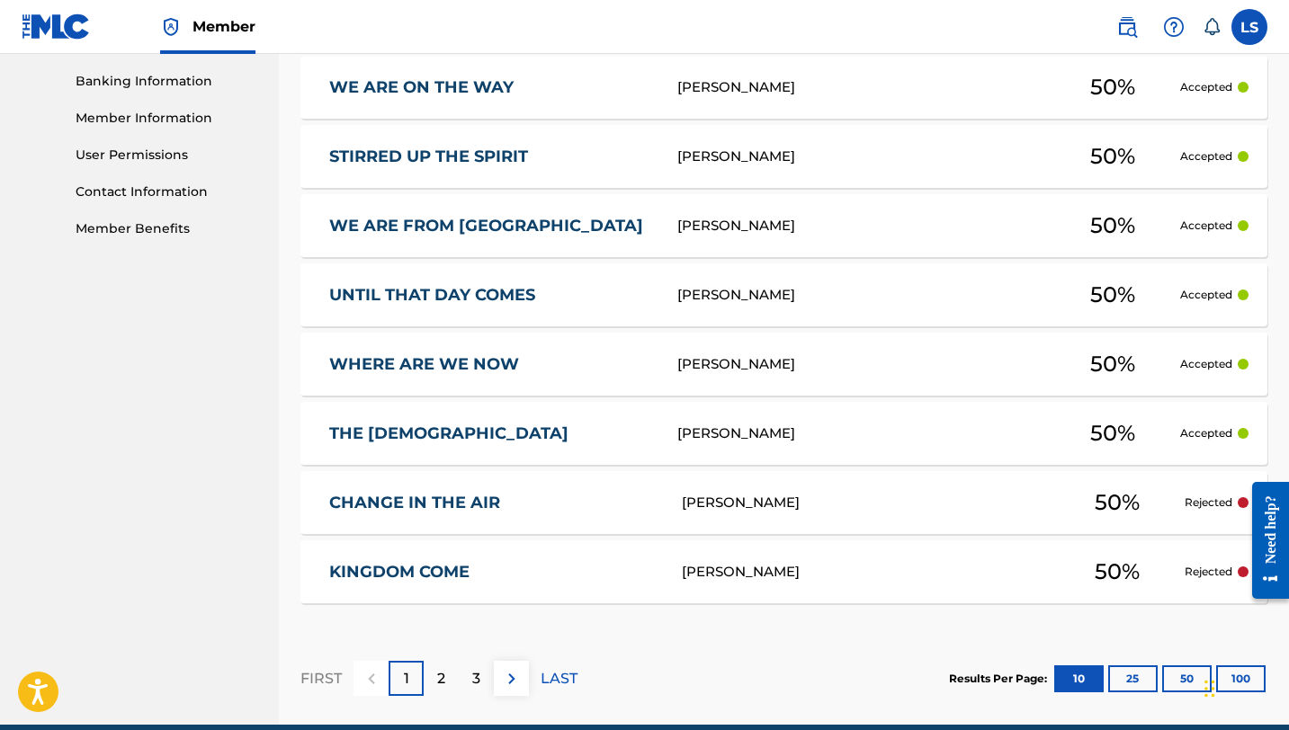
click at [690, 507] on div "[PERSON_NAME]" at bounding box center [866, 503] width 368 height 21
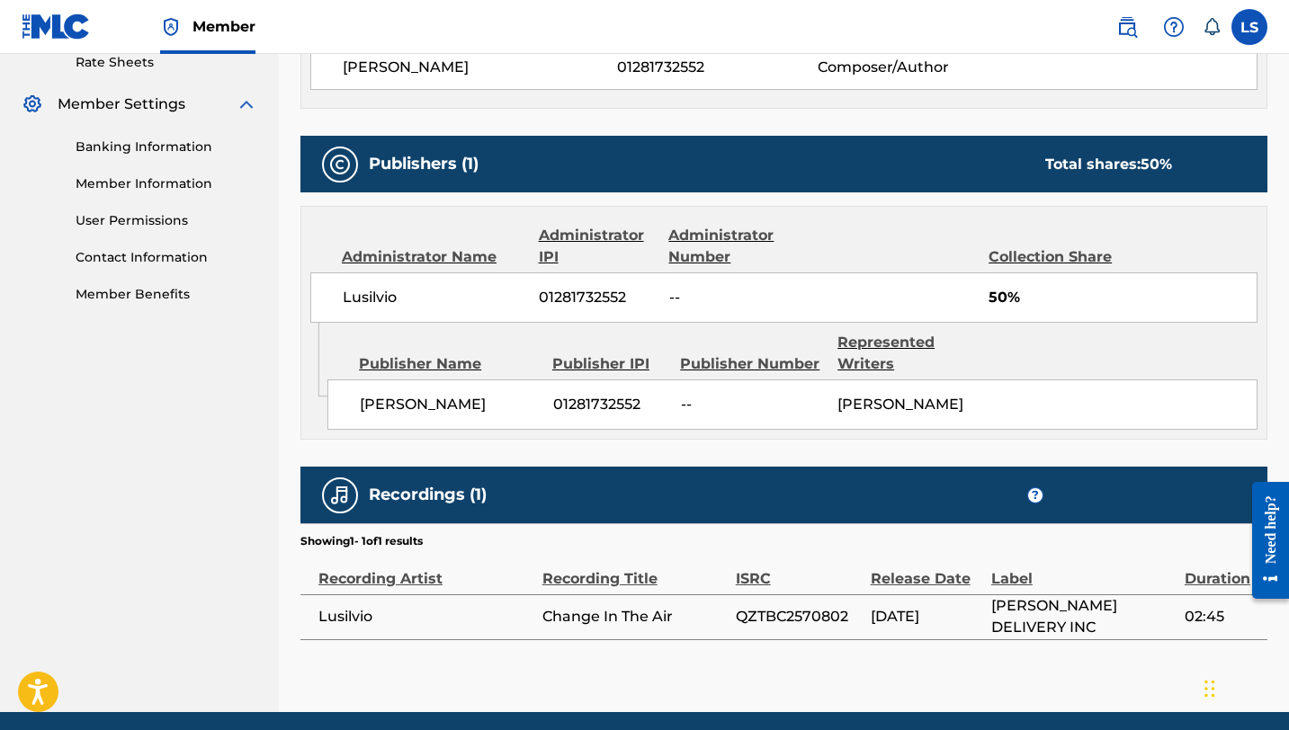
scroll to position [707, 0]
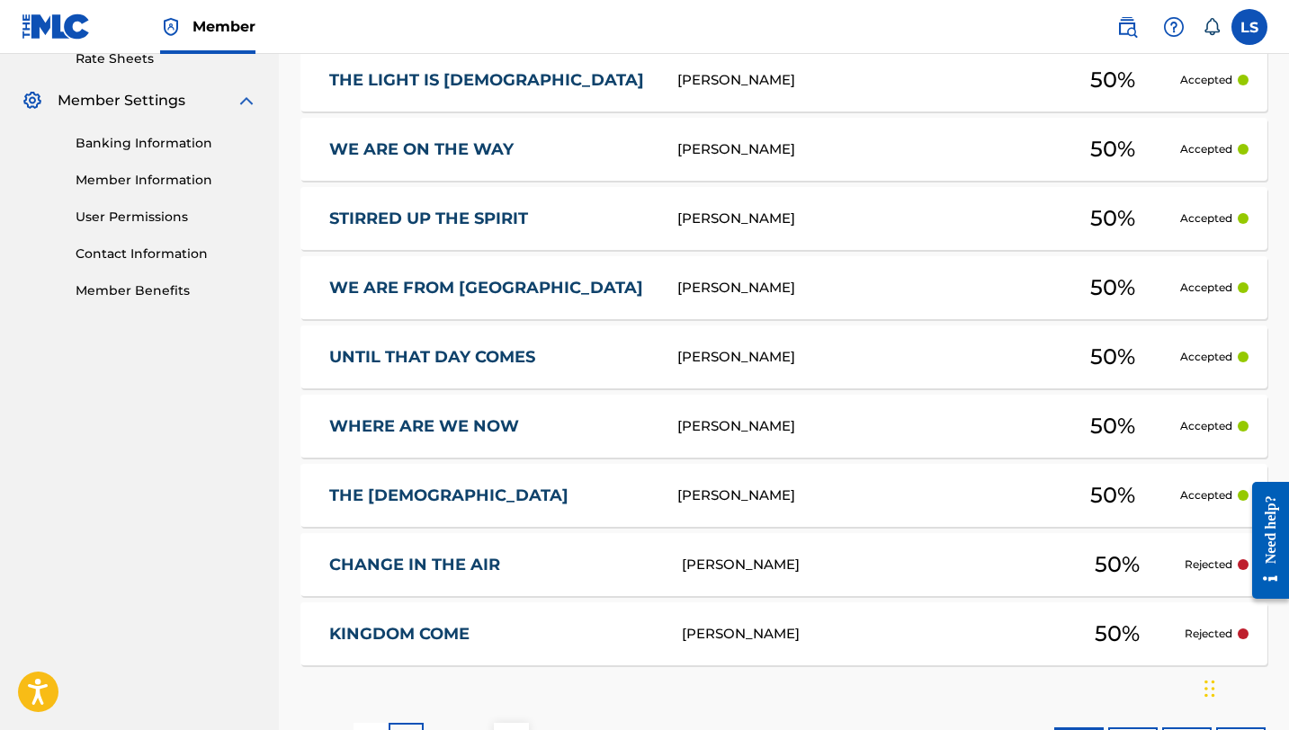
click at [615, 240] on div "STIRRED UP THE SPIRIT Lusilvio Silva 50 % Accepted" at bounding box center [783, 218] width 967 height 63
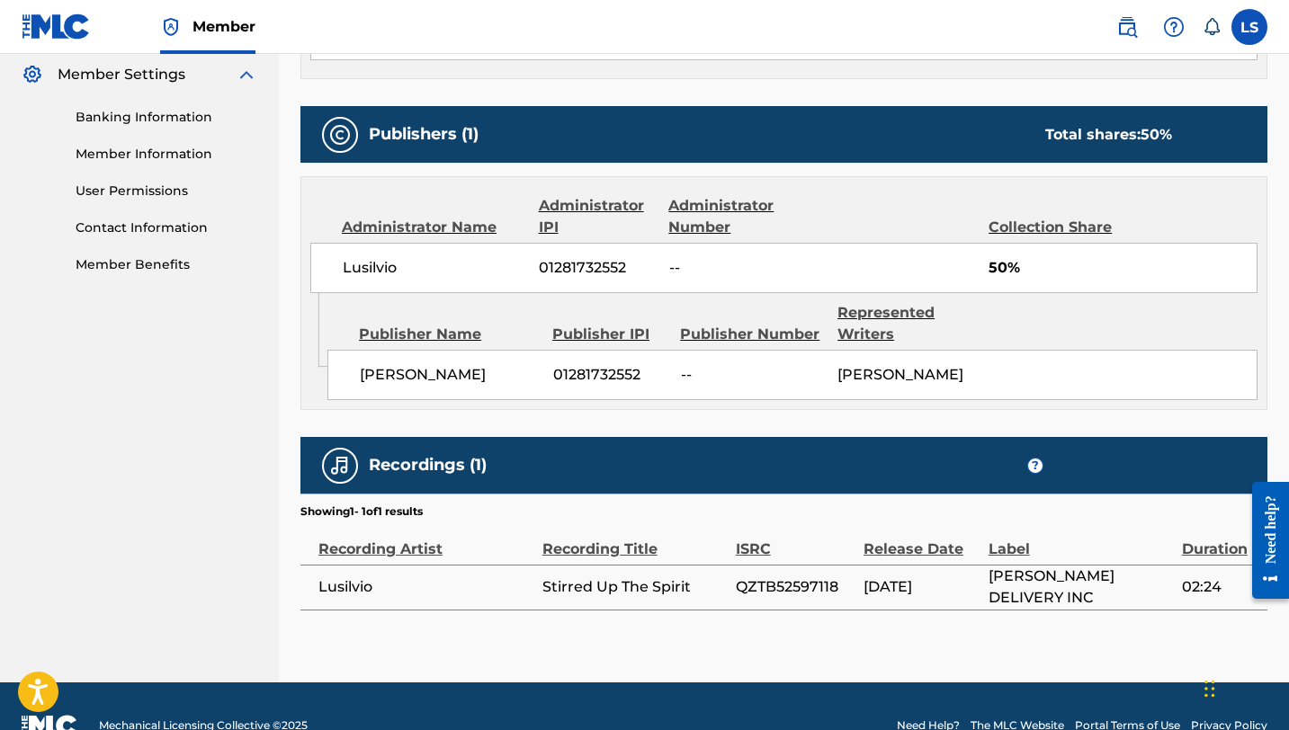
scroll to position [745, 0]
